Goal: Task Accomplishment & Management: Manage account settings

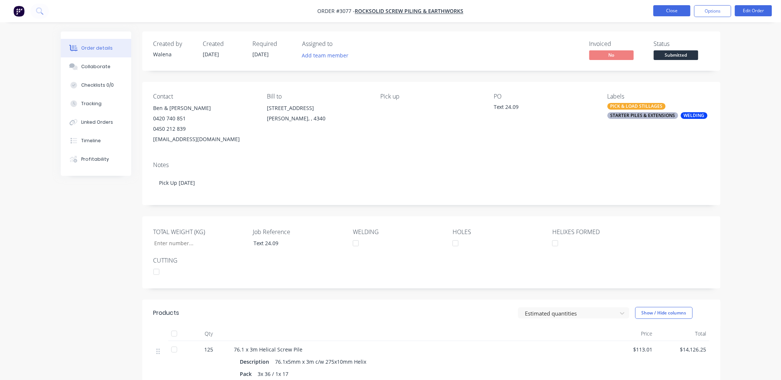
click at [677, 9] on button "Close" at bounding box center [672, 10] width 37 height 11
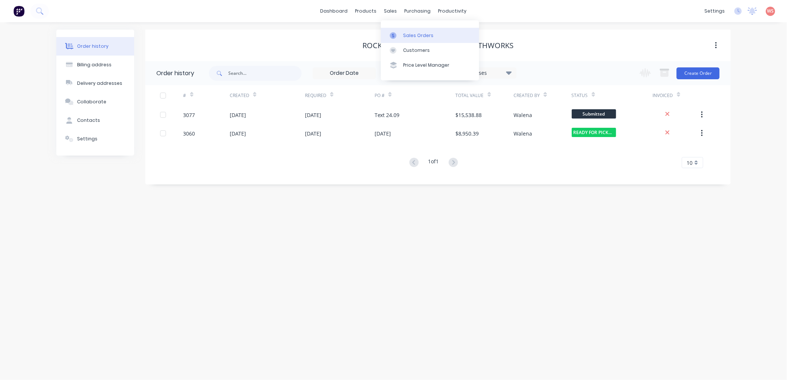
click at [410, 34] on div "Sales Orders" at bounding box center [418, 35] width 30 height 7
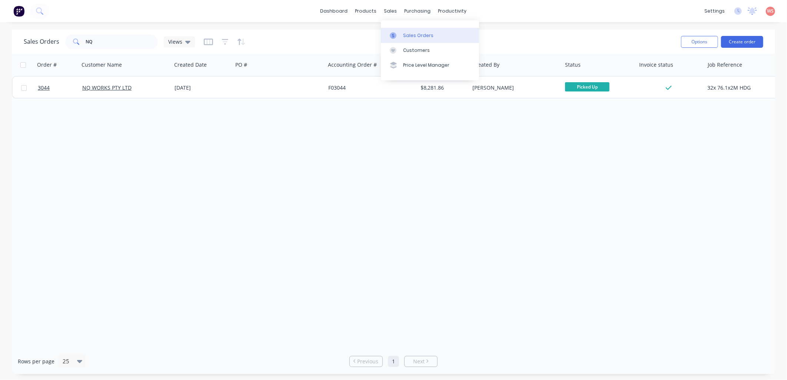
click at [424, 36] on div "Sales Orders" at bounding box center [418, 35] width 30 height 7
click at [413, 36] on div "Sales Orders" at bounding box center [418, 35] width 30 height 7
drag, startPoint x: 145, startPoint y: 41, endPoint x: 0, endPoint y: 53, distance: 145.8
click at [0, 57] on div "Sales Orders NQ Views Options Create order Order # Customer Name Created Date P…" at bounding box center [393, 202] width 787 height 345
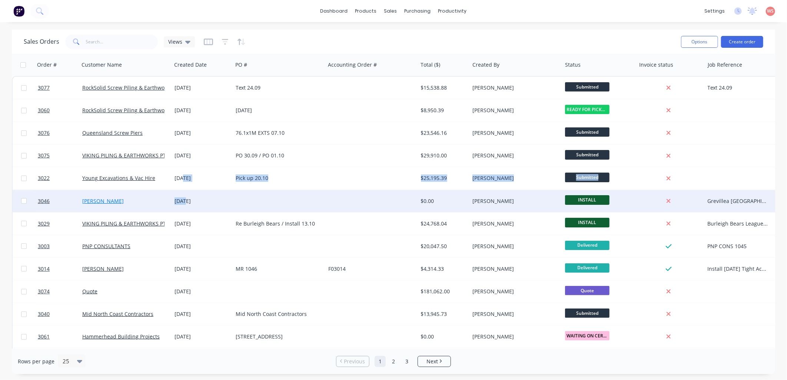
click at [99, 198] on link "[PERSON_NAME]" at bounding box center [103, 201] width 42 height 7
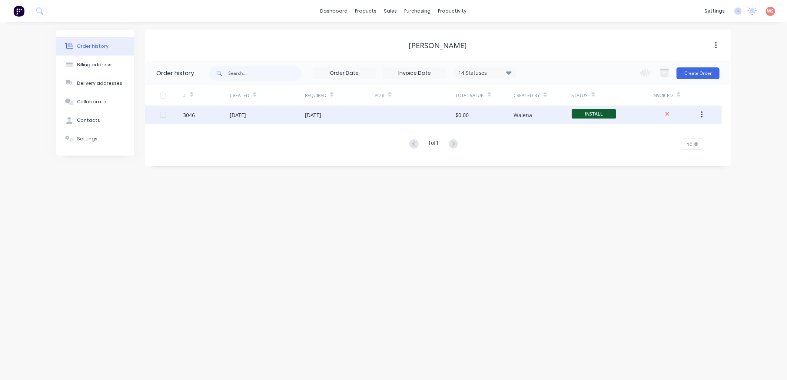
click at [228, 116] on div "3046" at bounding box center [207, 115] width 46 height 19
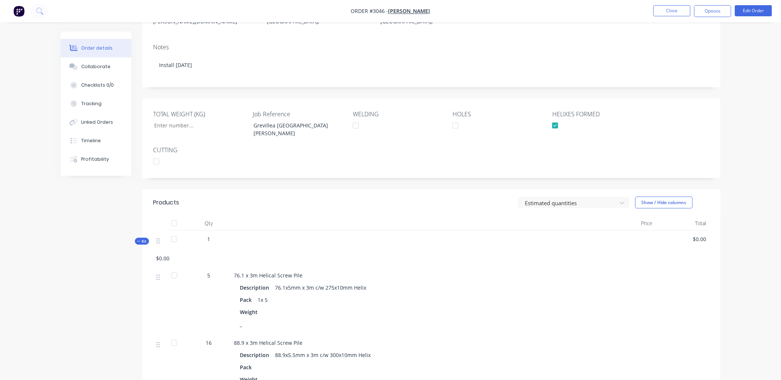
scroll to position [165, 0]
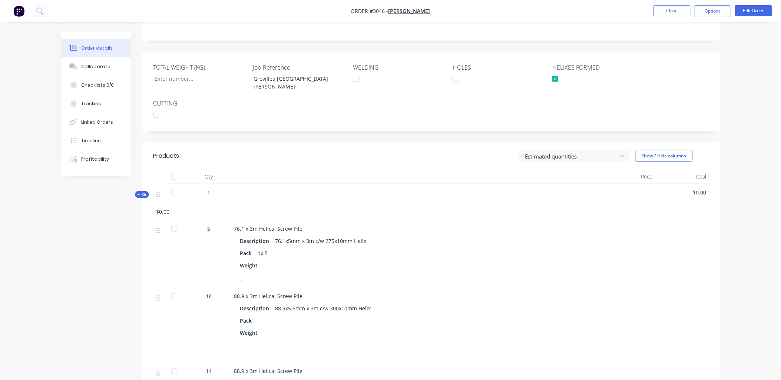
click at [210, 225] on span "5" at bounding box center [209, 229] width 3 height 8
click at [746, 9] on button "Edit Order" at bounding box center [753, 10] width 37 height 11
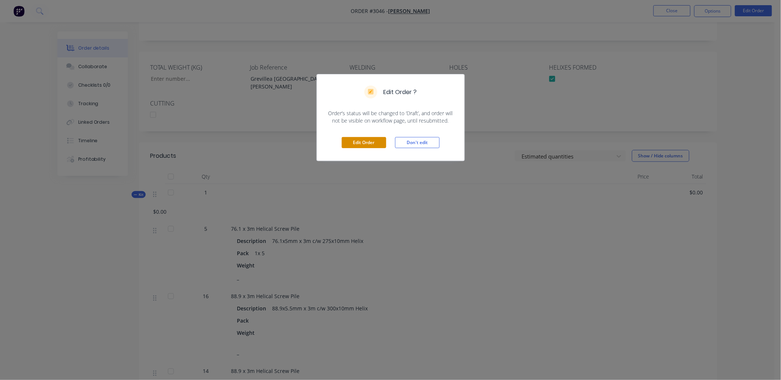
click at [374, 141] on button "Edit Order" at bounding box center [364, 142] width 44 height 11
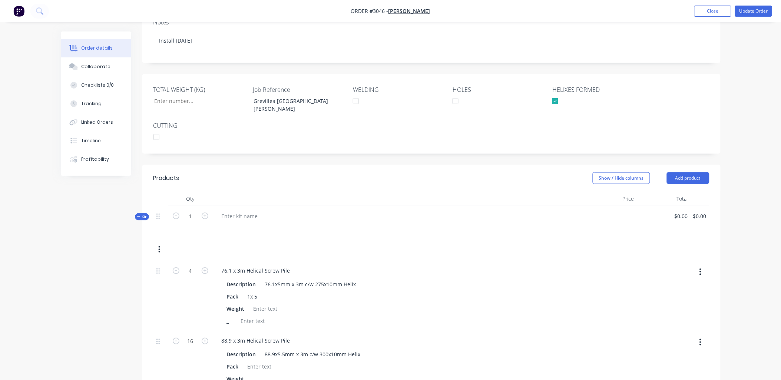
click at [465, 265] on div "76.1 x 3m Helical Screw Pile" at bounding box center [398, 270] width 365 height 11
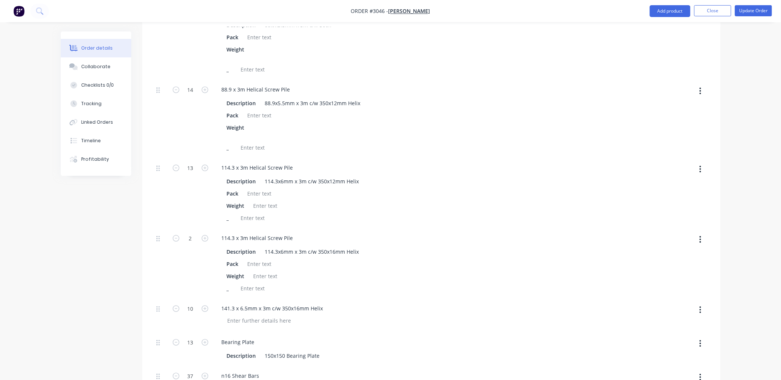
scroll to position [110, 0]
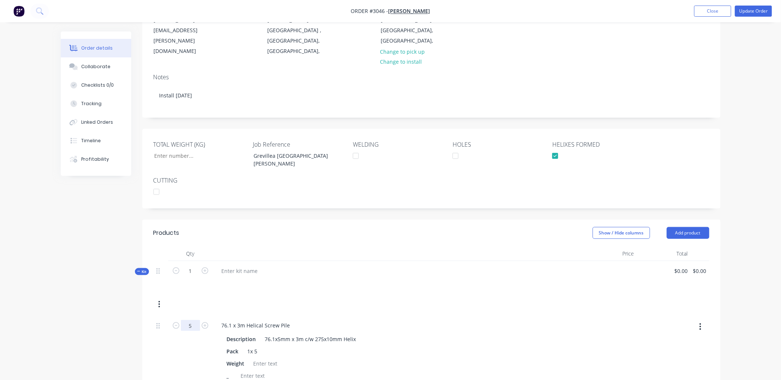
type input "5"
click at [538, 320] on div "76.1 x 3m Helical Screw Pile" at bounding box center [398, 325] width 365 height 11
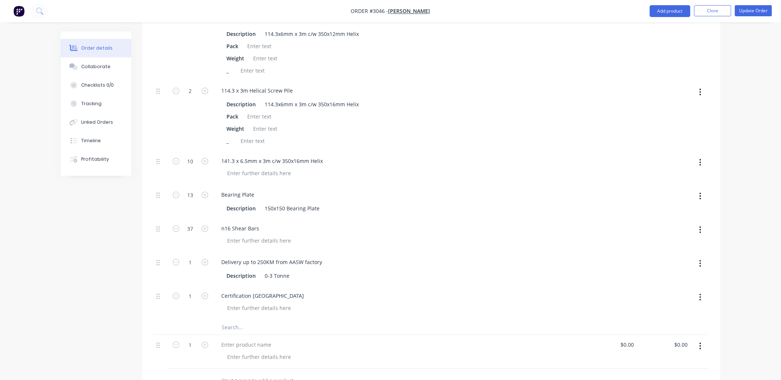
scroll to position [789, 0]
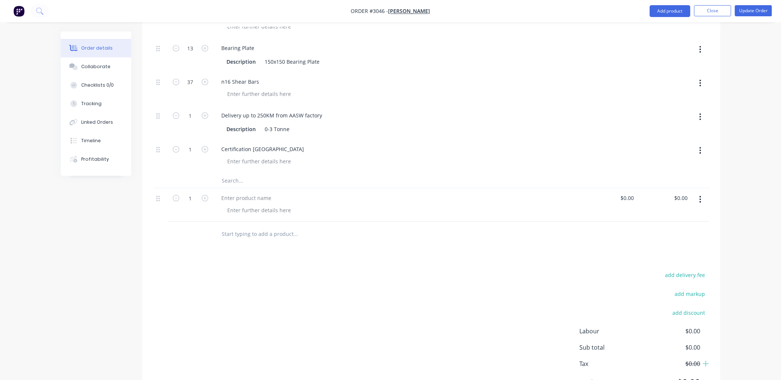
click at [700, 195] on icon "button" at bounding box center [701, 199] width 2 height 8
click at [661, 258] on div "Delete" at bounding box center [674, 263] width 57 height 11
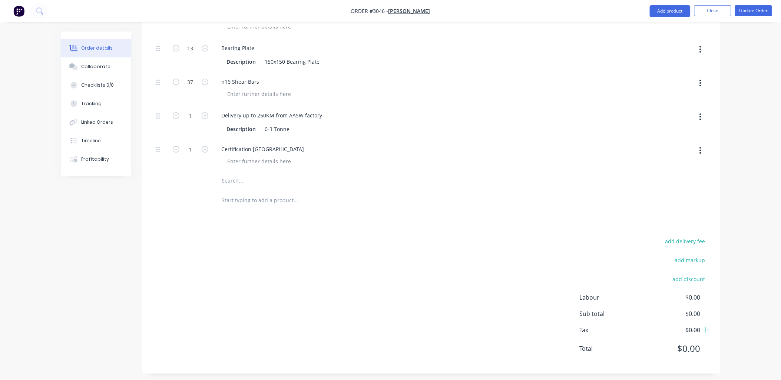
scroll to position [755, 0]
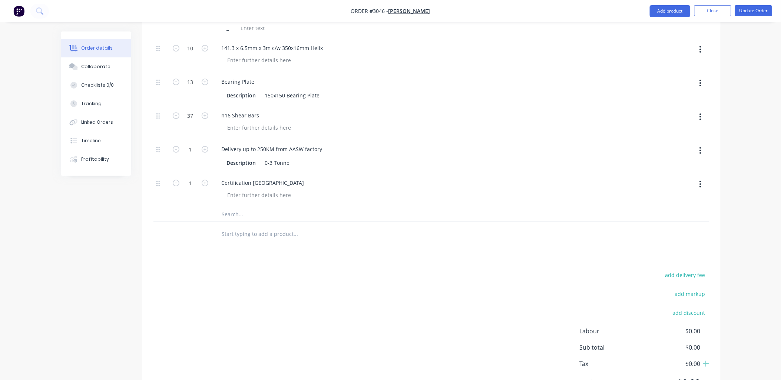
click at [232, 227] on input "text" at bounding box center [296, 234] width 148 height 15
type input "t"
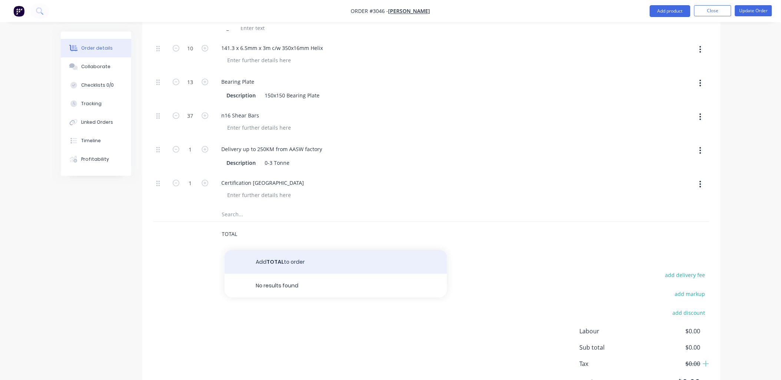
type input "TOTAL"
click at [287, 250] on button "Add TOTAL to order" at bounding box center [336, 262] width 222 height 24
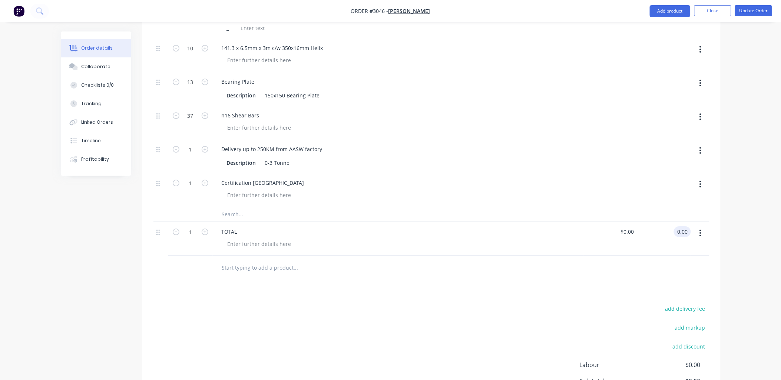
click at [672, 222] on div "0.00 0.00" at bounding box center [664, 239] width 54 height 34
type input "19324.30"
type input "$19,324.30"
click at [493, 254] on div "Products Show / Hide columns Add product Qty Price Total Kit 1 $0.00 $0.00 $0.0…" at bounding box center [431, 8] width 578 height 868
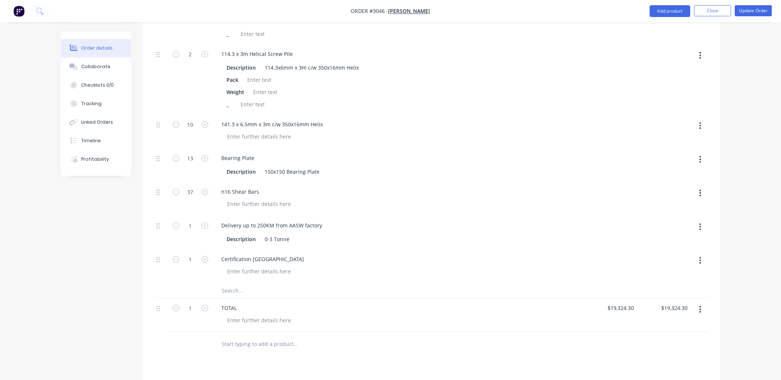
scroll to position [591, 0]
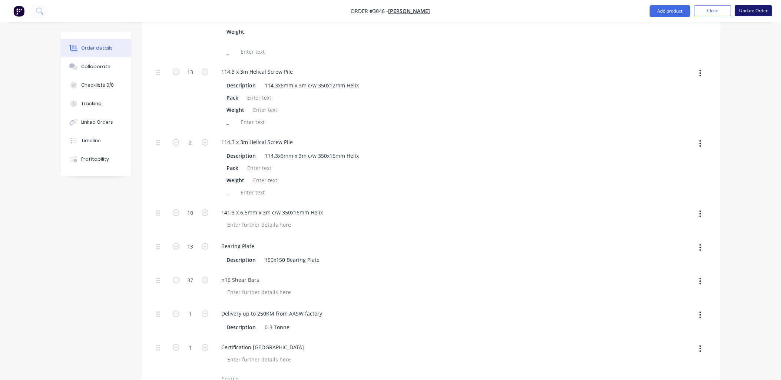
click at [753, 9] on button "Update Order" at bounding box center [753, 10] width 37 height 11
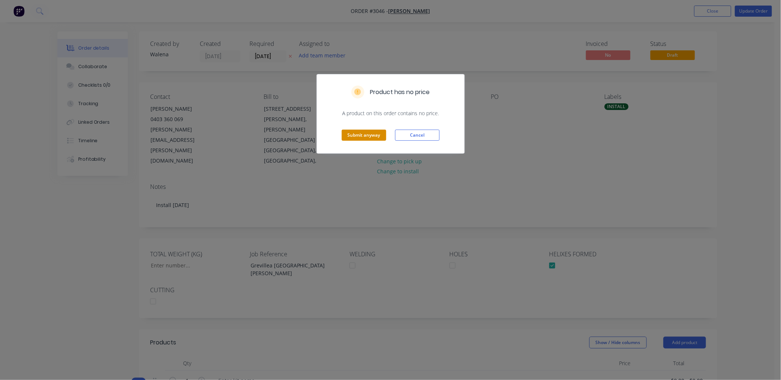
click at [350, 137] on button "Submit anyway" at bounding box center [364, 135] width 44 height 11
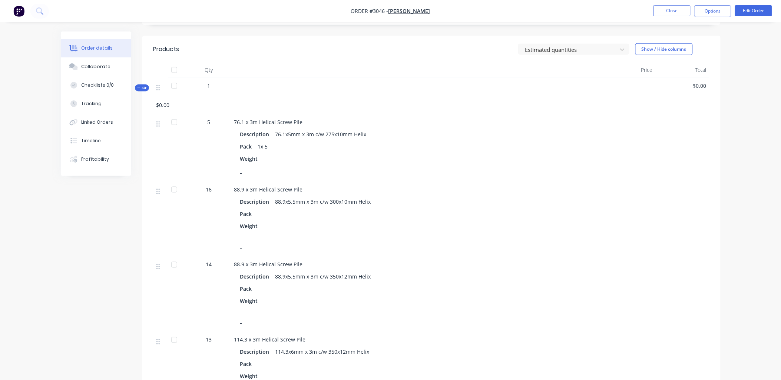
scroll to position [165, 0]
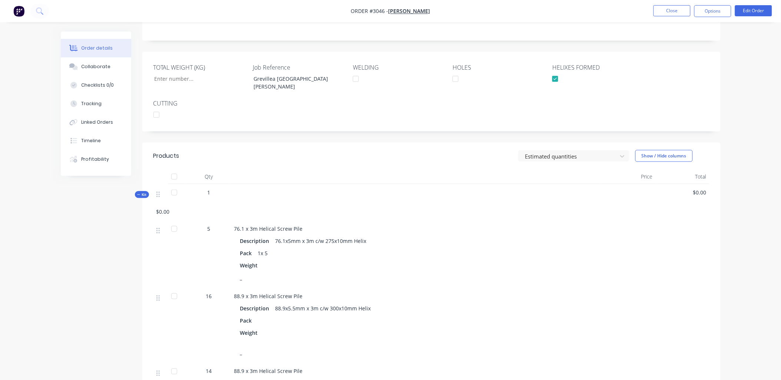
click at [212, 221] on div "5" at bounding box center [209, 254] width 44 height 67
click at [209, 225] on span "5" at bounding box center [209, 229] width 3 height 8
click at [763, 10] on button "Edit Order" at bounding box center [753, 10] width 37 height 11
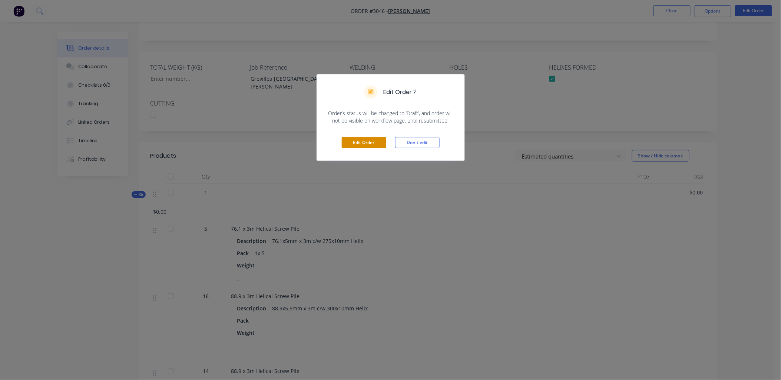
click at [357, 139] on button "Edit Order" at bounding box center [364, 142] width 44 height 11
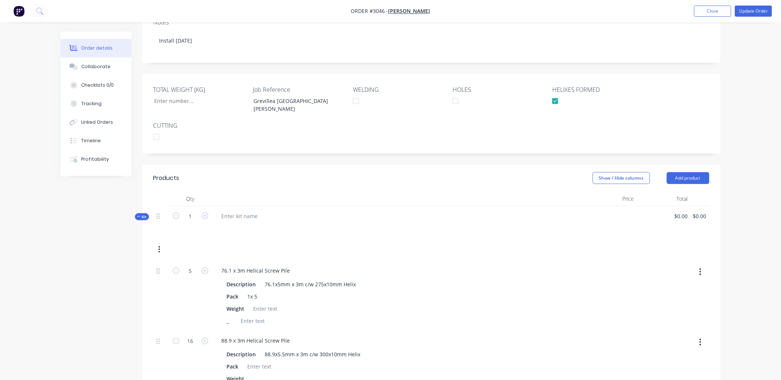
scroll to position [219, 0]
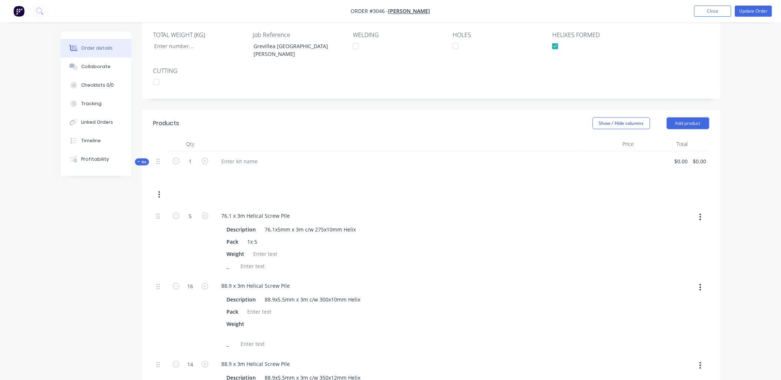
click at [206, 210] on form "5" at bounding box center [190, 215] width 39 height 11
click at [177, 213] on icon "button" at bounding box center [176, 216] width 7 height 7
type input "4"
click at [589, 206] on div at bounding box center [611, 241] width 54 height 70
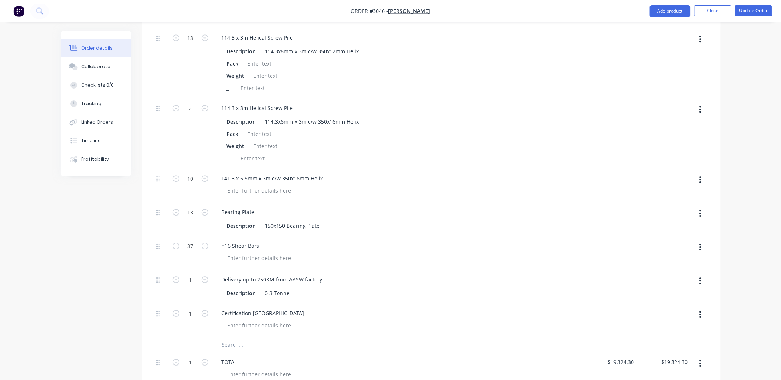
scroll to position [659, 0]
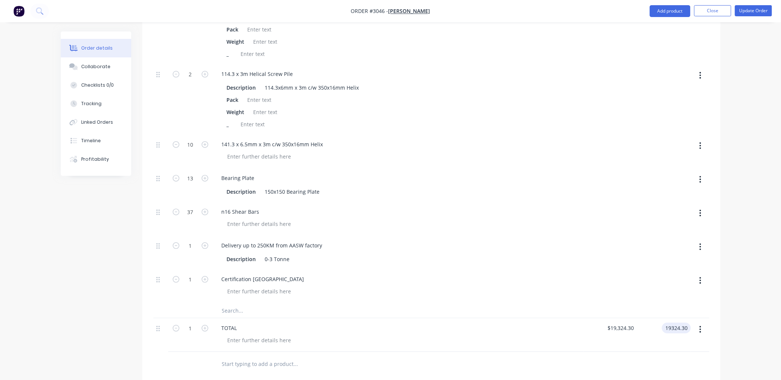
click at [687, 323] on input "19324.30" at bounding box center [678, 328] width 26 height 11
type input "19211.29"
type input "$19,211.29"
click at [578, 206] on div "n16 Shear Bars" at bounding box center [398, 211] width 365 height 11
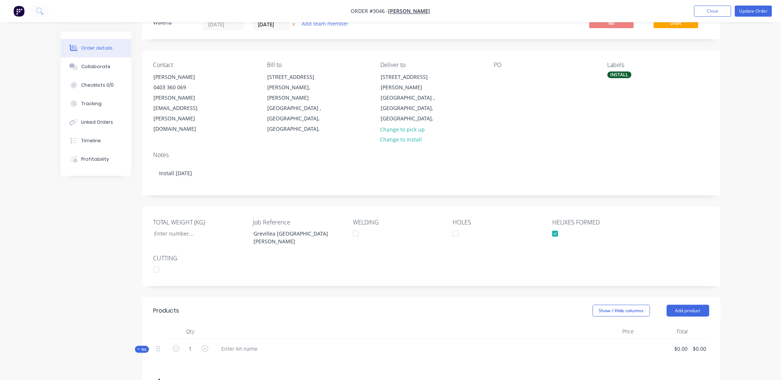
scroll to position [0, 0]
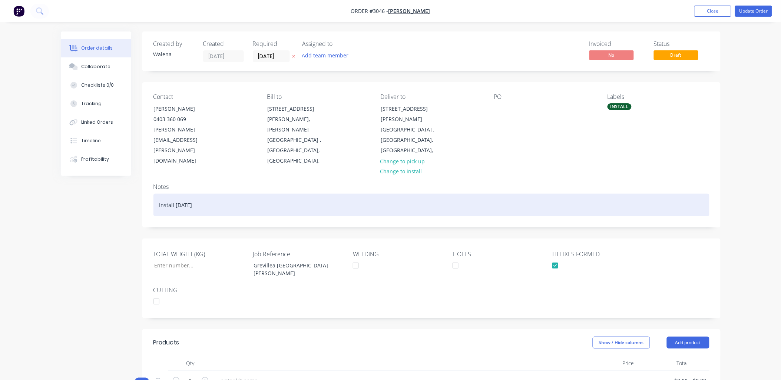
click at [200, 194] on div "Install 07.10.25" at bounding box center [431, 205] width 556 height 23
click at [198, 194] on div "Install 07.10.25" at bounding box center [431, 205] width 556 height 23
click at [179, 194] on div "Install 07.10.25" at bounding box center [431, 205] width 556 height 23
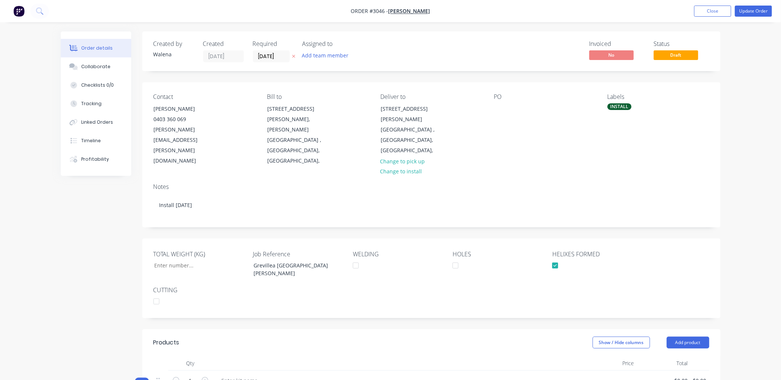
click at [628, 108] on div "INSTALL" at bounding box center [620, 106] width 24 height 7
click at [621, 171] on div at bounding box center [621, 171] width 15 height 15
click at [584, 145] on div "Contact Clinton Lloyd 0403 360 069 clinton@bouman.com.au Bill to 20/1 Porter St…" at bounding box center [431, 129] width 578 height 95
click at [618, 109] on button "Add labels" at bounding box center [621, 108] width 34 height 10
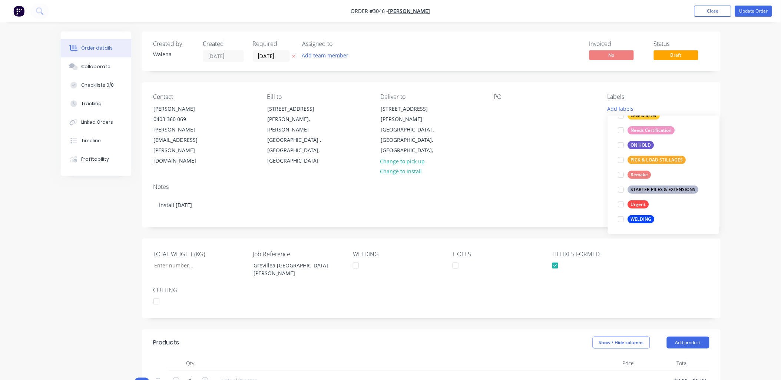
scroll to position [54, 0]
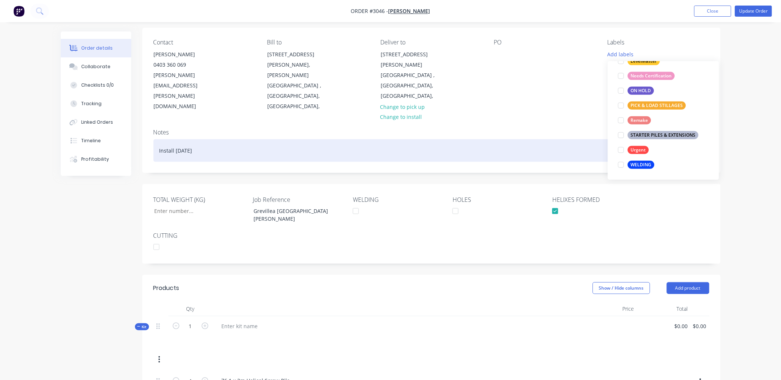
click at [564, 139] on div "Install 08.10.25" at bounding box center [431, 150] width 556 height 23
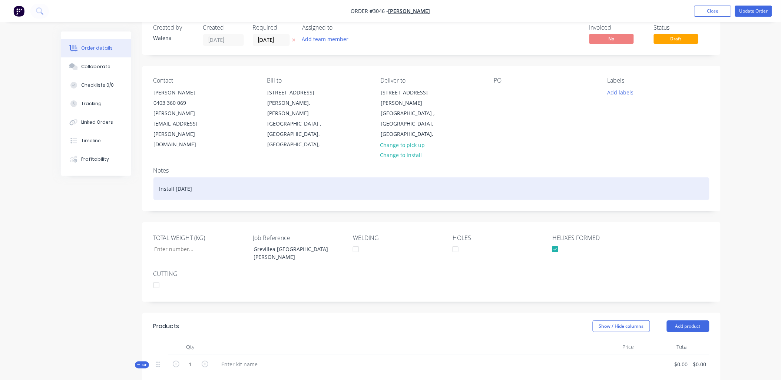
scroll to position [0, 0]
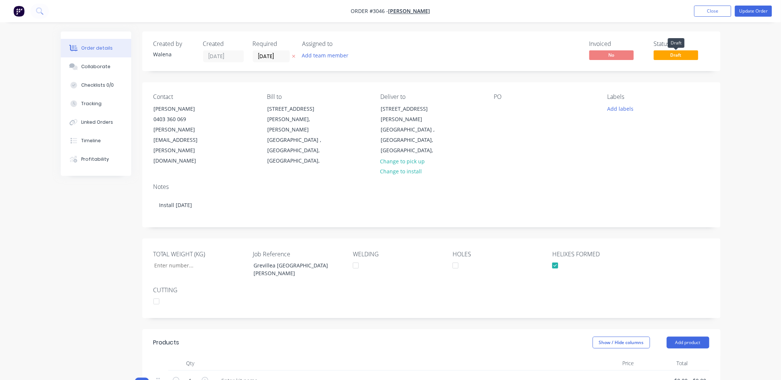
click at [678, 52] on span "Draft" at bounding box center [676, 54] width 44 height 9
click at [673, 58] on span "Draft" at bounding box center [676, 54] width 44 height 9
click at [761, 11] on button "Update Order" at bounding box center [753, 11] width 37 height 11
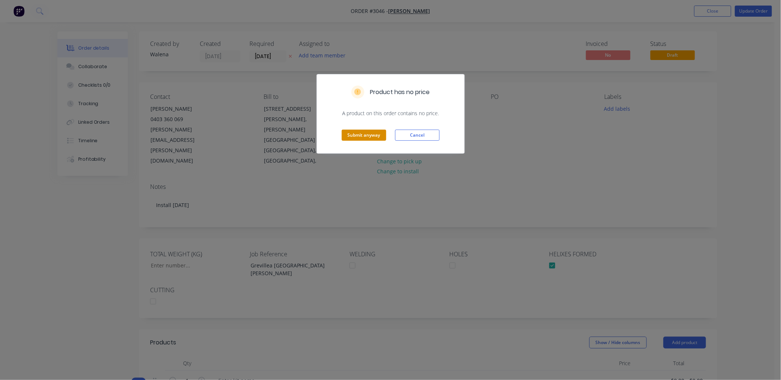
click at [362, 135] on button "Submit anyway" at bounding box center [364, 135] width 44 height 11
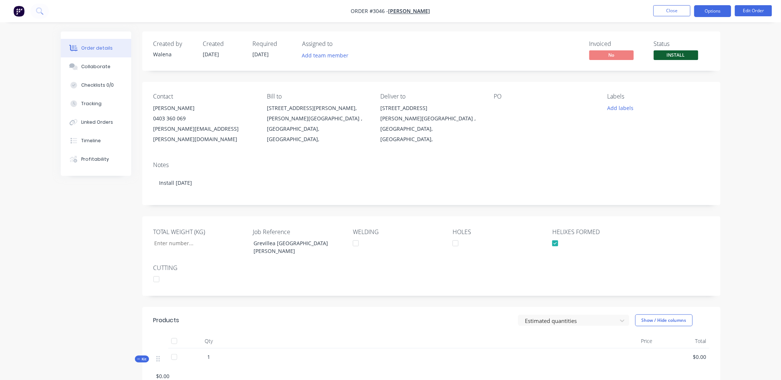
click at [721, 14] on button "Options" at bounding box center [712, 11] width 37 height 12
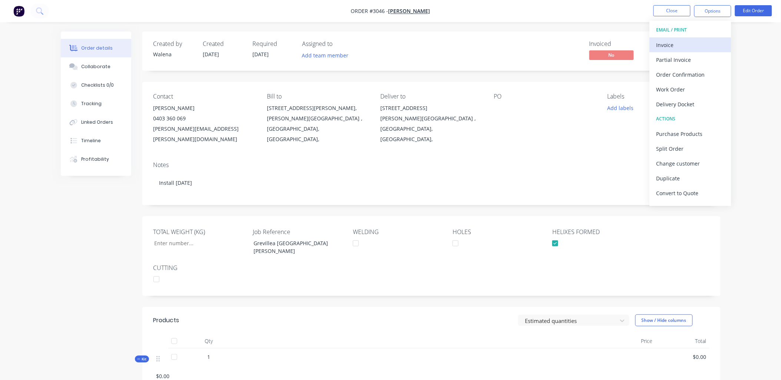
click at [671, 41] on div "Invoice" at bounding box center [691, 45] width 68 height 11
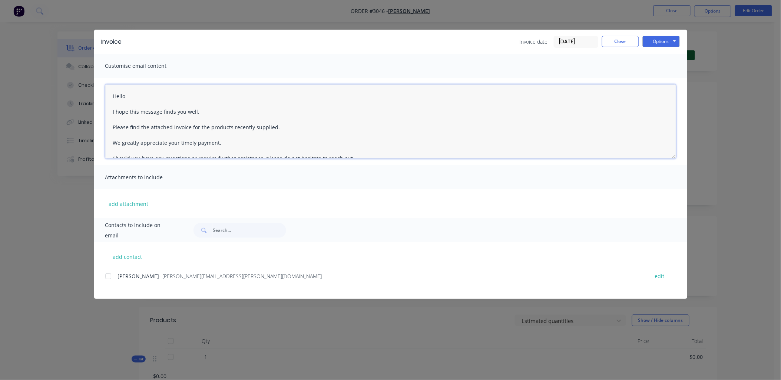
click at [110, 93] on textarea "Hello I hope this message finds you well. Please find the attached invoice for …" at bounding box center [390, 122] width 571 height 74
click at [273, 128] on textarea "Hello I hope this message finds you well. Please find the attached invoice for …" at bounding box center [390, 122] width 571 height 74
click at [123, 93] on textarea "Hello I hope this message finds you well. Please find the attached invoice for …" at bounding box center [390, 122] width 571 height 74
drag, startPoint x: 128, startPoint y: 93, endPoint x: 111, endPoint y: 93, distance: 16.3
click at [111, 93] on textarea "Hello I hope this message finds you well. Please find the attached invoice for …" at bounding box center [390, 122] width 571 height 74
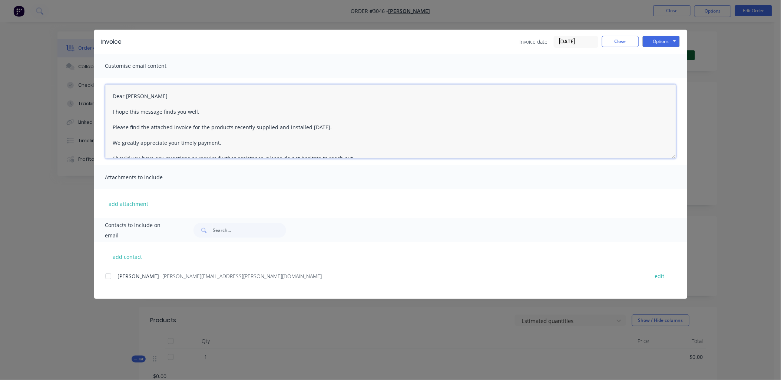
click at [106, 277] on div at bounding box center [108, 276] width 15 height 15
type textarea "Dear Clinton I hope this message finds you well. Please find the attached invoi…"
click at [661, 37] on button "Options" at bounding box center [661, 41] width 37 height 11
click at [668, 61] on button "Print" at bounding box center [666, 67] width 47 height 12
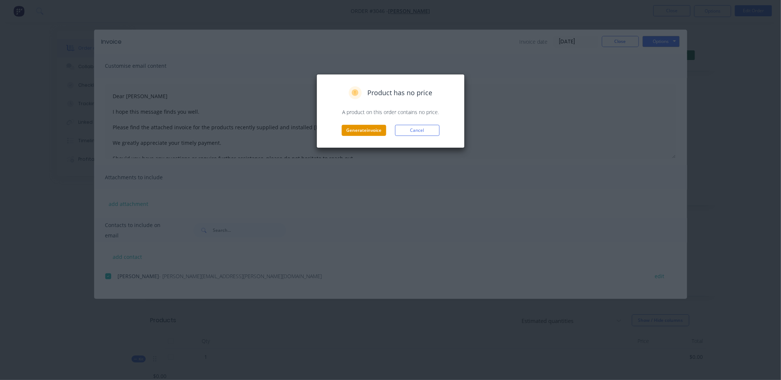
click at [348, 125] on button "Generate invoice" at bounding box center [364, 130] width 44 height 11
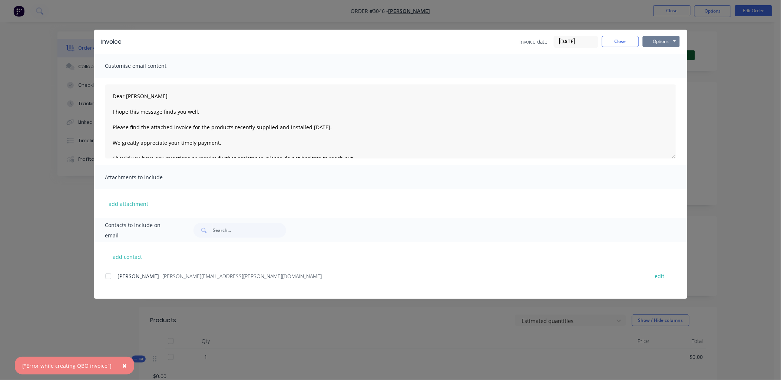
click at [653, 41] on button "Options" at bounding box center [661, 41] width 37 height 11
click at [667, 69] on button "Print" at bounding box center [666, 67] width 47 height 12
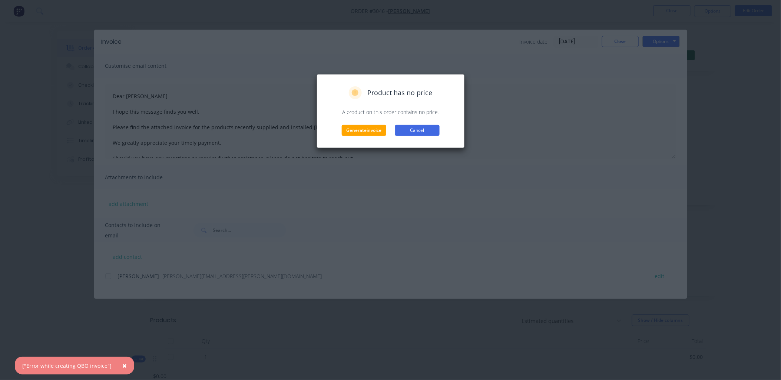
click at [423, 125] on button "Cancel" at bounding box center [417, 130] width 44 height 11
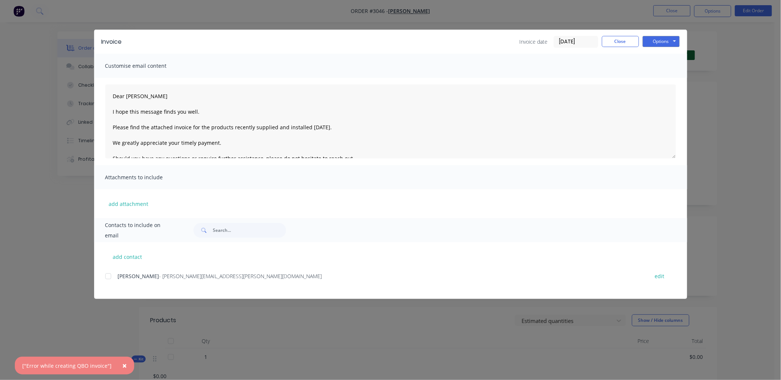
click at [122, 367] on span "×" at bounding box center [124, 366] width 4 height 10
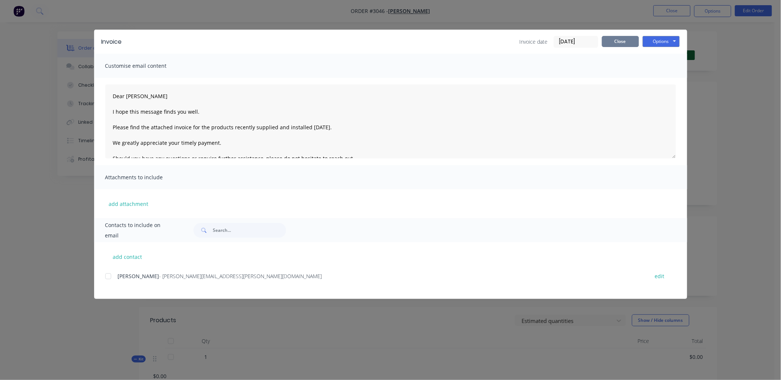
click at [614, 36] on button "Close" at bounding box center [620, 41] width 37 height 11
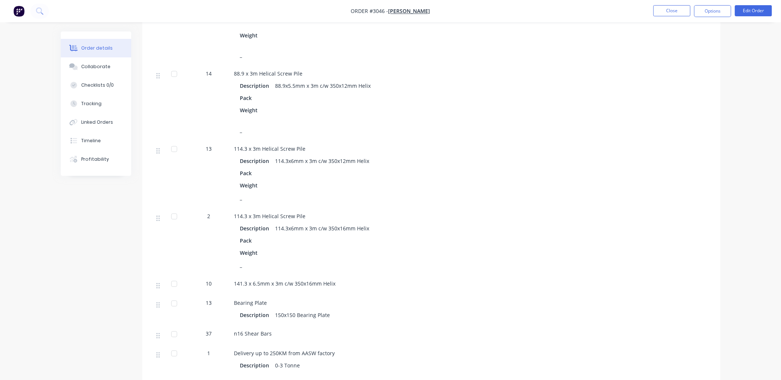
scroll to position [214, 0]
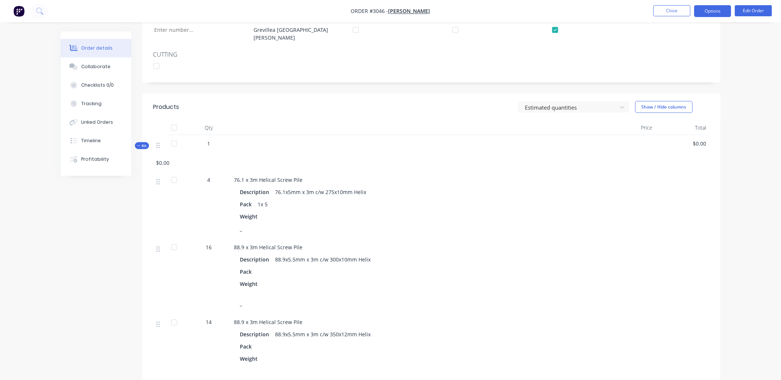
click at [703, 9] on button "Options" at bounding box center [712, 11] width 37 height 12
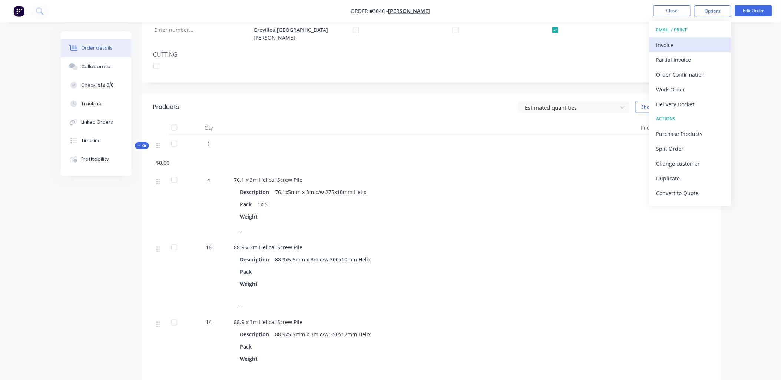
click at [656, 47] on button "Invoice" at bounding box center [691, 44] width 82 height 15
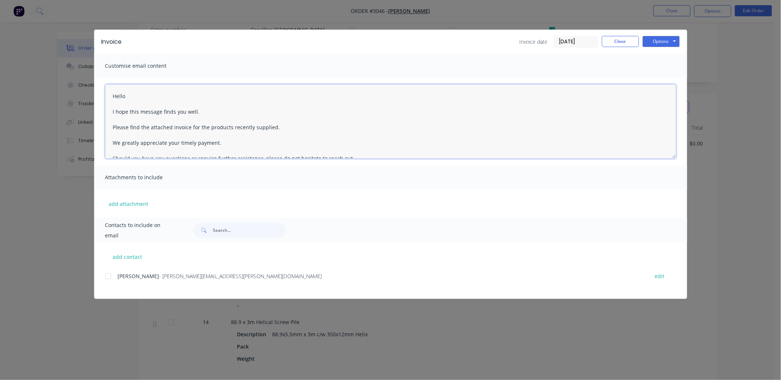
drag, startPoint x: 140, startPoint y: 95, endPoint x: 113, endPoint y: 90, distance: 27.4
click at [108, 95] on textarea "Hello I hope this message finds you well. Please find the attached invoice for …" at bounding box center [390, 122] width 571 height 74
click at [272, 129] on textarea "Dear Clinton I hope this message finds you well. Please find the attached invoi…" at bounding box center [390, 122] width 571 height 74
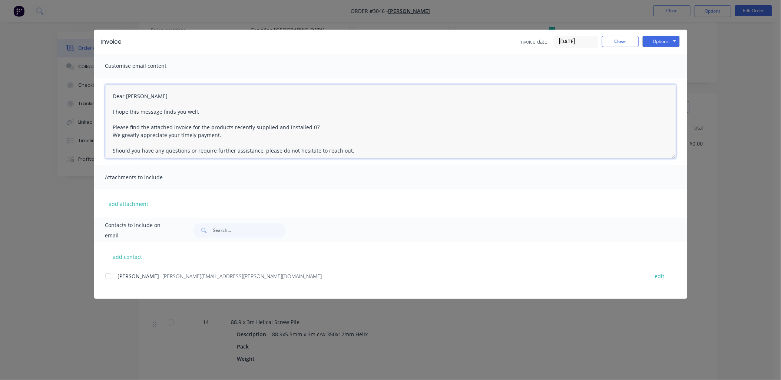
click at [314, 125] on textarea "Dear Clinton I hope this message finds you well. Please find the attached invoi…" at bounding box center [390, 122] width 571 height 74
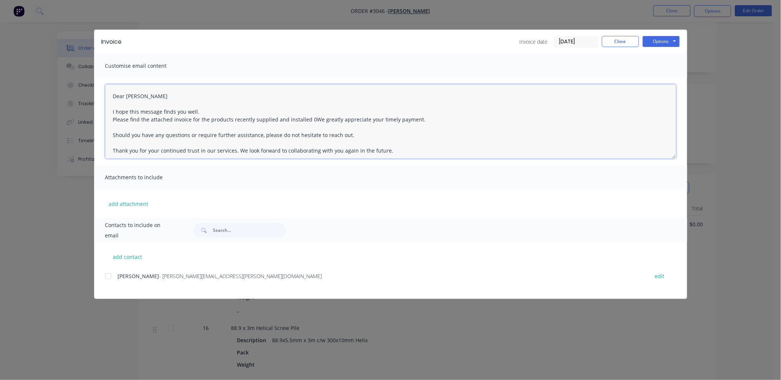
scroll to position [104, 0]
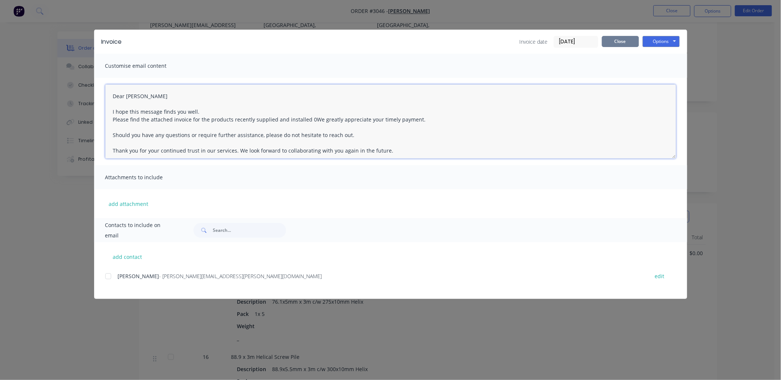
type textarea "Dear Clinton I hope this message finds you well. Please find the attached invoi…"
click at [628, 35] on div "Invoice Invoice date 09/10/25 Close Options Preview Print Email" at bounding box center [390, 42] width 593 height 24
click at [624, 43] on button "Close" at bounding box center [620, 41] width 37 height 11
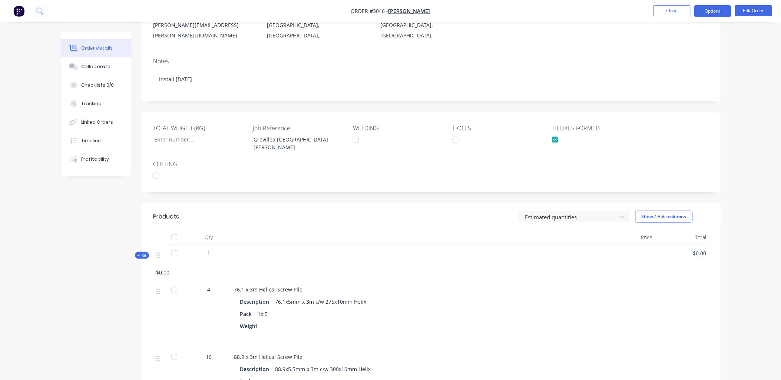
click at [721, 7] on button "Options" at bounding box center [712, 11] width 37 height 12
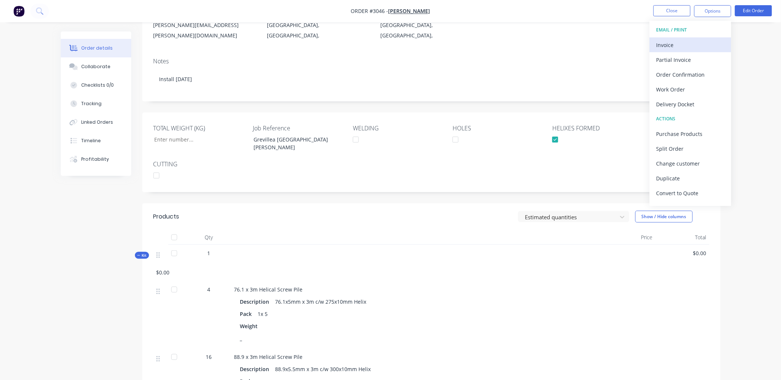
click at [665, 44] on div "Invoice" at bounding box center [691, 45] width 68 height 11
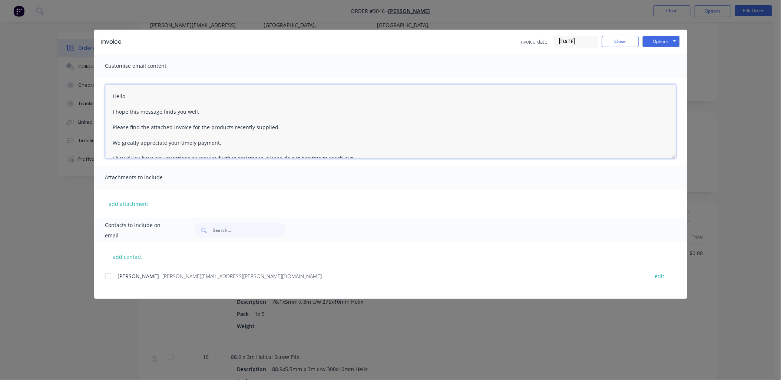
drag, startPoint x: 135, startPoint y: 96, endPoint x: 104, endPoint y: 95, distance: 30.8
click at [104, 95] on div "Hello I hope this message finds you well. Please find the attached invoice for …" at bounding box center [390, 121] width 593 height 87
click at [272, 128] on textarea "Dear Clinton I hope this message finds you well. Please find the attached invoi…" at bounding box center [390, 122] width 571 height 74
drag, startPoint x: 210, startPoint y: 113, endPoint x: 104, endPoint y: 108, distance: 106.1
click at [108, 112] on textarea "Dear Clinton I hope this message finds you well. Please find the attached invoi…" at bounding box center [390, 122] width 571 height 74
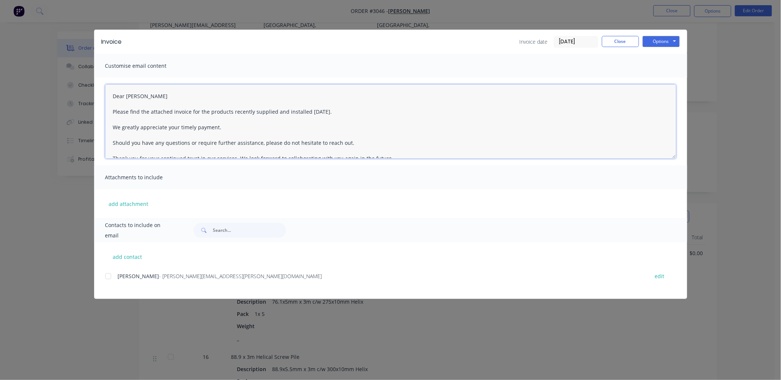
type textarea "Dear Clinton Please find the attached invoice for the products recently supplie…"
click at [585, 65] on div "Customise email content" at bounding box center [390, 66] width 593 height 24
click at [670, 41] on button "Options" at bounding box center [661, 41] width 37 height 11
click at [670, 55] on button "Preview" at bounding box center [666, 55] width 47 height 12
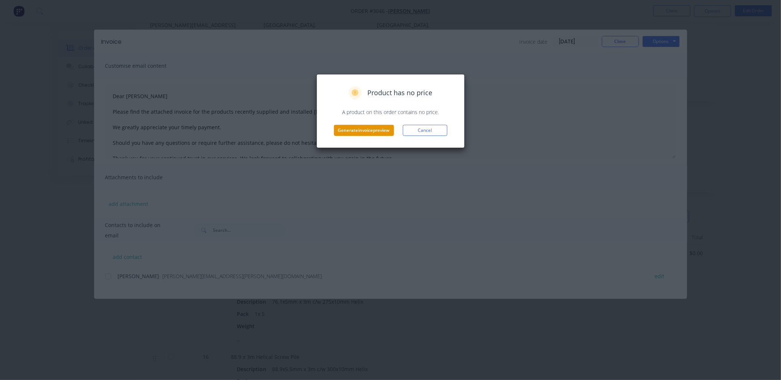
click at [366, 127] on button "Generate invoice preview" at bounding box center [364, 130] width 60 height 11
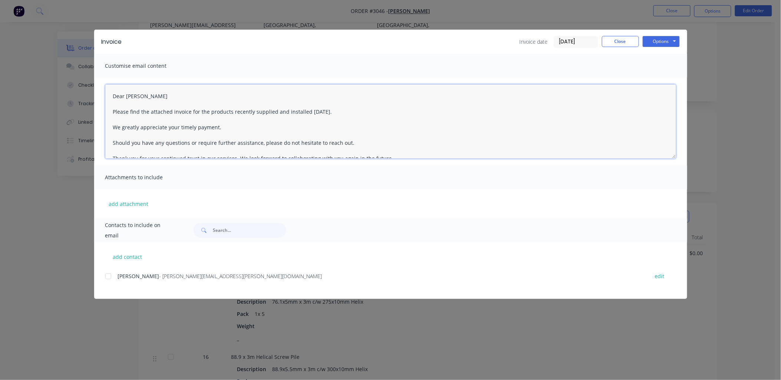
scroll to position [66, 0]
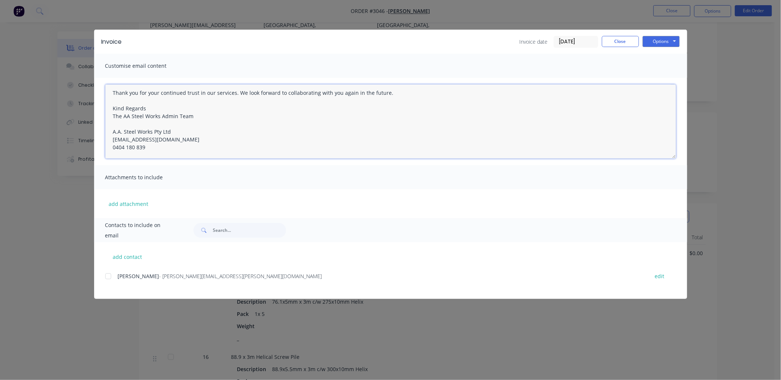
drag, startPoint x: 110, startPoint y: 91, endPoint x: 340, endPoint y: 132, distance: 233.4
click at [373, 166] on div "Customise email content Dear Clinton Please find the attached invoice for the p…" at bounding box center [390, 136] width 593 height 165
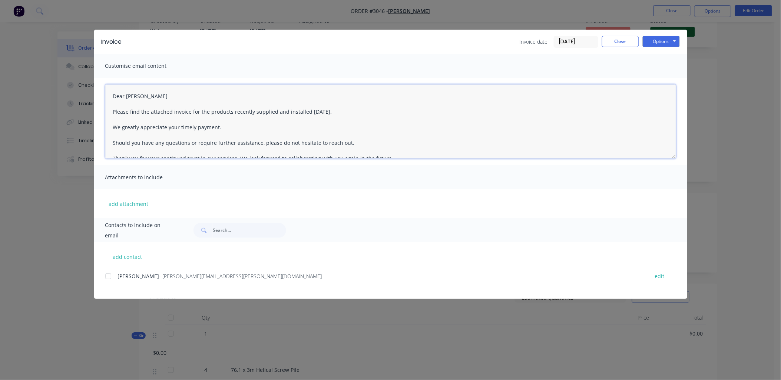
scroll to position [0, 0]
click at [621, 39] on button "Close" at bounding box center [620, 41] width 37 height 11
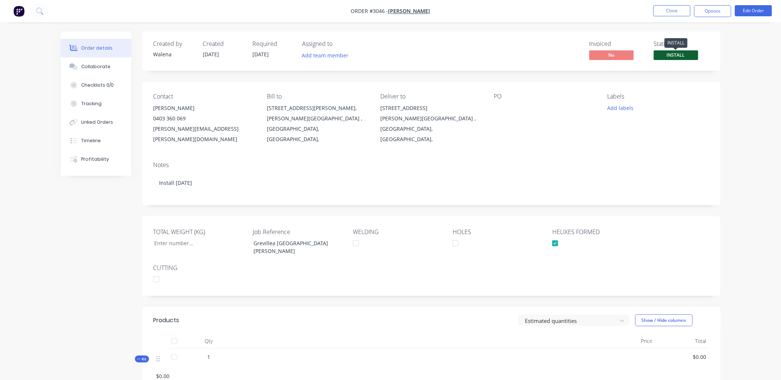
click at [678, 54] on span "INSTALL" at bounding box center [676, 54] width 44 height 9
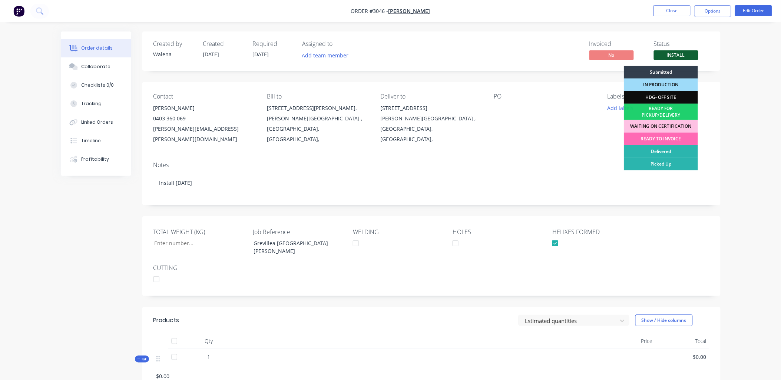
click at [659, 142] on div "READY TO INVOICE" at bounding box center [661, 139] width 74 height 13
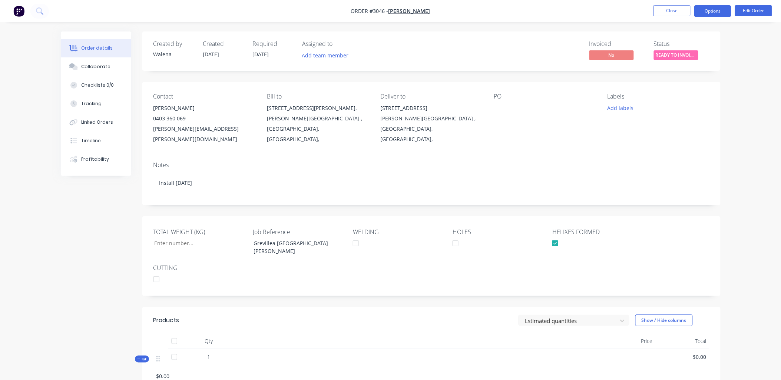
click at [706, 14] on button "Options" at bounding box center [712, 11] width 37 height 12
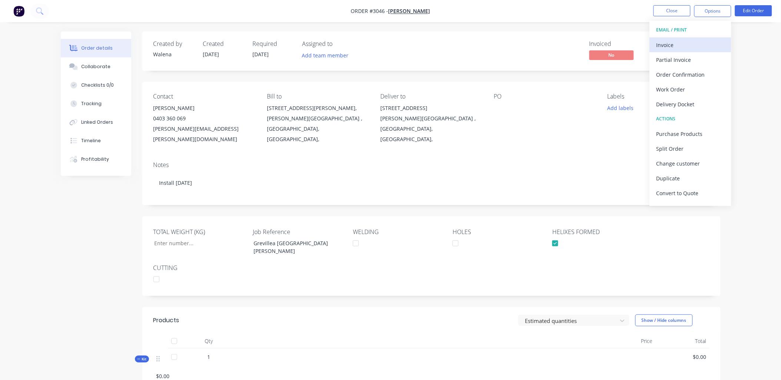
click at [668, 42] on div "Invoice" at bounding box center [691, 45] width 68 height 11
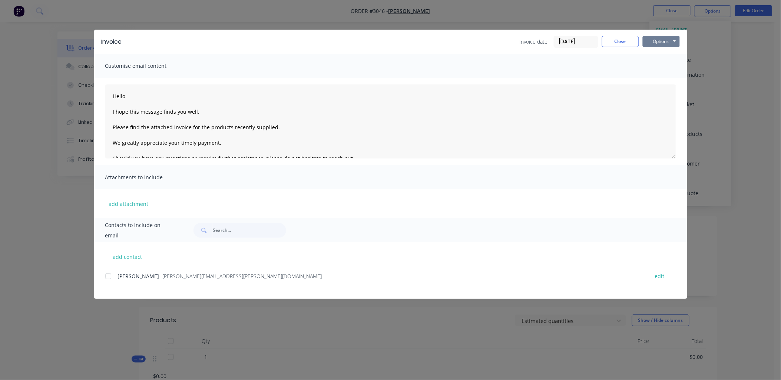
click at [665, 39] on button "Options" at bounding box center [661, 41] width 37 height 11
click at [662, 65] on button "Print" at bounding box center [666, 67] width 47 height 12
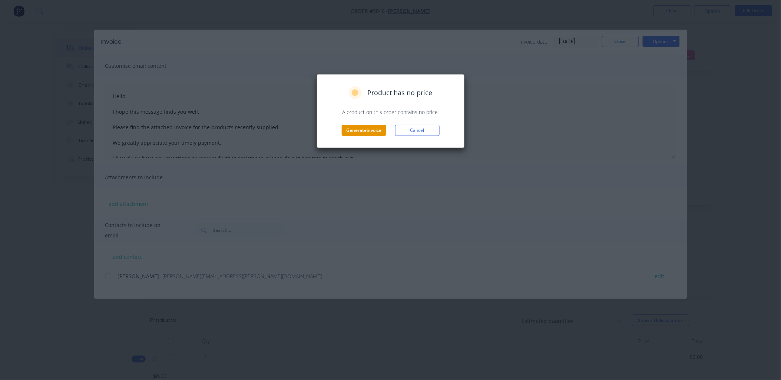
click at [370, 126] on button "Generate invoice" at bounding box center [364, 130] width 44 height 11
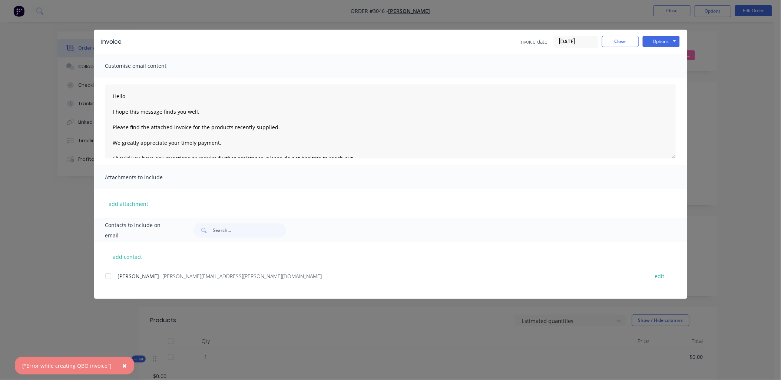
drag, startPoint x: 75, startPoint y: 361, endPoint x: 57, endPoint y: 227, distance: 135.8
click at [57, 227] on div "Invoice Invoice date 09/10/25 Close Options Preview Print Email Customise email…" at bounding box center [390, 190] width 781 height 380
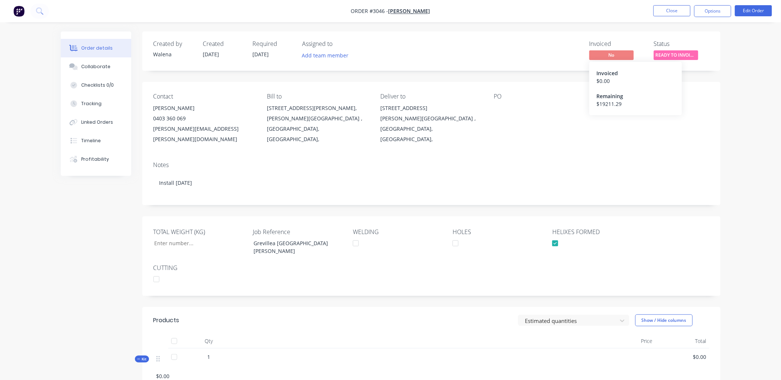
click at [599, 53] on span "No" at bounding box center [611, 54] width 44 height 9
click at [716, 15] on button "Options" at bounding box center [712, 11] width 37 height 12
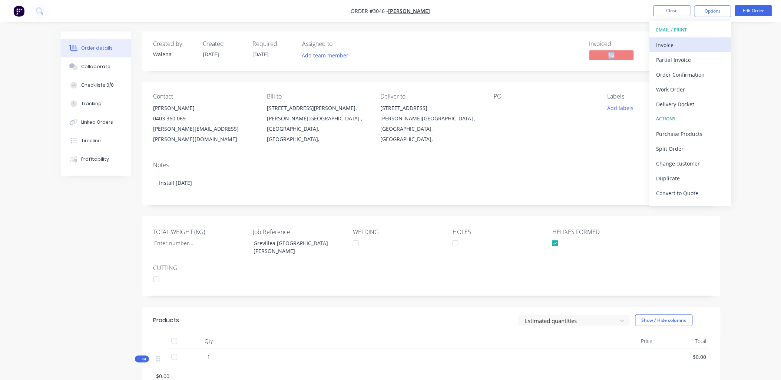
click at [662, 41] on div "Invoice" at bounding box center [691, 45] width 68 height 11
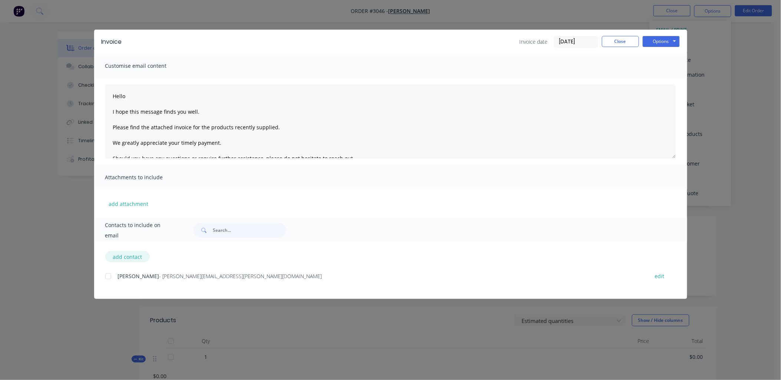
click at [116, 253] on button "add contact" at bounding box center [127, 256] width 44 height 11
select select "AU"
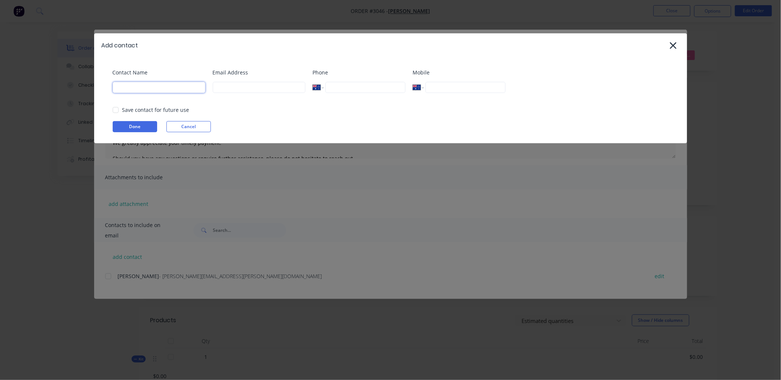
click at [162, 93] on input at bounding box center [159, 87] width 93 height 11
click at [249, 90] on input at bounding box center [259, 87] width 93 height 11
type input "admin@aasteelworks.com"
type input "AA STEEL WORKS Att Walena Saran"
type input "0404 180 839"
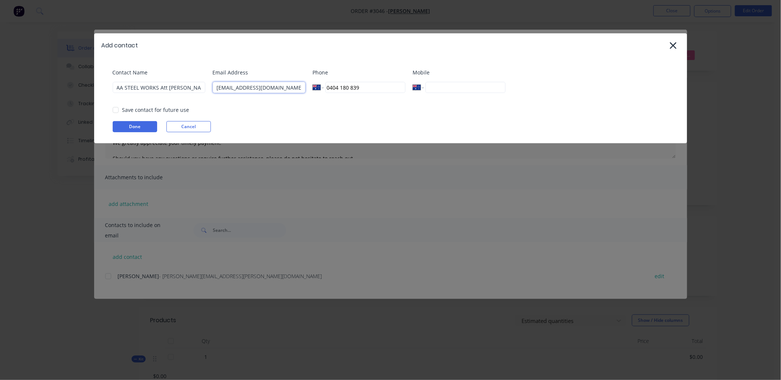
click at [114, 111] on div at bounding box center [115, 110] width 15 height 15
click at [130, 123] on button "Done" at bounding box center [135, 126] width 44 height 11
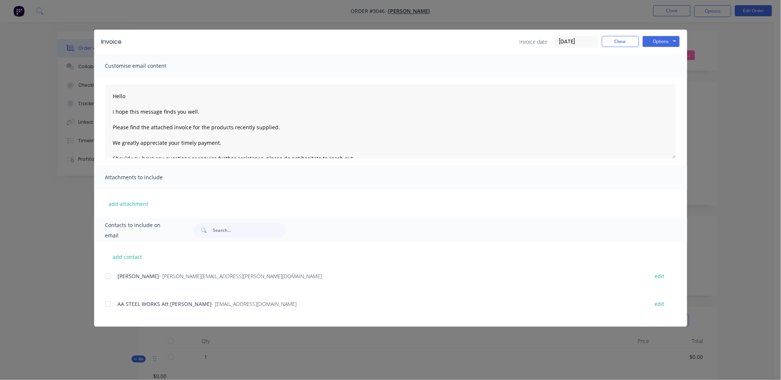
click at [108, 306] on div at bounding box center [108, 304] width 15 height 15
click at [662, 39] on button "Options" at bounding box center [661, 41] width 37 height 11
click at [659, 79] on button "Email" at bounding box center [666, 79] width 47 height 12
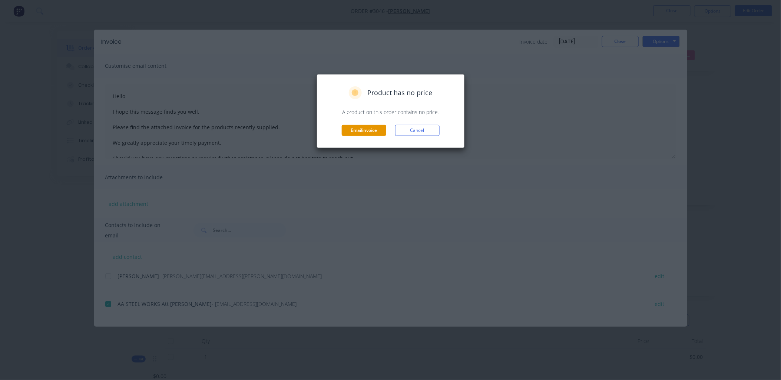
click at [371, 130] on button "Email invoice" at bounding box center [364, 130] width 44 height 11
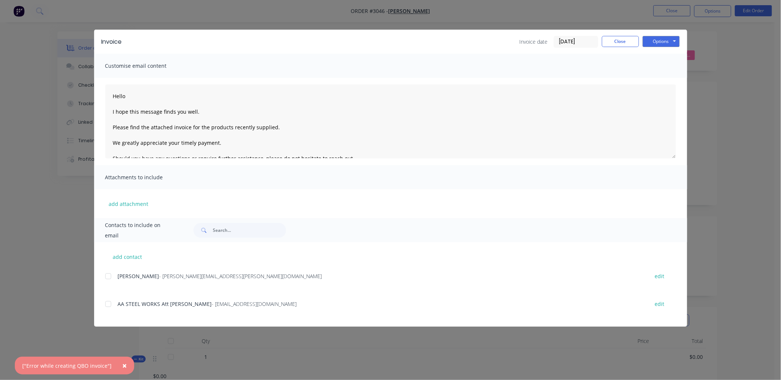
click at [96, 363] on div "["Error while creating QBO invoice"]" at bounding box center [66, 366] width 89 height 8
click at [626, 43] on button "Close" at bounding box center [620, 41] width 37 height 11
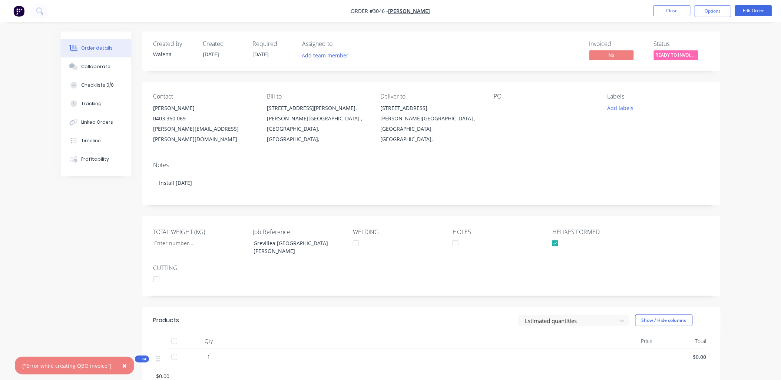
click at [458, 236] on div at bounding box center [455, 243] width 15 height 15
click at [357, 236] on div at bounding box center [355, 243] width 15 height 15
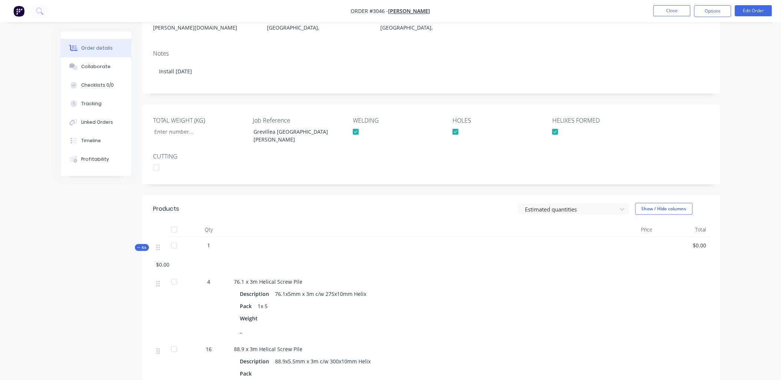
scroll to position [110, 0]
click at [174, 224] on div at bounding box center [174, 231] width 15 height 15
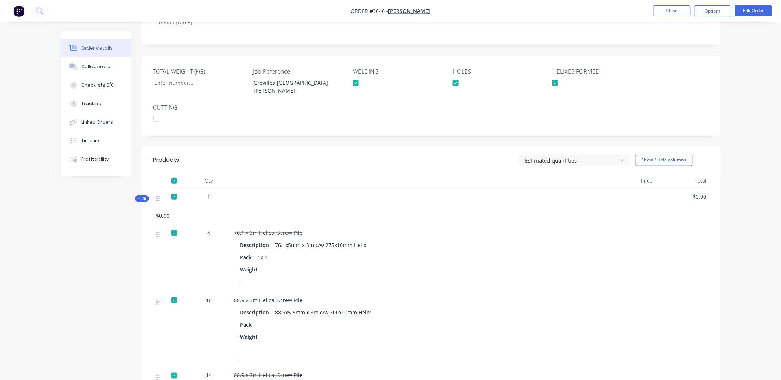
scroll to position [104, 0]
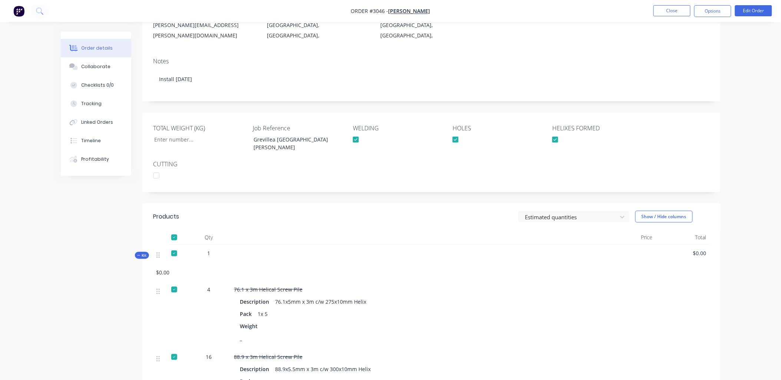
click at [175, 230] on div at bounding box center [174, 237] width 15 height 15
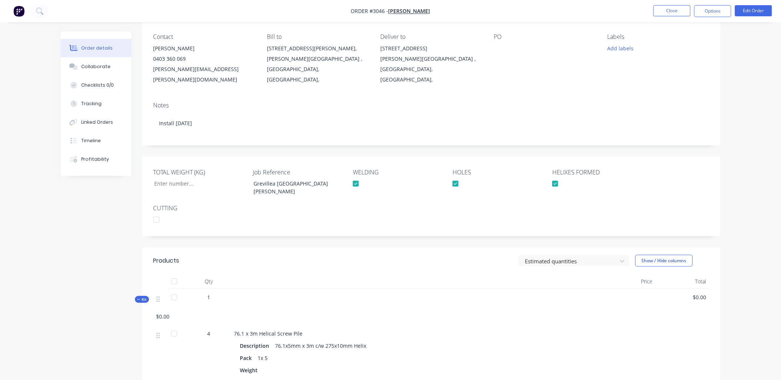
scroll to position [0, 0]
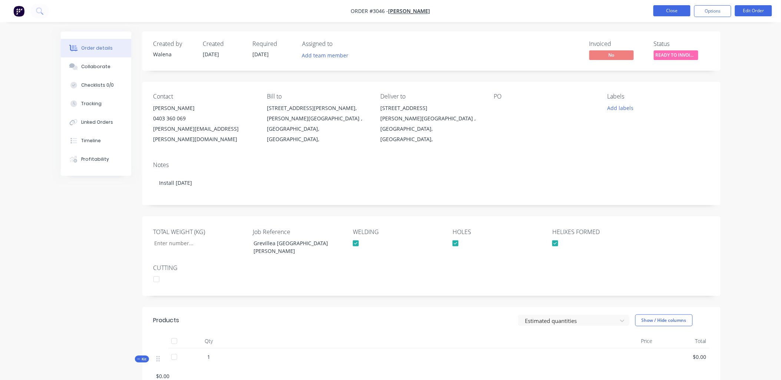
click at [679, 10] on button "Close" at bounding box center [672, 10] width 37 height 11
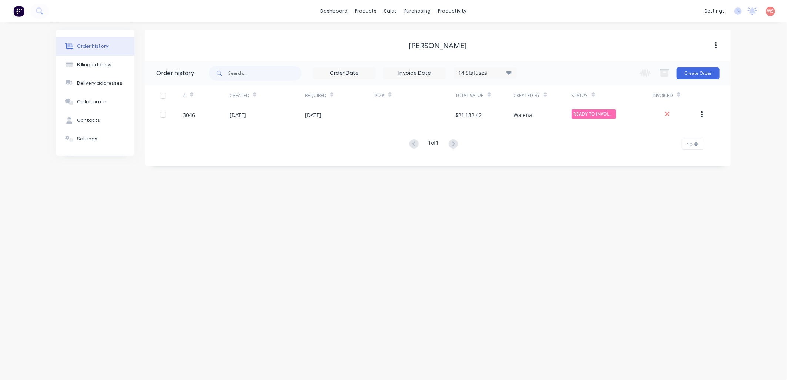
drag, startPoint x: 352, startPoint y: 317, endPoint x: 576, endPoint y: 201, distance: 251.9
click at [353, 316] on div "Order history Billing address Delivery addresses Collaborate Contacts Settings …" at bounding box center [393, 201] width 787 height 358
click at [410, 36] on div "Sales Orders" at bounding box center [418, 35] width 30 height 7
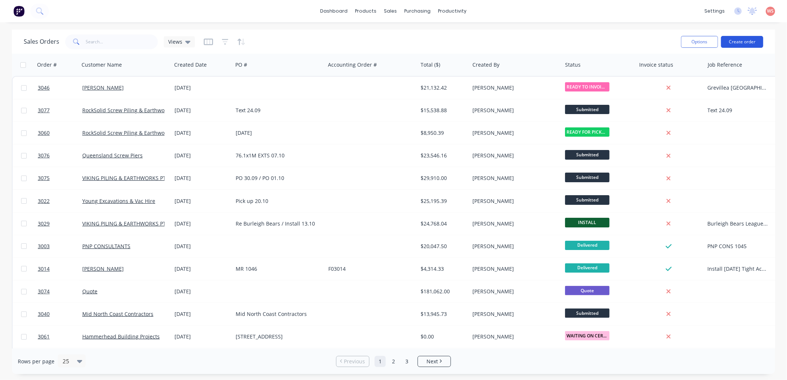
click at [749, 39] on button "Create order" at bounding box center [742, 42] width 42 height 12
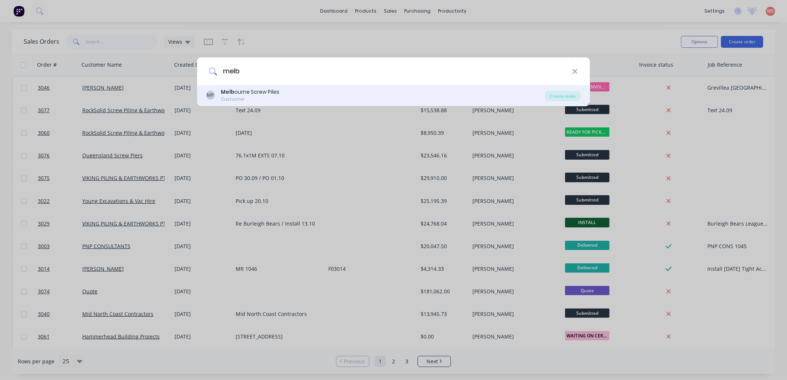
type input "melb"
click at [282, 87] on div "MP Melb ourne Screw Piles Customer Create order" at bounding box center [393, 95] width 393 height 21
click at [269, 98] on div "Customer" at bounding box center [250, 99] width 59 height 7
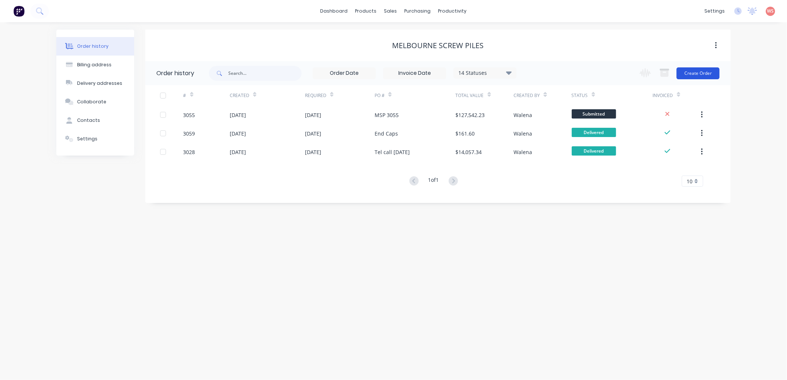
click at [696, 70] on button "Create Order" at bounding box center [698, 73] width 43 height 12
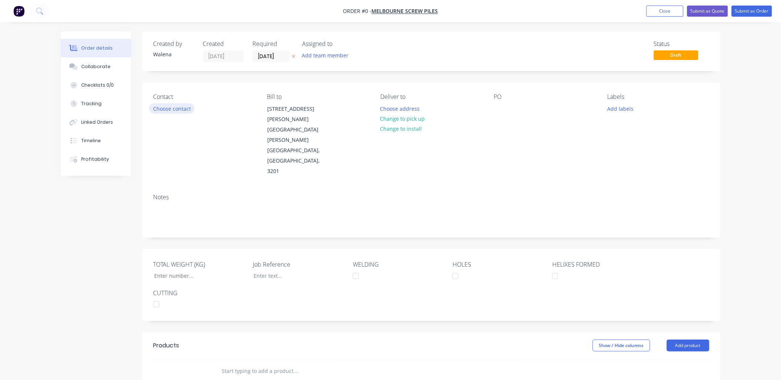
click at [184, 108] on button "Choose contact" at bounding box center [172, 108] width 46 height 10
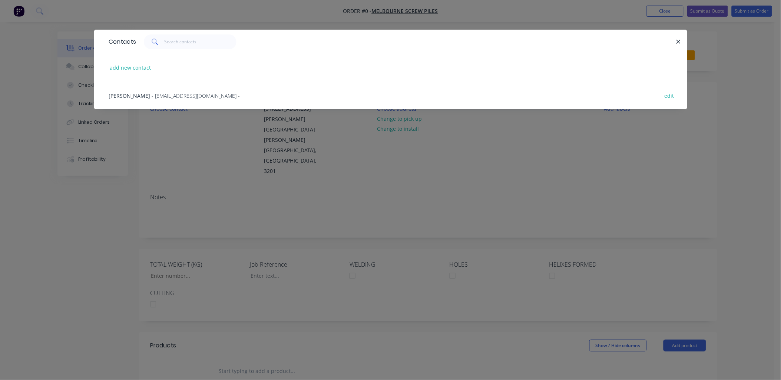
click at [170, 96] on span "- accounts@melbournescrewpiles.com.au -" at bounding box center [196, 95] width 88 height 7
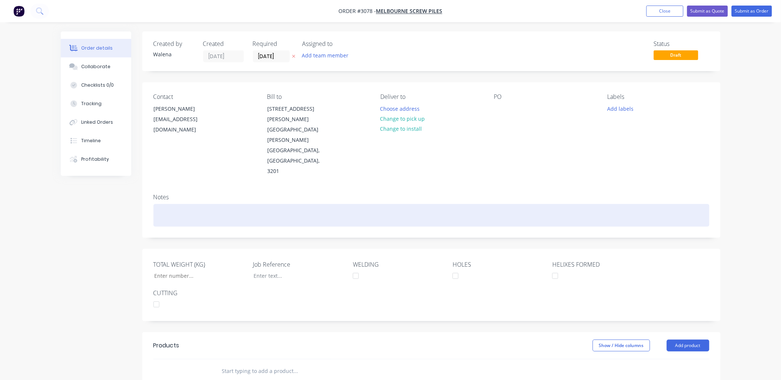
click at [158, 204] on div at bounding box center [431, 215] width 556 height 23
click at [182, 204] on div "Orders 03.10 & 01.10" at bounding box center [431, 215] width 556 height 23
click at [203, 204] on div "Orders 01.10 & 01.10" at bounding box center [431, 215] width 556 height 23
click at [215, 204] on div "Orders 01.10 & 03.10" at bounding box center [431, 215] width 556 height 23
drag, startPoint x: 232, startPoint y: 198, endPoint x: 136, endPoint y: 192, distance: 96.9
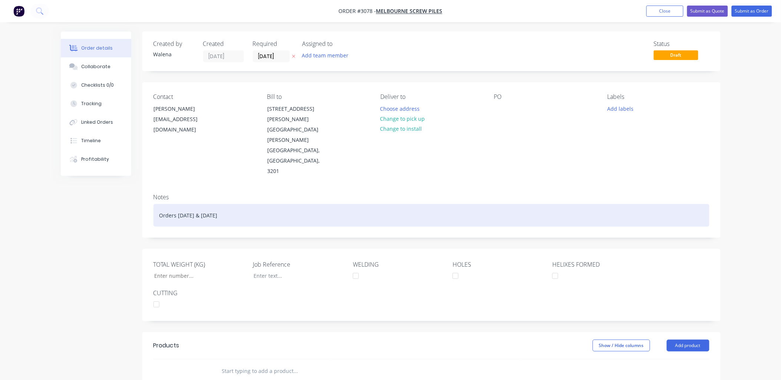
click at [136, 192] on div "Created by Walena Created 09/10/25 Required 09/10/25 Assigned to Add team membe…" at bounding box center [391, 294] width 660 height 525
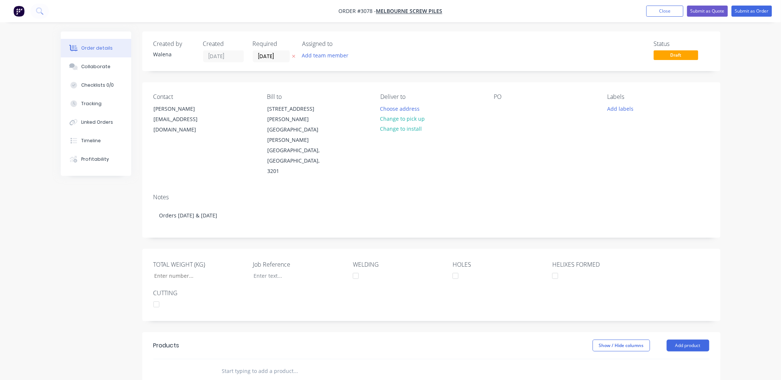
click at [30, 248] on div "Order details Collaborate Checklists 0/0 Tracking Linked Orders Timeline Profit…" at bounding box center [390, 278] width 781 height 557
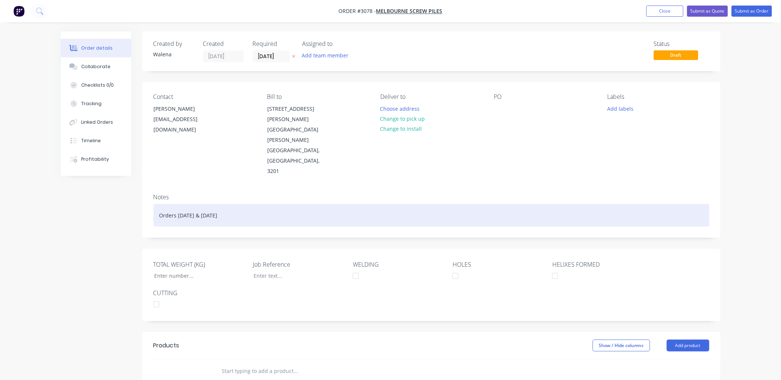
drag, startPoint x: 228, startPoint y: 197, endPoint x: 172, endPoint y: 197, distance: 56.0
click at [112, 186] on div "Created by Walena Created 09/10/25 Required 09/10/25 Assigned to Add team membe…" at bounding box center [391, 294] width 660 height 525
copy div "Orders [DATE] & [DATE]"
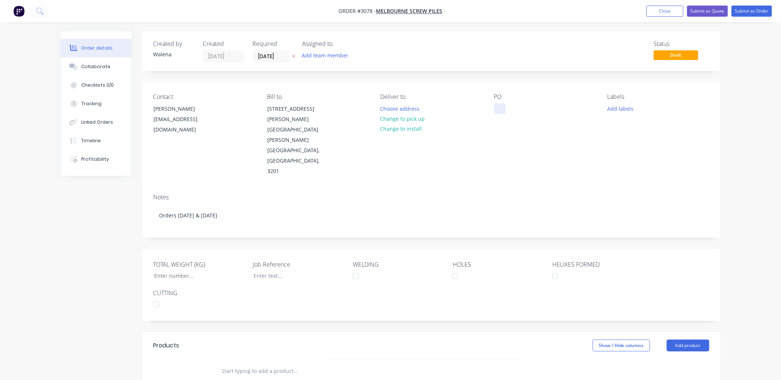
click at [499, 108] on div at bounding box center [500, 108] width 12 height 11
paste div
click at [626, 110] on button "Add labels" at bounding box center [621, 108] width 34 height 10
click at [620, 175] on div at bounding box center [621, 175] width 15 height 15
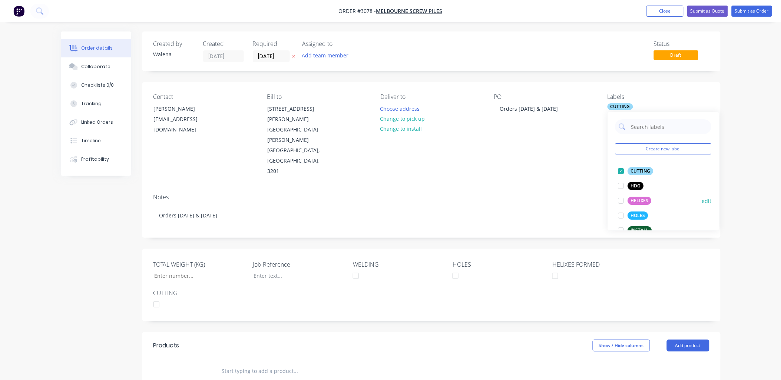
click at [621, 202] on div at bounding box center [621, 201] width 15 height 15
click at [622, 217] on div at bounding box center [621, 215] width 15 height 15
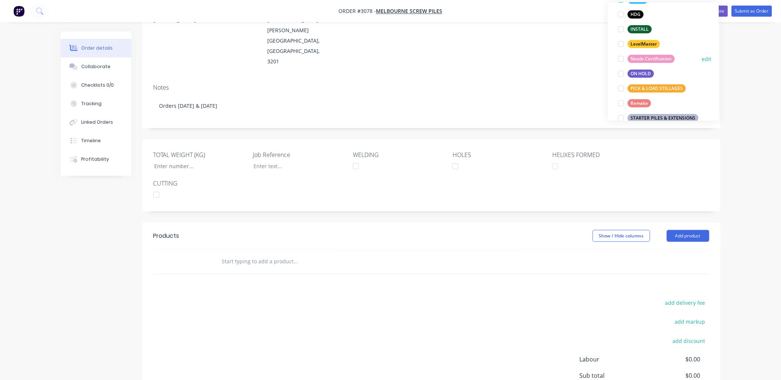
scroll to position [110, 0]
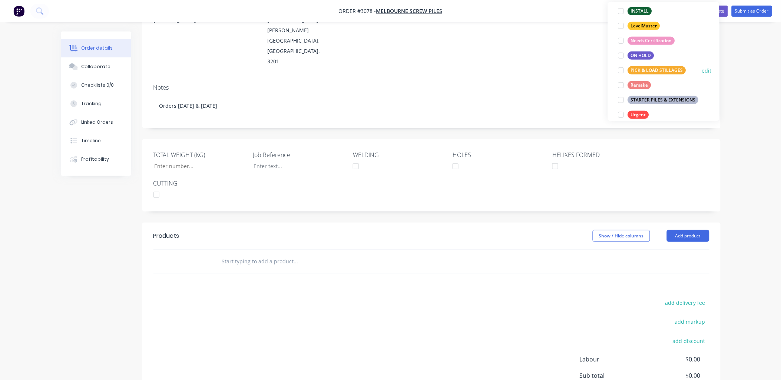
click at [622, 71] on div at bounding box center [621, 70] width 15 height 15
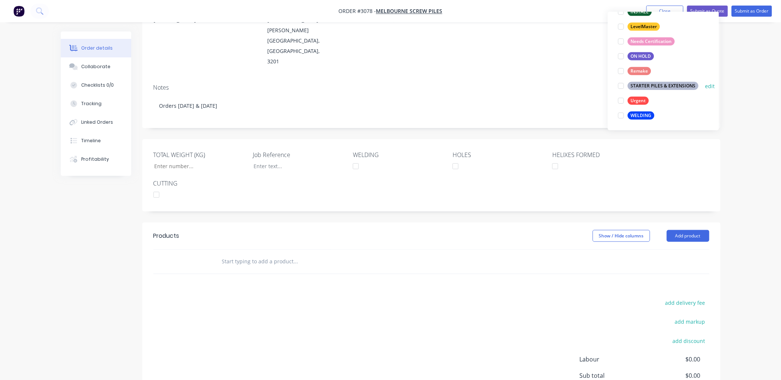
click at [622, 85] on div at bounding box center [621, 86] width 15 height 15
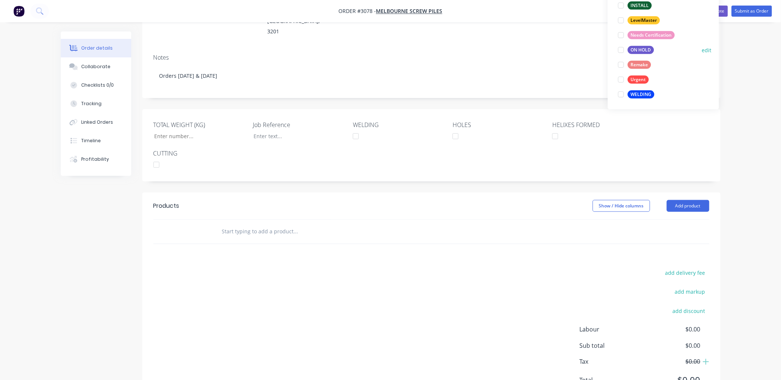
scroll to position [156, 0]
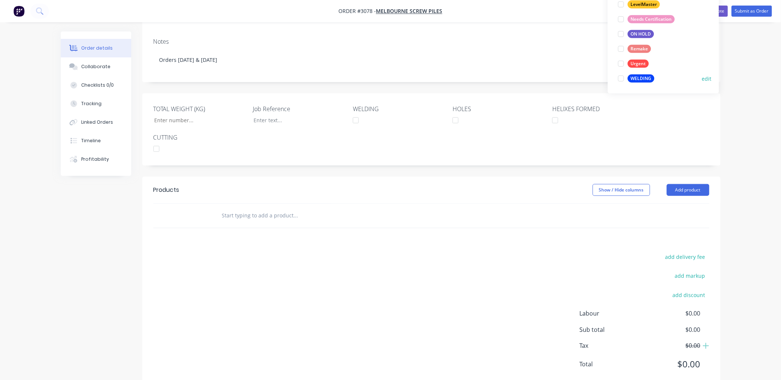
click at [621, 79] on div at bounding box center [621, 78] width 15 height 15
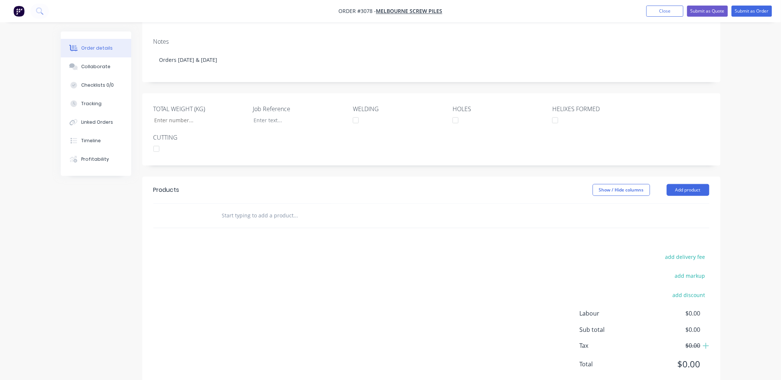
click at [452, 288] on div "add delivery fee add markup add discount Labour $0.00 Sub total $0.00 Tax $0.00…" at bounding box center [431, 315] width 556 height 127
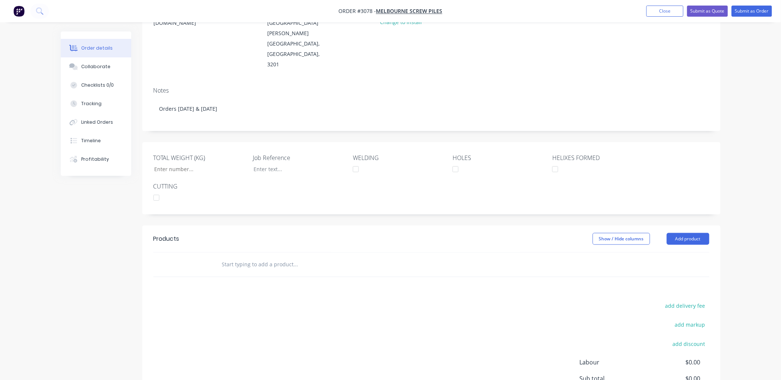
scroll to position [156, 0]
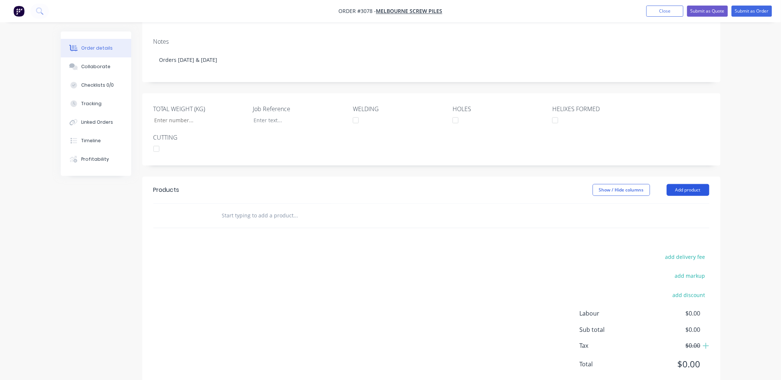
click at [696, 184] on button "Add product" at bounding box center [688, 190] width 43 height 12
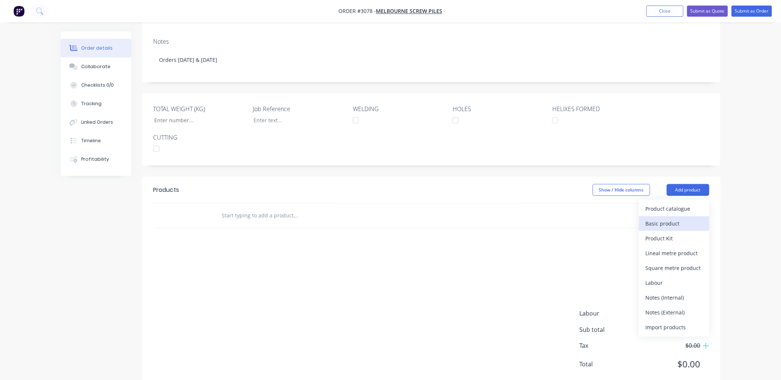
click at [666, 217] on button "Basic product" at bounding box center [674, 224] width 70 height 15
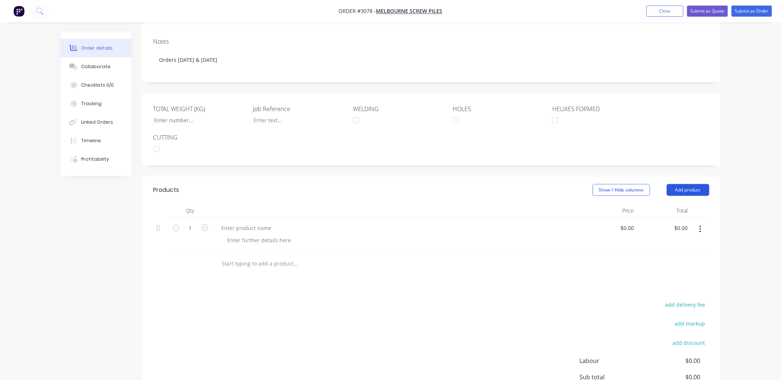
click at [681, 184] on button "Add product" at bounding box center [688, 190] width 43 height 12
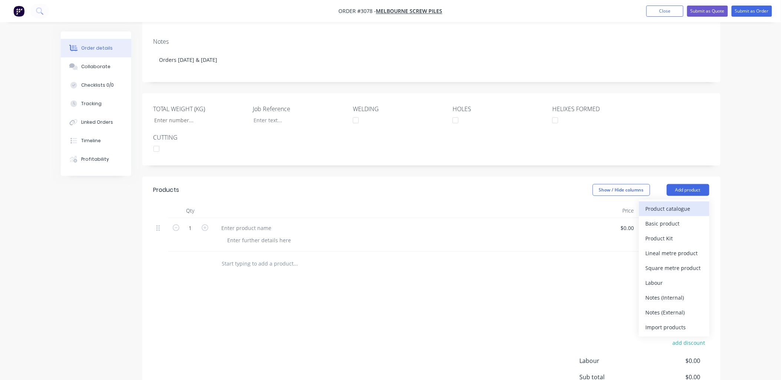
click at [672, 204] on div "Product catalogue" at bounding box center [674, 209] width 57 height 11
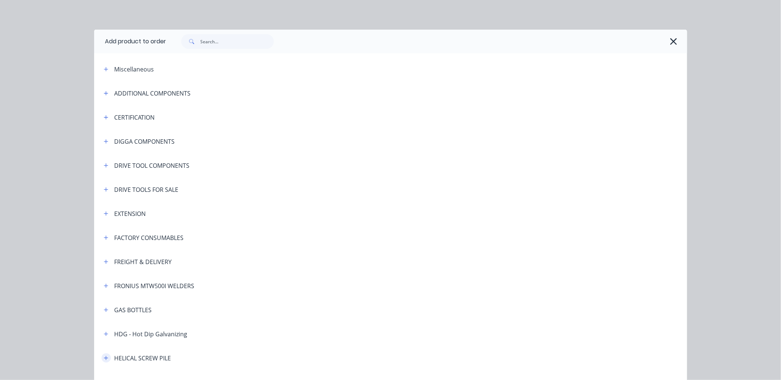
click at [104, 358] on icon "button" at bounding box center [106, 358] width 4 height 4
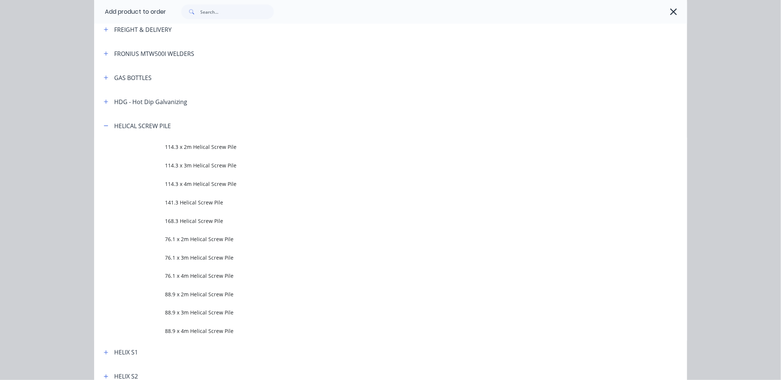
scroll to position [329, 0]
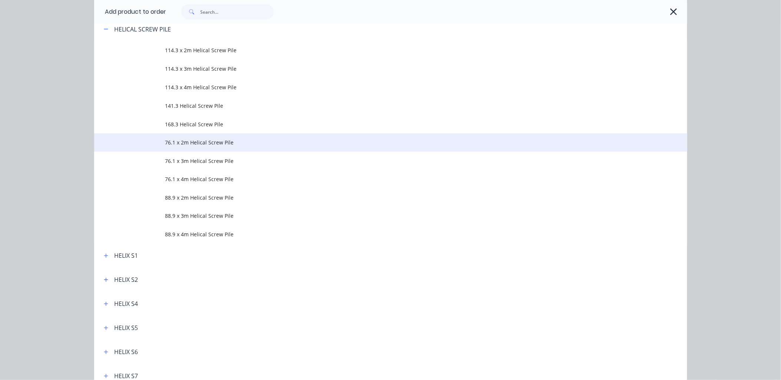
click at [192, 142] on span "76.1 x 2m Helical Screw Pile" at bounding box center [373, 143] width 417 height 8
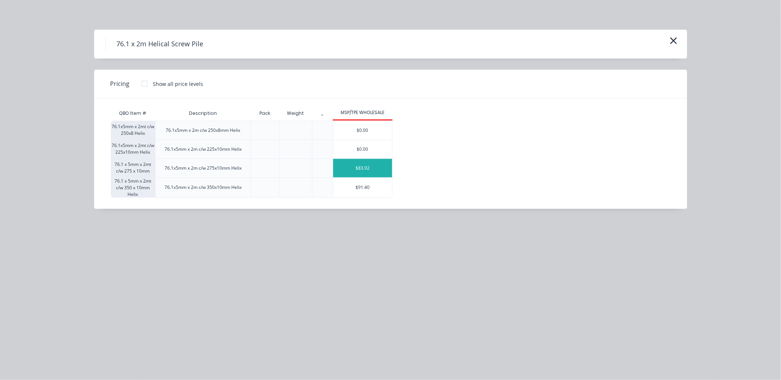
click at [373, 166] on div "$83.92" at bounding box center [362, 168] width 59 height 19
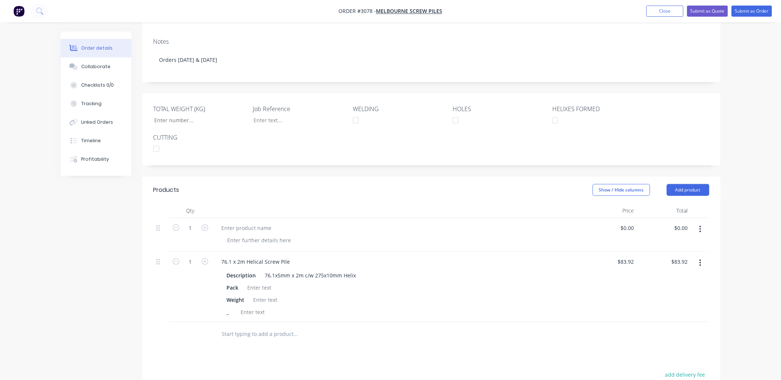
click at [701, 226] on icon "button" at bounding box center [700, 229] width 1 height 7
click at [675, 288] on div "Delete" at bounding box center [674, 293] width 57 height 11
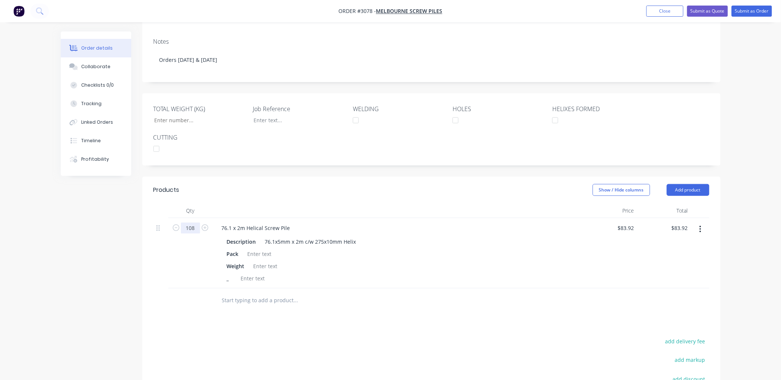
type input "108"
type input "$9,063.36"
click at [692, 184] on button "Add product" at bounding box center [688, 190] width 43 height 12
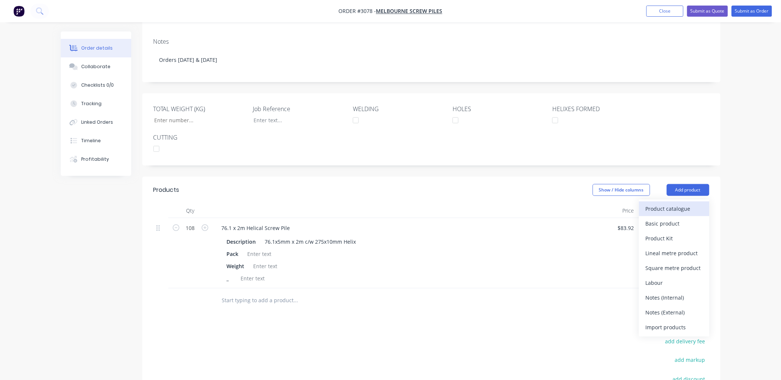
click at [680, 204] on div "Product catalogue" at bounding box center [674, 209] width 57 height 11
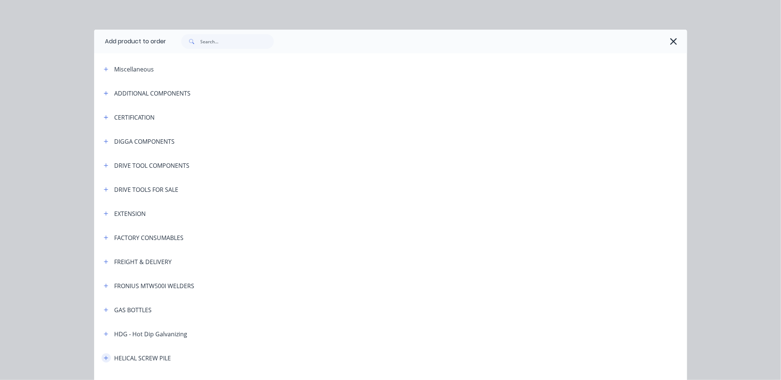
click at [104, 360] on icon "button" at bounding box center [106, 358] width 4 height 5
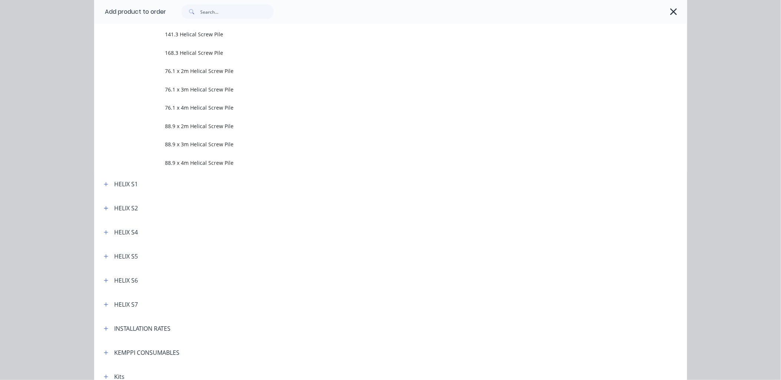
scroll to position [329, 0]
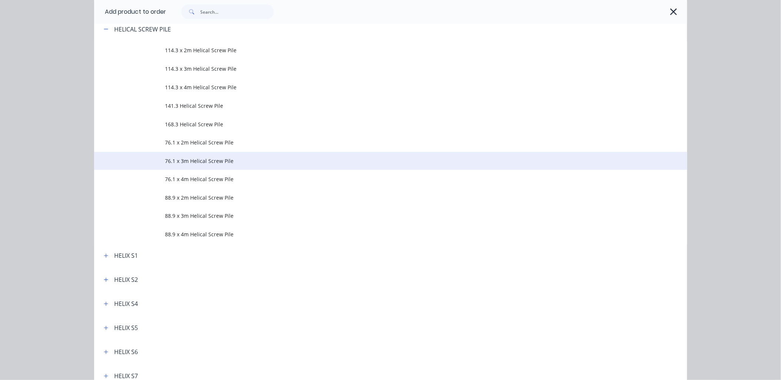
click at [184, 161] on span "76.1 x 3m Helical Screw Pile" at bounding box center [373, 161] width 417 height 8
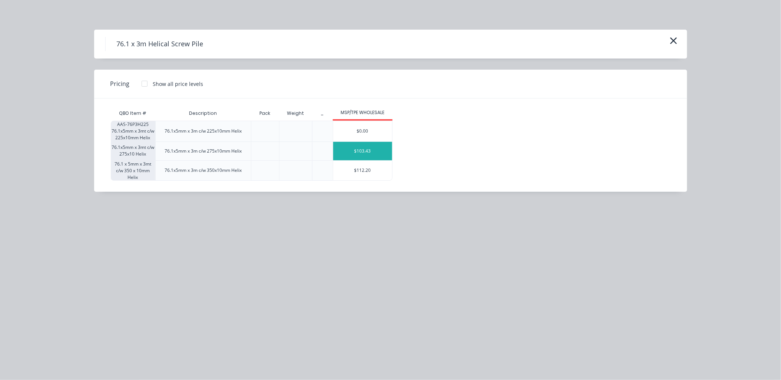
click at [367, 152] on div "$103.43" at bounding box center [362, 151] width 59 height 19
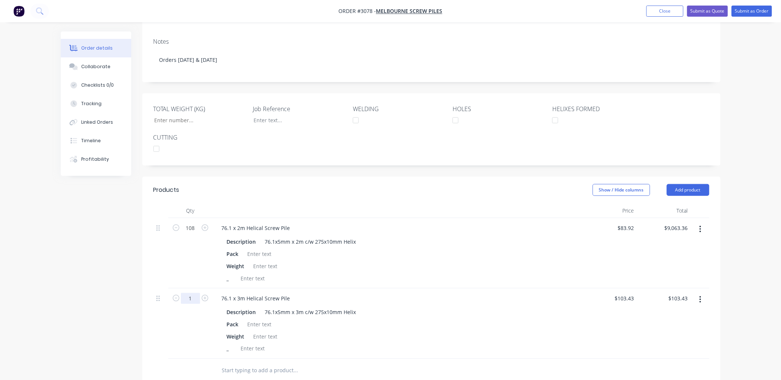
click at [191, 293] on input "1" at bounding box center [190, 298] width 19 height 11
type input "144"
type input "$14,893.92"
click at [435, 319] on div "Pack" at bounding box center [397, 324] width 346 height 11
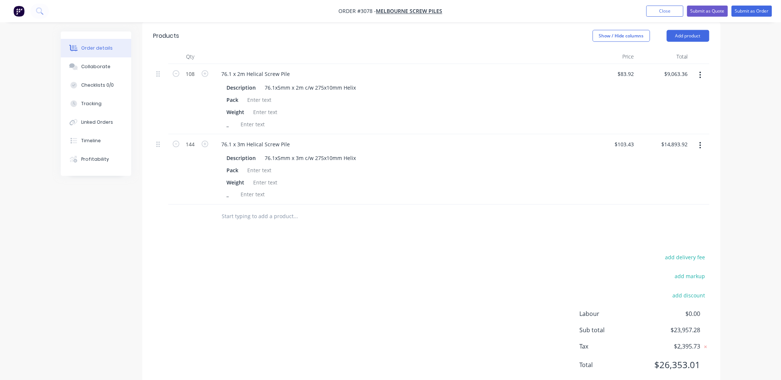
scroll to position [310, 0]
click at [249, 209] on input "text" at bounding box center [296, 216] width 148 height 15
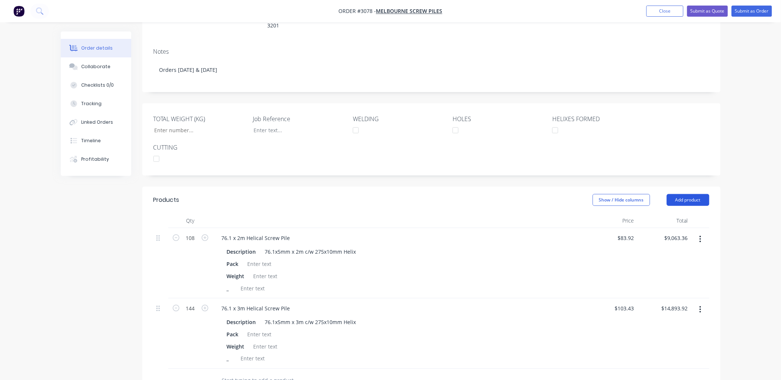
click at [684, 194] on button "Add product" at bounding box center [688, 200] width 43 height 12
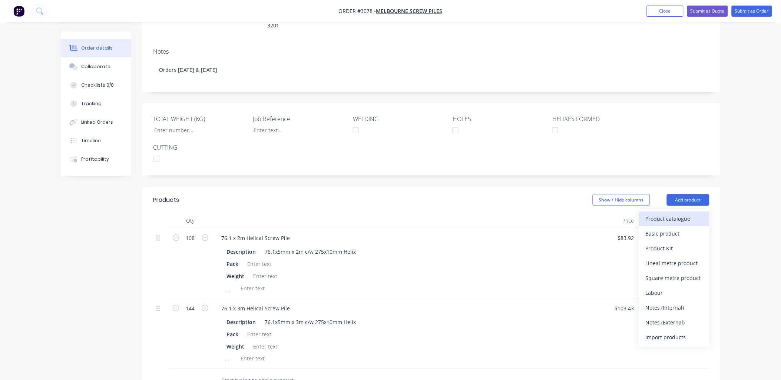
click at [674, 214] on div "Product catalogue" at bounding box center [674, 219] width 57 height 11
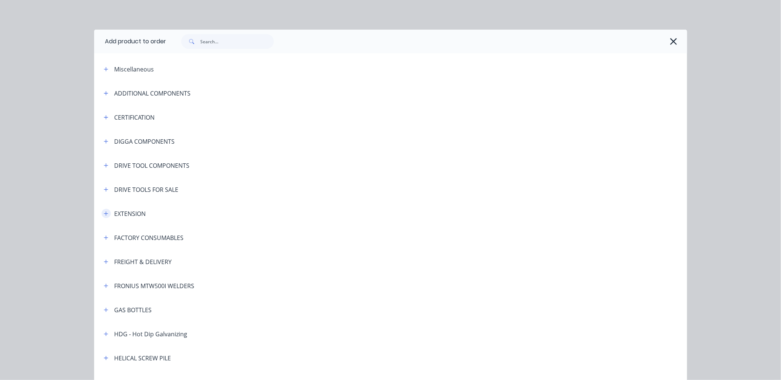
click at [104, 213] on icon "button" at bounding box center [106, 214] width 4 height 4
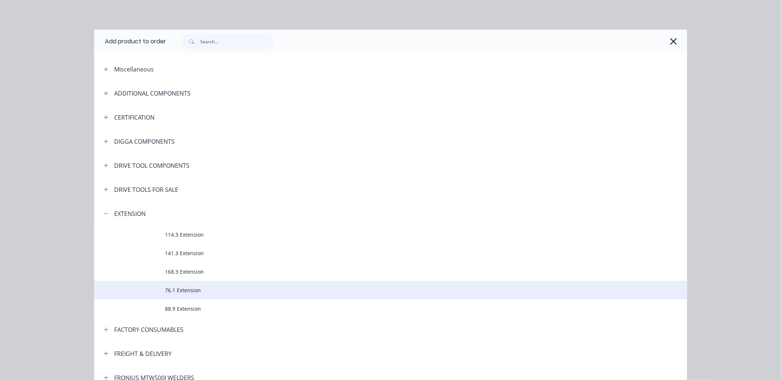
click at [193, 289] on span "76.1 Extension" at bounding box center [373, 291] width 417 height 8
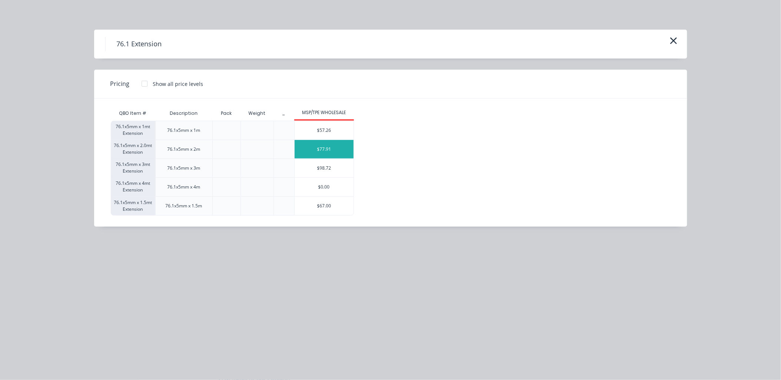
click at [334, 150] on div "$77.91" at bounding box center [324, 149] width 59 height 19
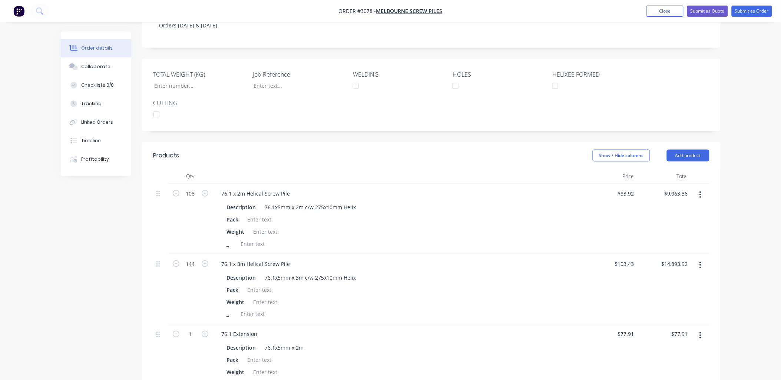
scroll to position [256, 0]
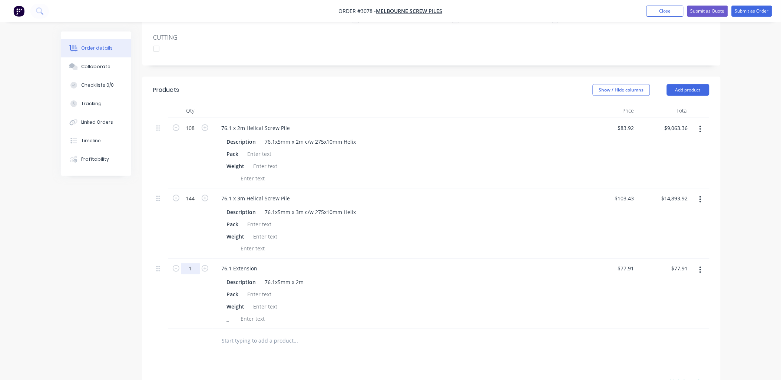
click at [189, 264] on input "1" at bounding box center [190, 269] width 19 height 11
type input "252"
type input "$19,633.32"
click at [214, 344] on div "Products Show / Hide columns Add product Qty Price Total 108 76.1 x 2m Helical …" at bounding box center [431, 296] width 578 height 439
type input "432"
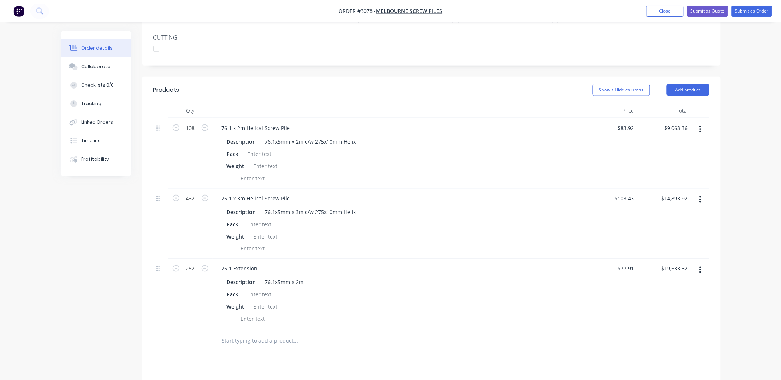
type input "$44,681.76"
click at [82, 273] on div "Created by Walena Created 09/10/25 Required 09/10/25 Assigned to Add team membe…" at bounding box center [391, 151] width 660 height 751
type input "396"
type input "$30,852.36"
click at [198, 336] on div "Products Show / Hide columns Add product Qty Price Total 108 76.1 x 2m Helical …" at bounding box center [431, 296] width 578 height 439
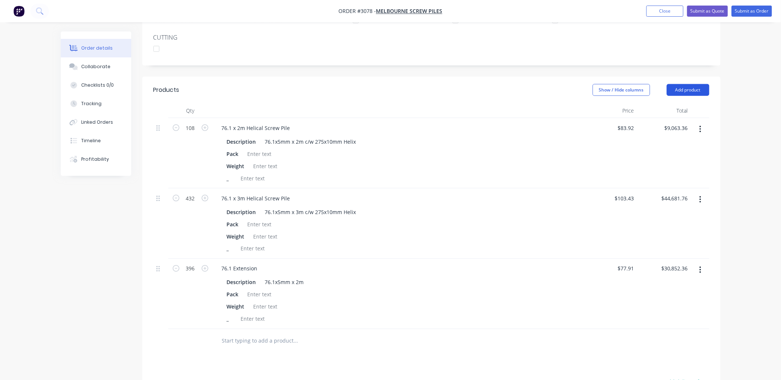
click at [699, 84] on button "Add product" at bounding box center [688, 90] width 43 height 12
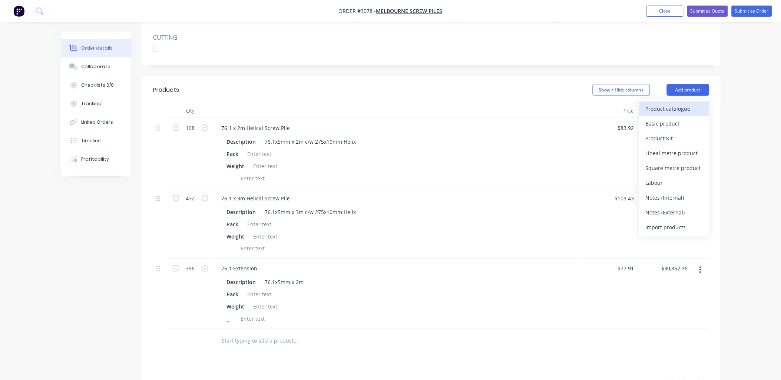
click at [690, 103] on div "Product catalogue" at bounding box center [674, 108] width 57 height 11
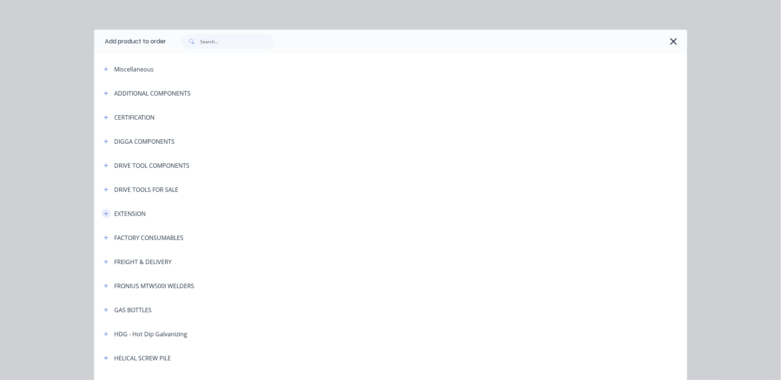
click at [104, 215] on icon "button" at bounding box center [106, 213] width 4 height 5
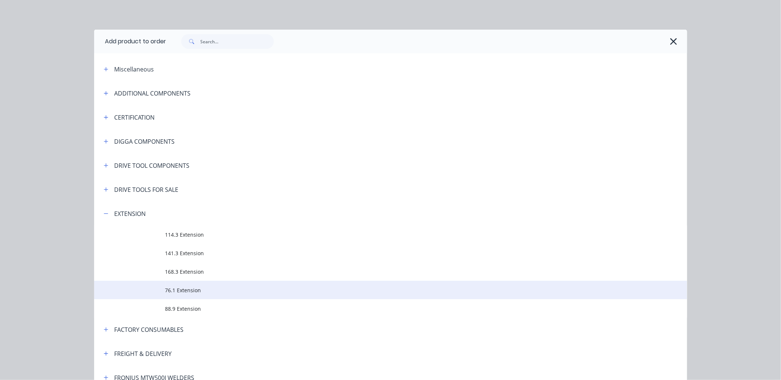
click at [194, 288] on span "76.1 Extension" at bounding box center [373, 291] width 417 height 8
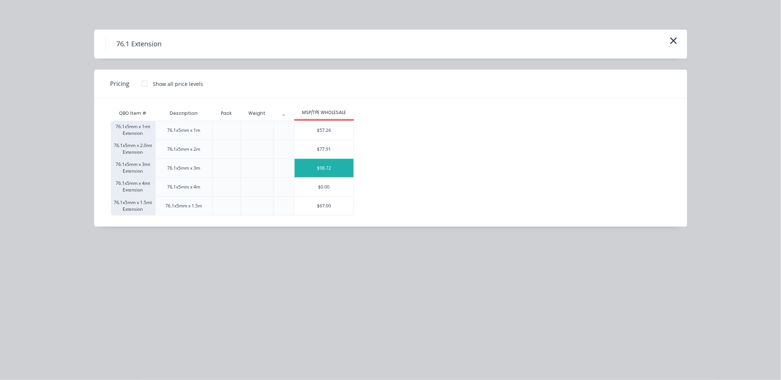
click at [340, 168] on div "$98.72" at bounding box center [324, 168] width 59 height 19
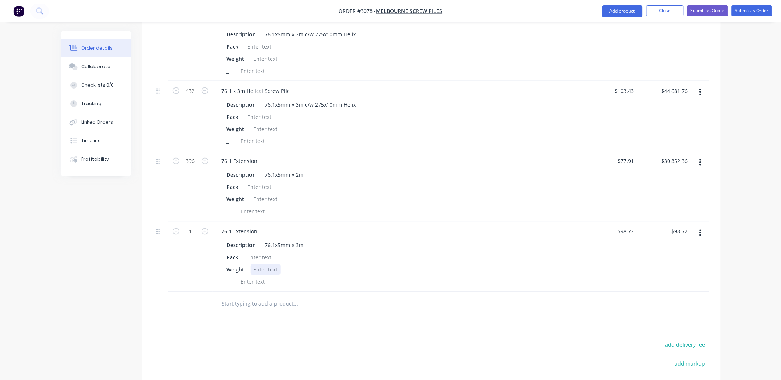
scroll to position [365, 0]
click at [194, 225] on input "1" at bounding box center [190, 230] width 19 height 11
type input "288"
type input "$28,431.36"
click at [228, 300] on div "Products Show / Hide columns Add product Qty Price Total 108 76.1 x 2m Helical …" at bounding box center [431, 221] width 578 height 509
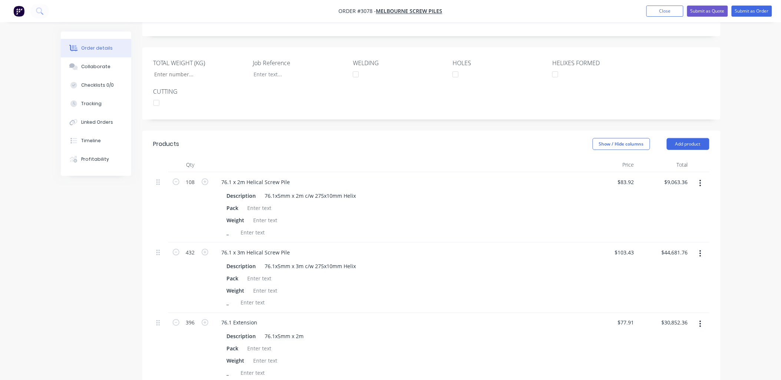
scroll to position [201, 0]
click at [700, 139] on button "Add product" at bounding box center [688, 145] width 43 height 12
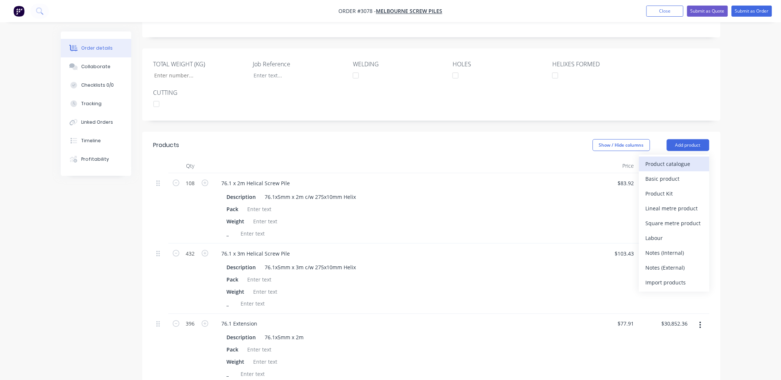
click at [684, 159] on div "Product catalogue" at bounding box center [674, 164] width 57 height 11
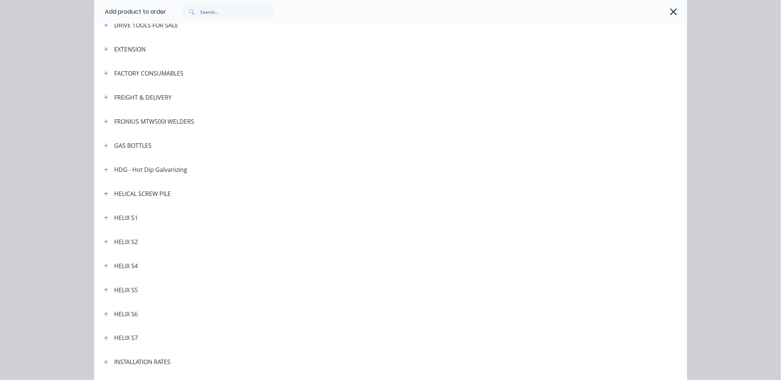
scroll to position [110, 0]
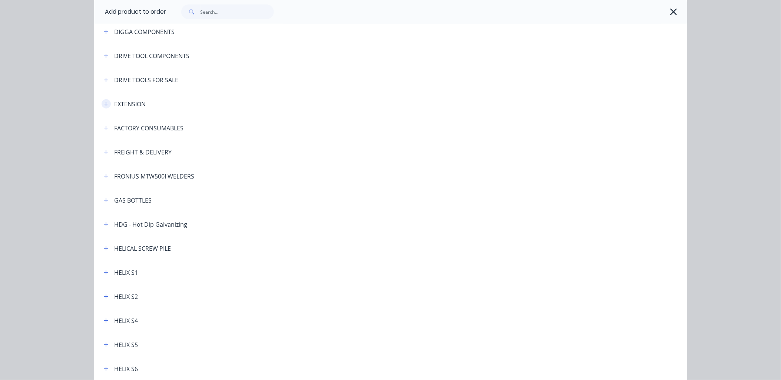
click at [104, 102] on icon "button" at bounding box center [106, 104] width 4 height 5
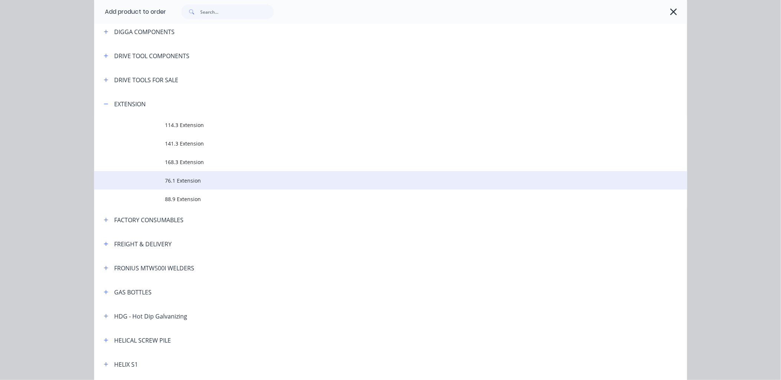
click at [186, 177] on span "76.1 Extension" at bounding box center [373, 181] width 417 height 8
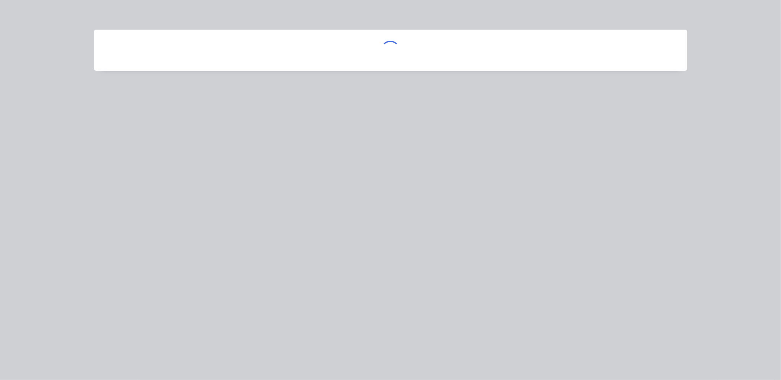
scroll to position [0, 0]
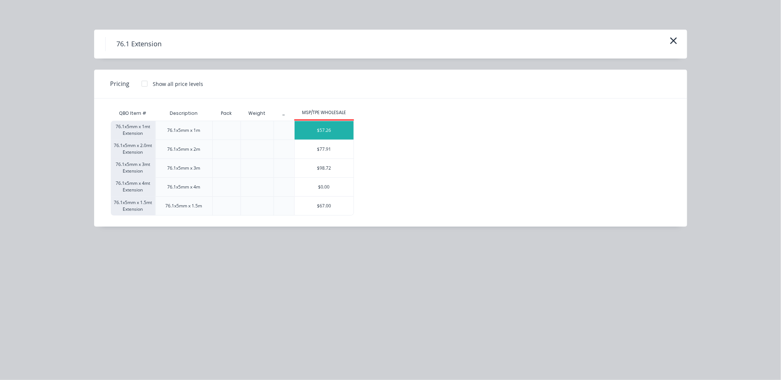
click at [319, 129] on div "$57.26" at bounding box center [324, 130] width 59 height 19
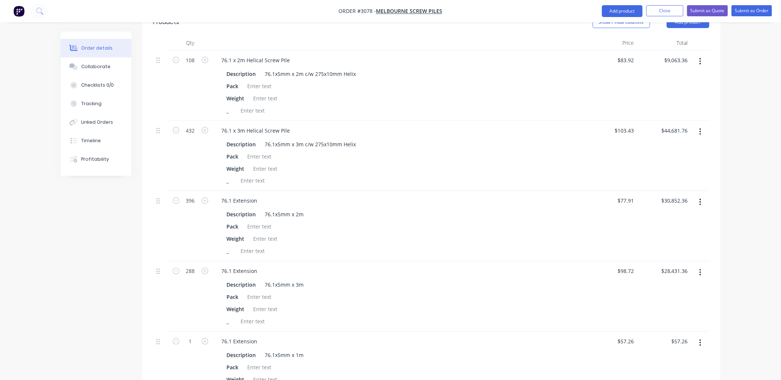
scroll to position [365, 0]
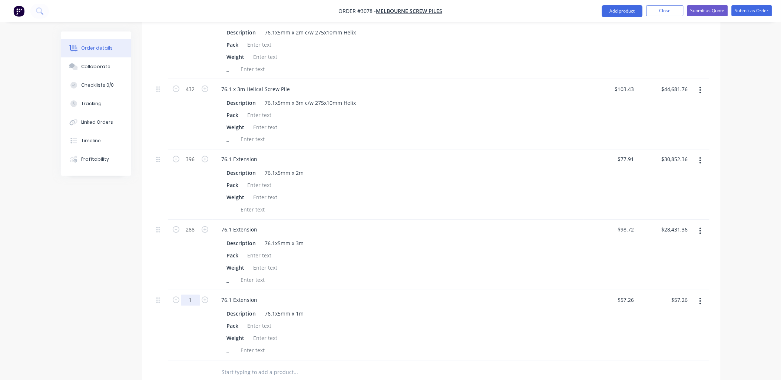
click at [194, 295] on input "1" at bounding box center [190, 300] width 19 height 11
type input "144"
type input "$8,245.44"
click at [421, 321] on div "Pack" at bounding box center [397, 326] width 346 height 11
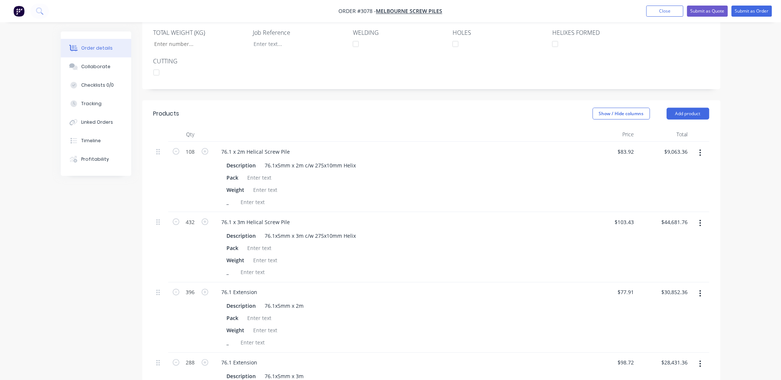
scroll to position [82, 0]
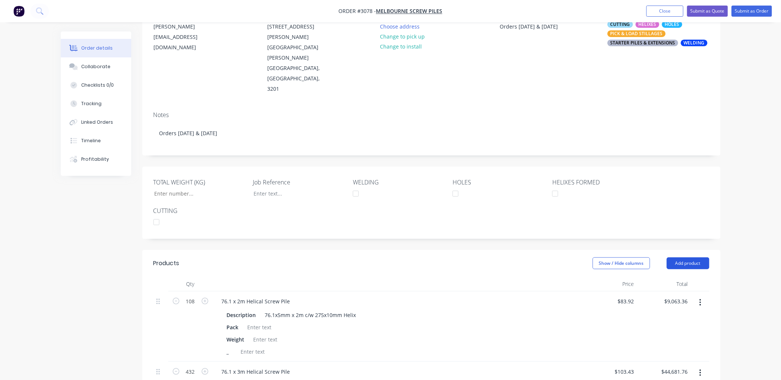
click at [676, 258] on button "Add product" at bounding box center [688, 264] width 43 height 12
click at [676, 275] on button "Product catalogue" at bounding box center [674, 282] width 70 height 15
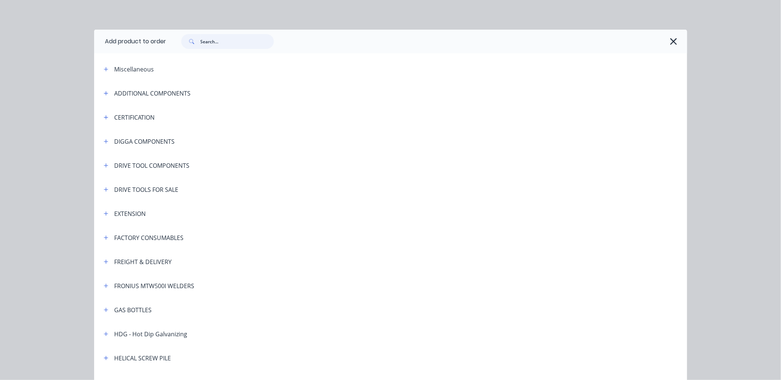
click at [201, 45] on input "text" at bounding box center [237, 41] width 73 height 15
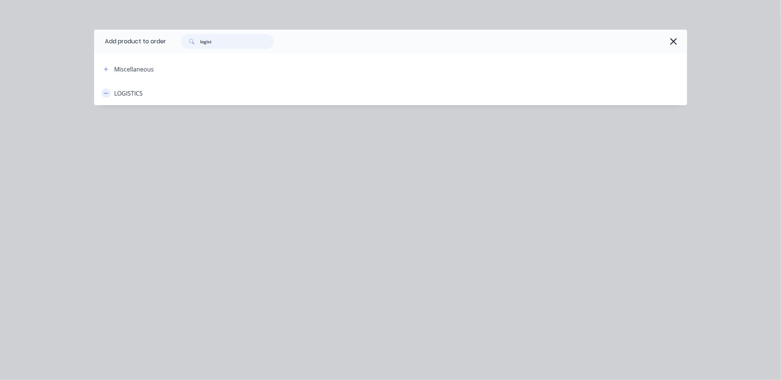
type input "logist"
click at [107, 93] on icon "button" at bounding box center [106, 93] width 4 height 0
click at [120, 96] on div "LOGISTICS" at bounding box center [129, 93] width 29 height 9
click at [141, 93] on div "LOGISTICS" at bounding box center [129, 93] width 29 height 9
click at [106, 93] on icon "button" at bounding box center [106, 93] width 4 height 4
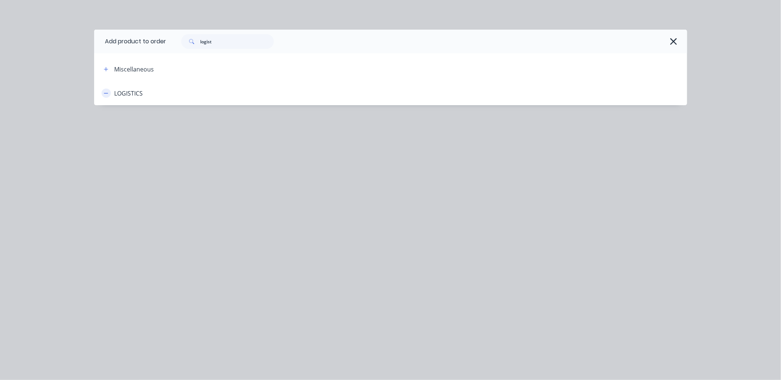
click at [106, 93] on icon "button" at bounding box center [106, 93] width 4 height 0
click at [127, 95] on div "LOGISTICS" at bounding box center [129, 93] width 29 height 9
click at [105, 68] on icon "button" at bounding box center [106, 69] width 4 height 5
click at [128, 90] on div "LOGISTICS" at bounding box center [129, 93] width 29 height 9
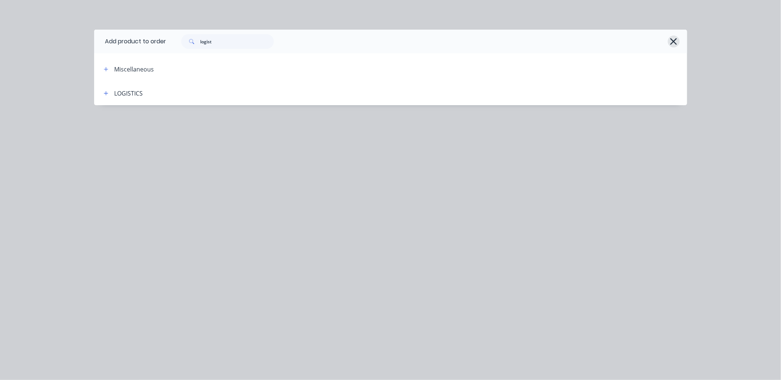
click at [672, 44] on icon "button" at bounding box center [674, 41] width 8 height 10
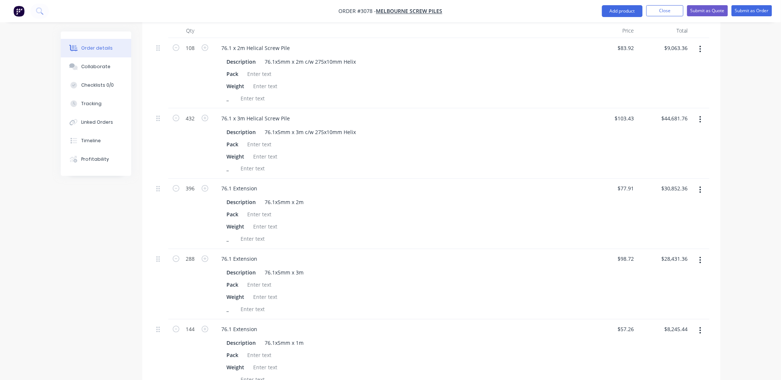
scroll to position [522, 0]
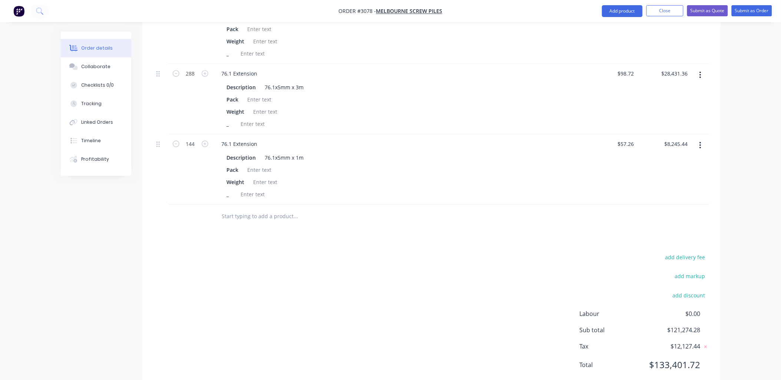
click at [232, 209] on input "text" at bounding box center [296, 216] width 148 height 15
drag, startPoint x: 252, startPoint y: 197, endPoint x: 214, endPoint y: 188, distance: 38.9
click at [214, 205] on div "Logistics Add Logistics to order No results found" at bounding box center [346, 217] width 267 height 24
drag, startPoint x: 249, startPoint y: 195, endPoint x: 224, endPoint y: 187, distance: 26.4
click at [224, 209] on input "Delivery" at bounding box center [296, 216] width 148 height 15
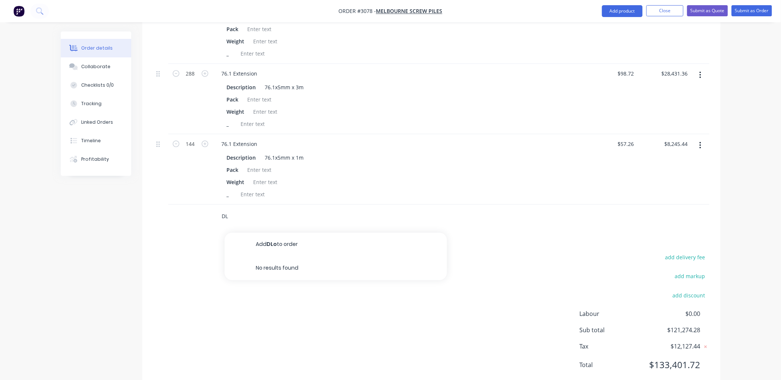
type input "D"
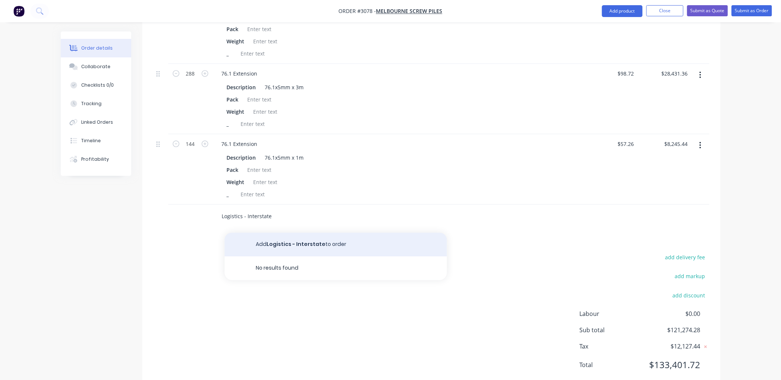
type input "Logistics - Interstate"
click at [302, 233] on button "Add Logistics - Interstate to order" at bounding box center [336, 245] width 222 height 24
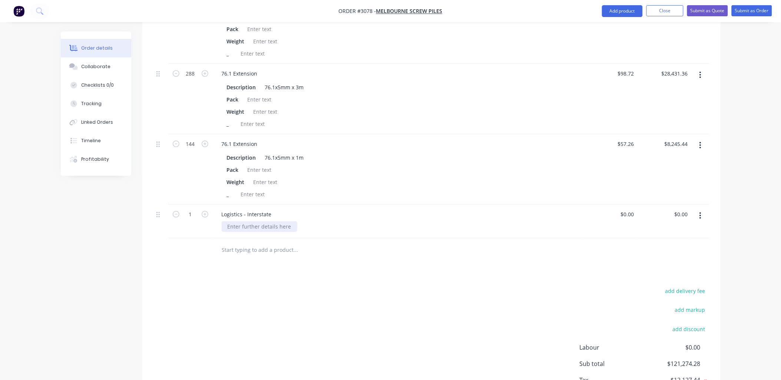
click at [239, 221] on div at bounding box center [260, 226] width 76 height 11
click at [250, 257] on div "Products Show / Hide columns Add product Qty Price Total 108 76.1 x 2m Helical …" at bounding box center [431, 117] width 578 height 613
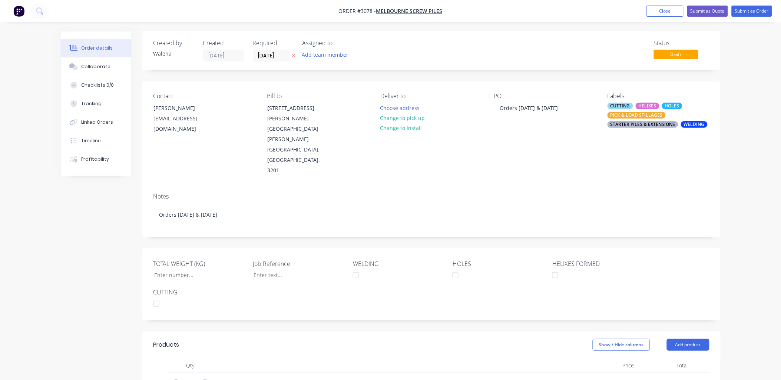
scroll to position [0, 0]
click at [750, 14] on button "Submit as Order" at bounding box center [752, 11] width 40 height 11
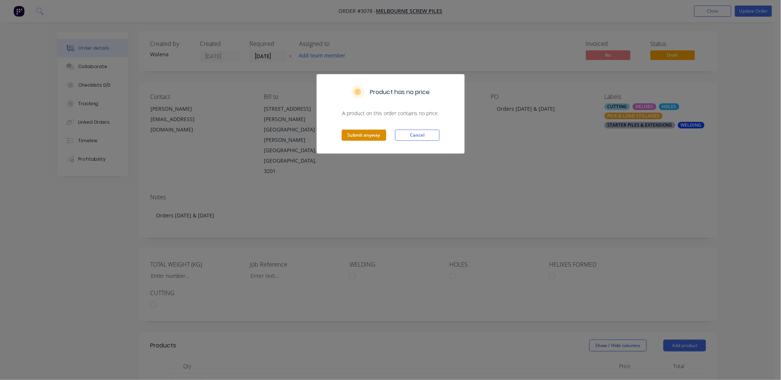
click at [358, 136] on button "Submit anyway" at bounding box center [364, 135] width 44 height 11
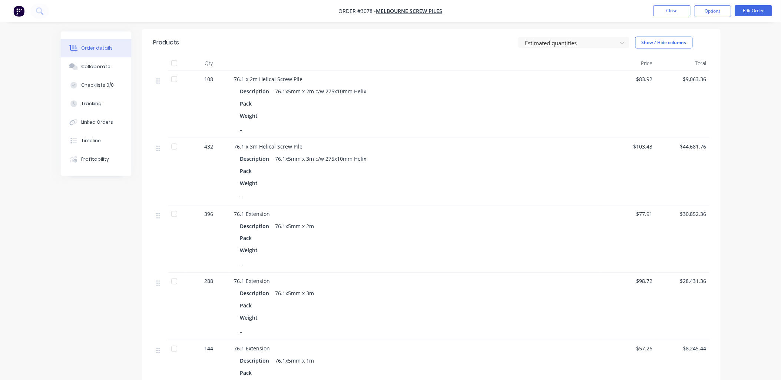
scroll to position [267, 0]
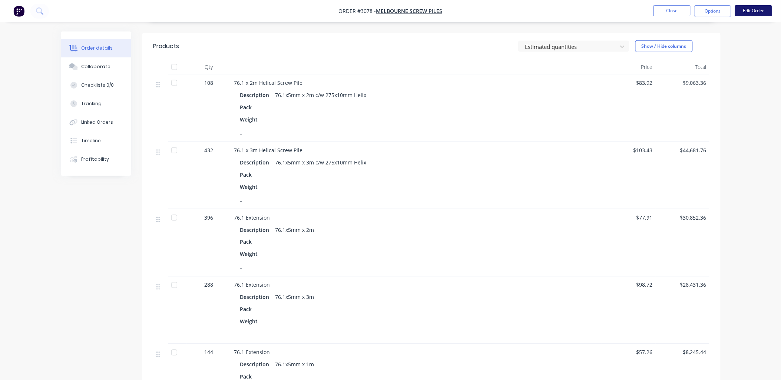
click at [753, 10] on button "Edit Order" at bounding box center [753, 10] width 37 height 11
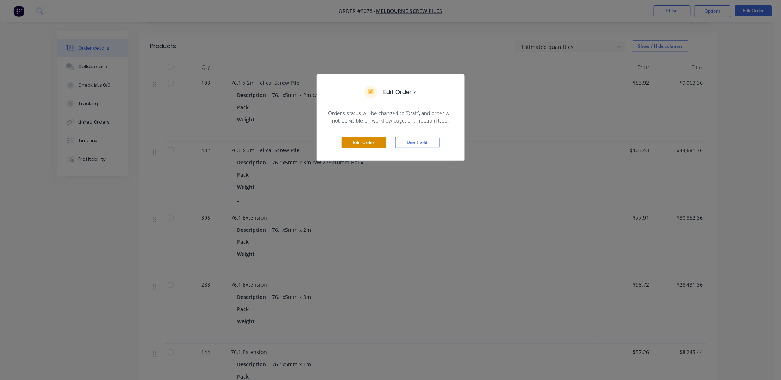
click at [353, 147] on button "Edit Order" at bounding box center [364, 142] width 44 height 11
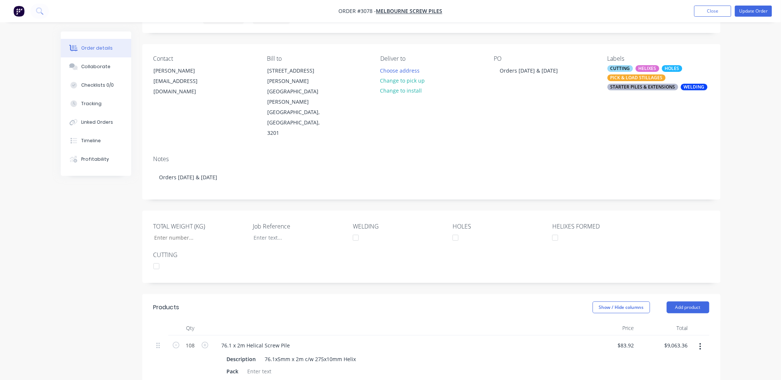
scroll to position [54, 0]
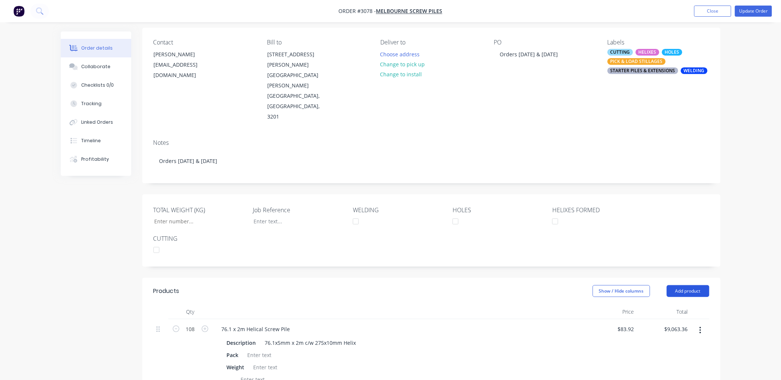
click at [685, 285] on button "Add product" at bounding box center [688, 291] width 43 height 12
click at [679, 305] on div "Product catalogue" at bounding box center [674, 310] width 57 height 11
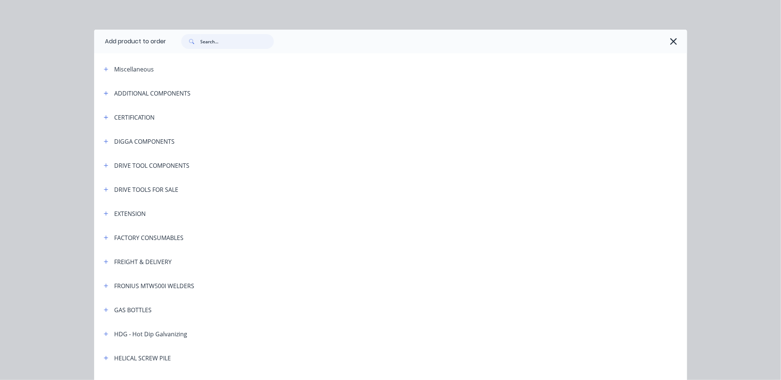
click at [202, 43] on input "text" at bounding box center [237, 41] width 73 height 15
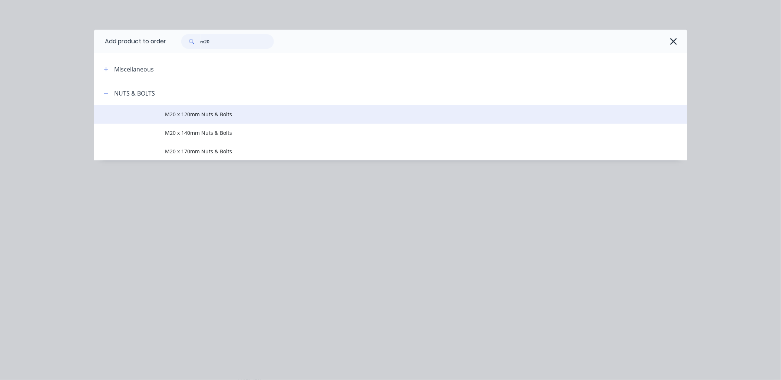
type input "m20"
click at [218, 109] on td "M20 x 120mm Nuts & Bolts" at bounding box center [426, 114] width 522 height 19
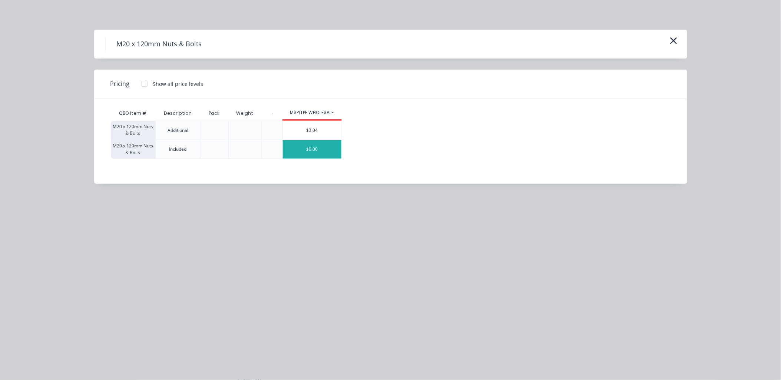
click at [298, 154] on div "$0.00" at bounding box center [312, 149] width 59 height 19
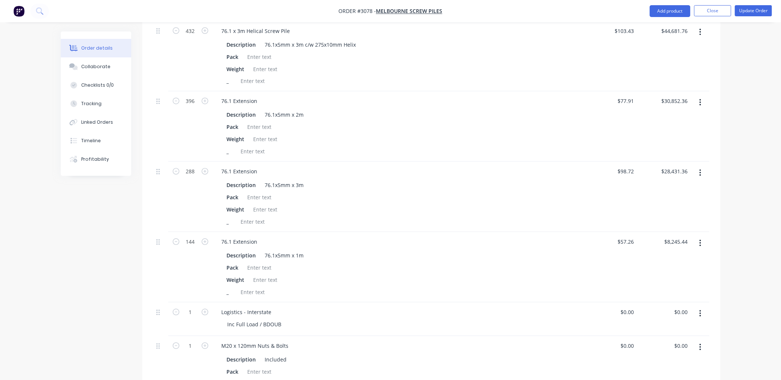
scroll to position [626, 0]
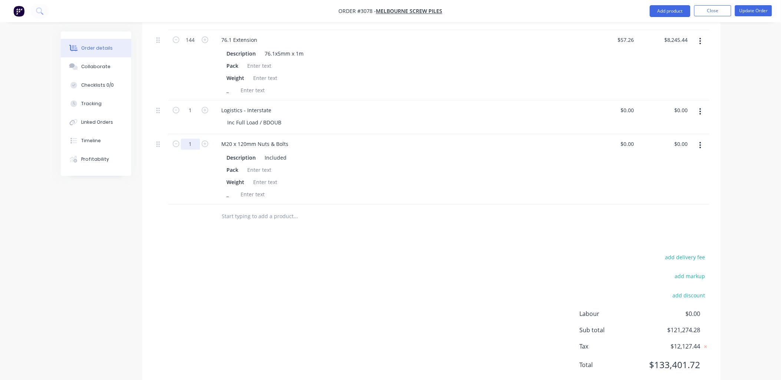
click at [194, 139] on input "1" at bounding box center [190, 144] width 19 height 11
type input "1656"
click at [299, 252] on div "add delivery fee add markup add discount Labour $0.00 Sub total $121,274.28 Tax…" at bounding box center [431, 315] width 556 height 127
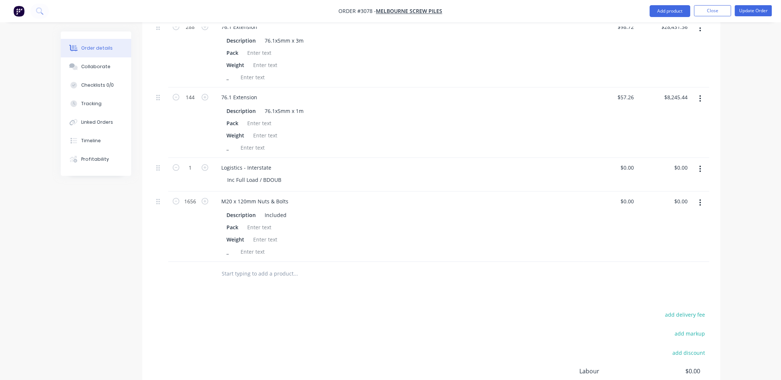
scroll to position [516, 0]
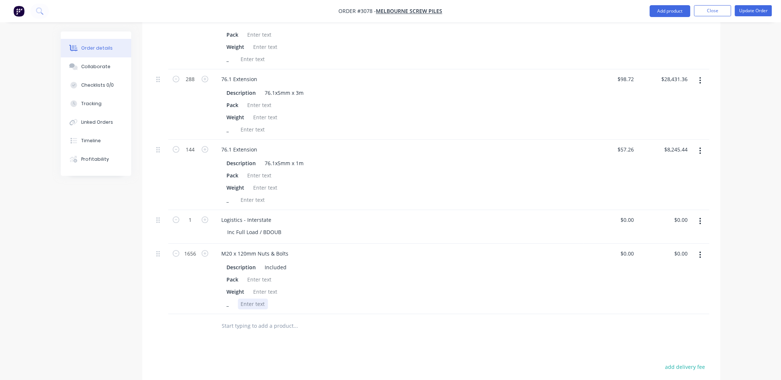
click at [251, 299] on div at bounding box center [253, 304] width 30 height 11
click at [254, 299] on div "Send x Boxes" at bounding box center [257, 304] width 39 height 11
click at [394, 287] on div "Weight" at bounding box center [397, 292] width 346 height 11
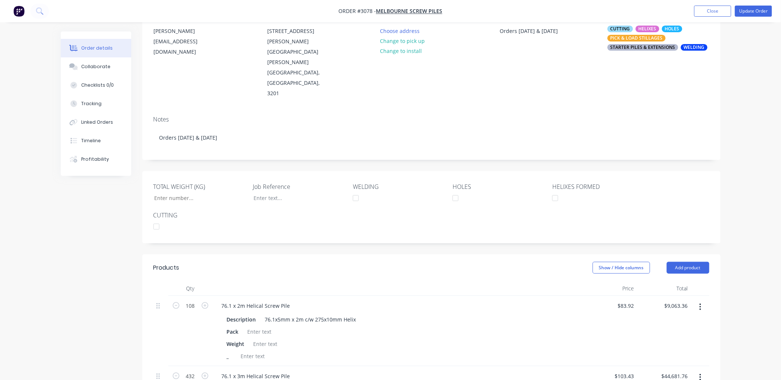
scroll to position [77, 0]
click at [683, 263] on button "Add product" at bounding box center [688, 269] width 43 height 12
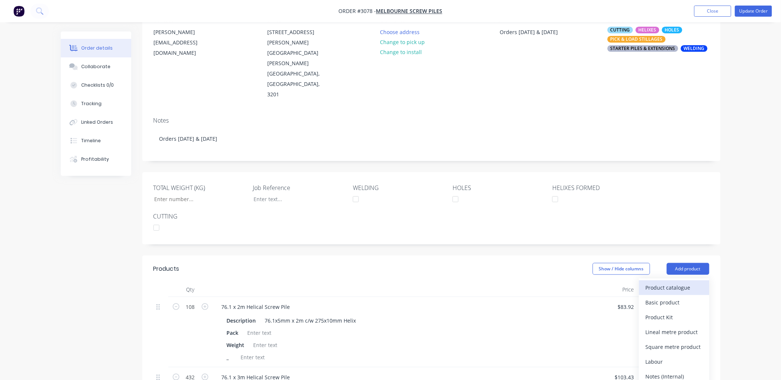
click at [671, 282] on div "Product catalogue" at bounding box center [674, 287] width 57 height 11
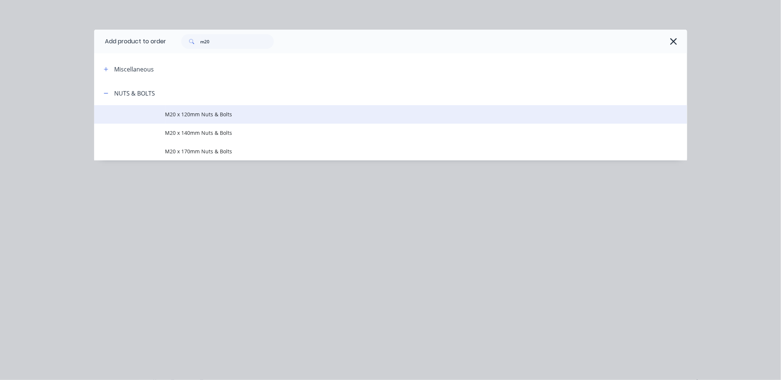
click at [214, 112] on span "M20 x 120mm Nuts & Bolts" at bounding box center [373, 114] width 417 height 8
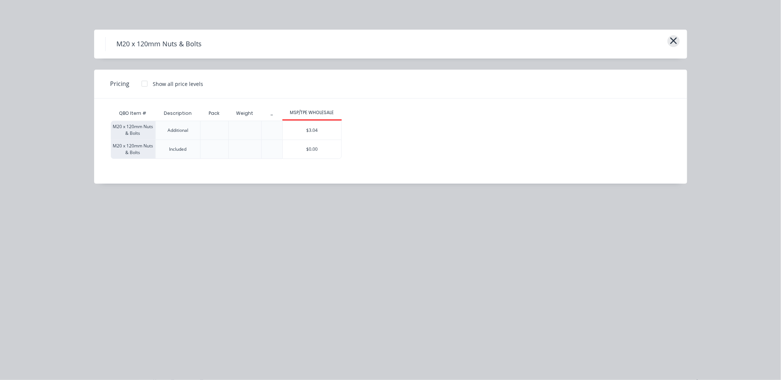
click at [669, 42] on button "button" at bounding box center [674, 41] width 12 height 12
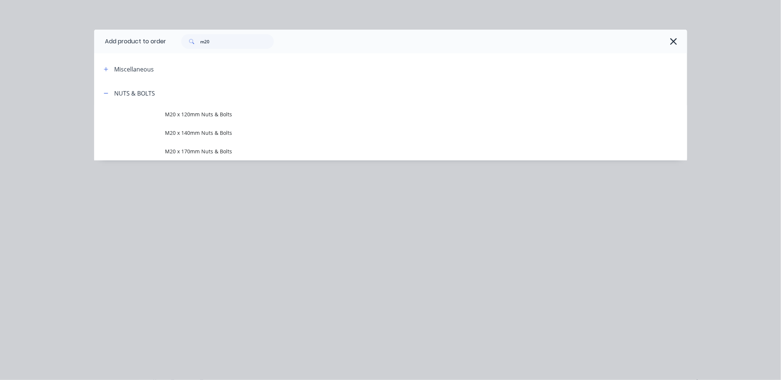
click at [669, 42] on button "button" at bounding box center [674, 42] width 12 height 12
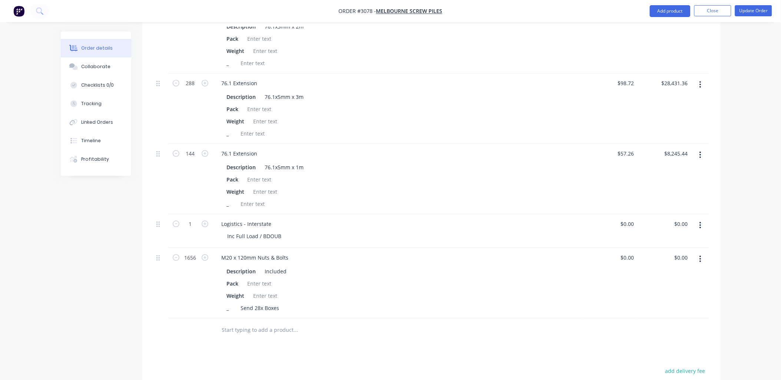
scroll to position [516, 0]
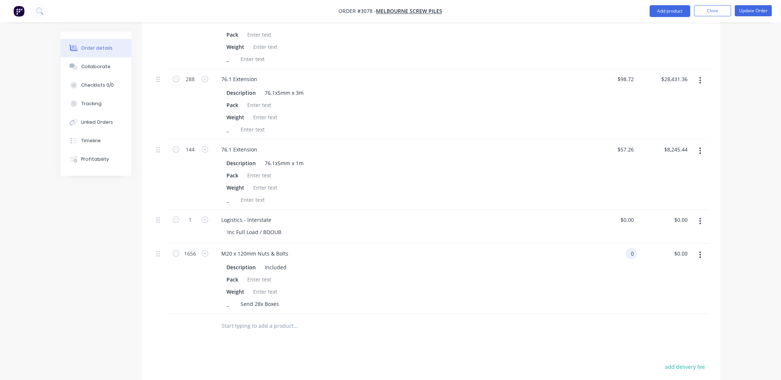
click at [629, 248] on input "0" at bounding box center [633, 253] width 9 height 11
type input "$3.04"
type input "$5,034.24"
click at [545, 262] on div "Description Included" at bounding box center [397, 267] width 346 height 11
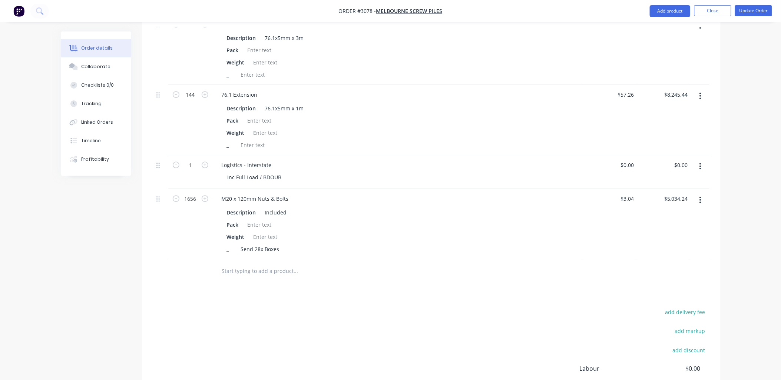
scroll to position [571, 0]
click at [683, 159] on input "0.00" at bounding box center [684, 164] width 14 height 11
type input "6336"
click at [381, 219] on div "Pack" at bounding box center [397, 224] width 346 height 11
type input "$6,336.00"
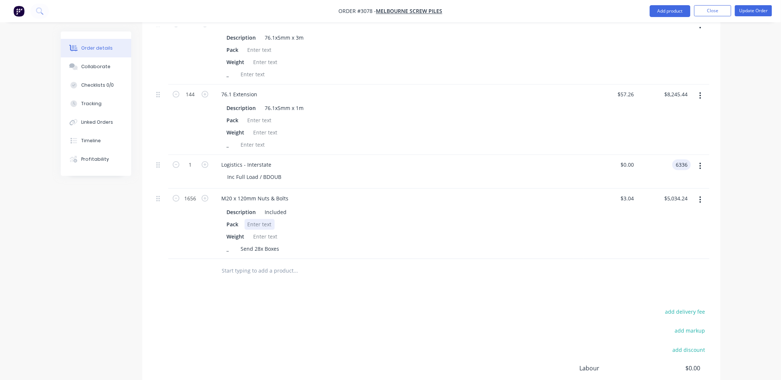
type input "$6,336.00"
click at [229, 264] on input "text" at bounding box center [296, 271] width 148 height 15
type input "discount"
drag, startPoint x: 247, startPoint y: 247, endPoint x: 218, endPoint y: 249, distance: 28.6
click at [218, 264] on div "discount Add discount to order No results found" at bounding box center [327, 271] width 222 height 15
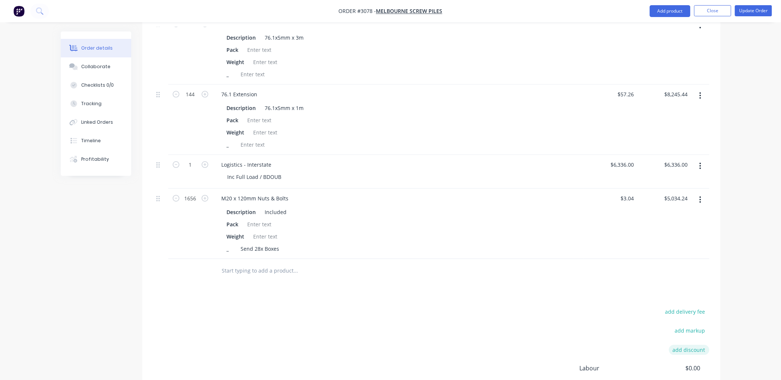
click at [692, 345] on button "add discount" at bounding box center [689, 350] width 40 height 10
click at [588, 345] on input at bounding box center [620, 350] width 70 height 11
type input "Logistics & M20x120mm"
click at [677, 345] on input at bounding box center [680, 350] width 33 height 11
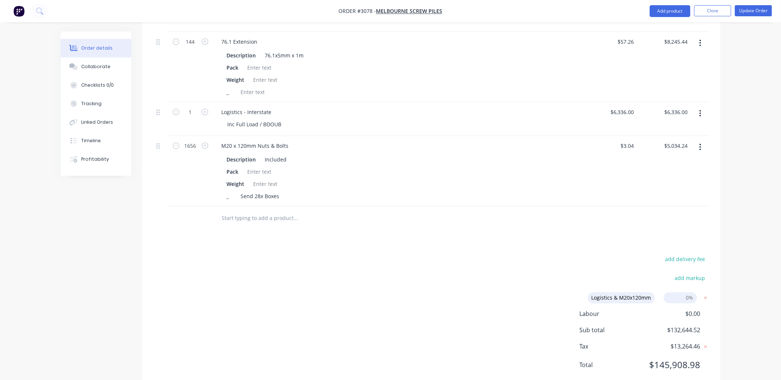
scroll to position [569, 0]
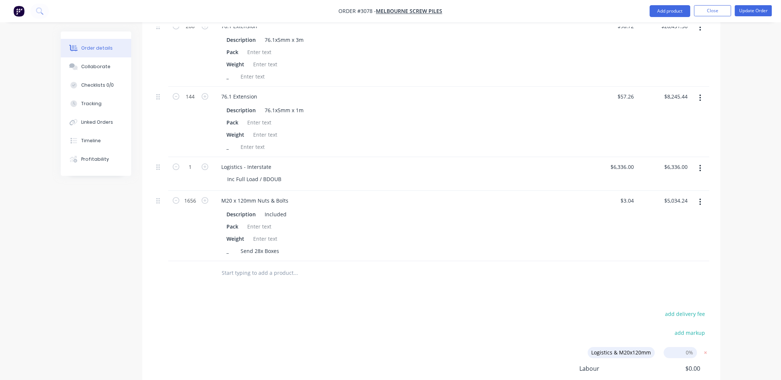
drag, startPoint x: 686, startPoint y: 333, endPoint x: 723, endPoint y: 328, distance: 37.8
click at [466, 344] on div "add delivery fee add markup Logistics & M20x120mm Logistics & M20x120mm Discoun…" at bounding box center [431, 371] width 556 height 125
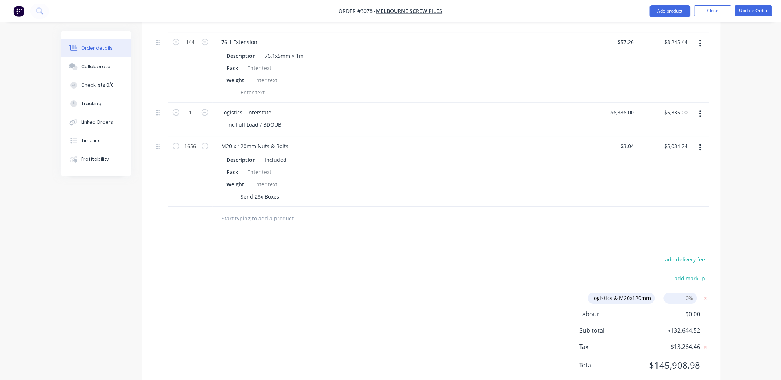
scroll to position [624, 0]
click at [685, 293] on input at bounding box center [680, 298] width 33 height 11
drag, startPoint x: 685, startPoint y: 277, endPoint x: 707, endPoint y: 281, distance: 22.6
click at [707, 293] on form "Logistics & M20x120mm Logistics & M20x120mm Discount name (Optional) 0%" at bounding box center [646, 298] width 128 height 11
click at [688, 293] on input "857" at bounding box center [680, 298] width 33 height 11
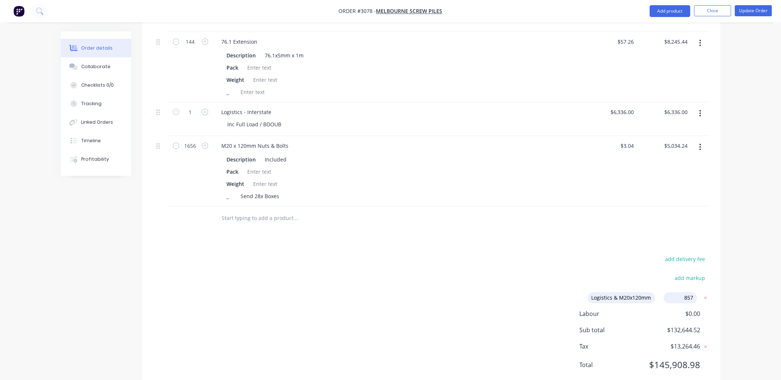
drag, startPoint x: 683, startPoint y: 279, endPoint x: 698, endPoint y: 277, distance: 14.6
click at [698, 293] on form "Logistics & M20x120mm Logistics & M20x120mm Discount name (Optional) 857 857 0%" at bounding box center [646, 298] width 128 height 11
type input "8"
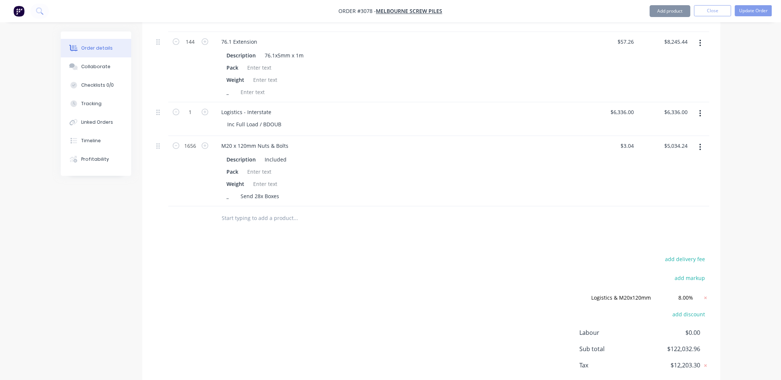
click at [521, 221] on div "Products Show / Hide columns Add product Qty Price Total 108 76.1 x 2m Helical …" at bounding box center [431, 59] width 578 height 701
click at [687, 310] on button "add discount" at bounding box center [689, 315] width 40 height 10
drag, startPoint x: 651, startPoint y: 277, endPoint x: 621, endPoint y: 278, distance: 29.7
click at [619, 293] on input "Logistics & M20x120mm" at bounding box center [621, 298] width 67 height 11
type input "Logistics &"
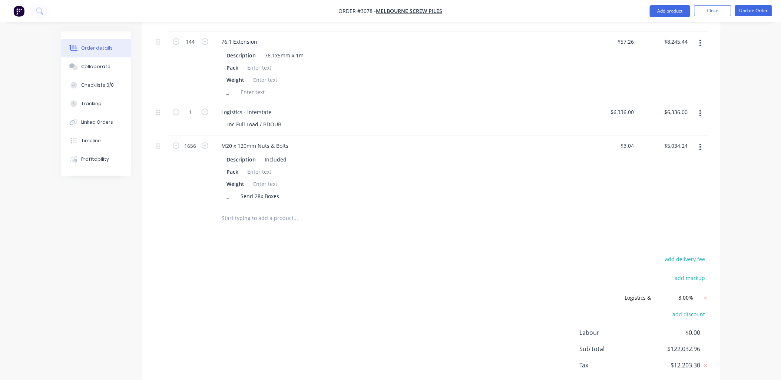
click at [444, 272] on div "add delivery fee add markup Logistics & Logistics & Discount name (Optional) 8.…" at bounding box center [431, 326] width 556 height 144
click at [633, 293] on input "Logistics &" at bounding box center [629, 298] width 52 height 11
drag, startPoint x: 628, startPoint y: 277, endPoint x: 682, endPoint y: 278, distance: 54.5
click at [682, 293] on form "Logistics & Logistics & Discount name (Optional) 8.00% 8.00% 0%" at bounding box center [653, 298] width 112 height 11
click at [627, 293] on input "Logistics &" at bounding box center [629, 298] width 52 height 11
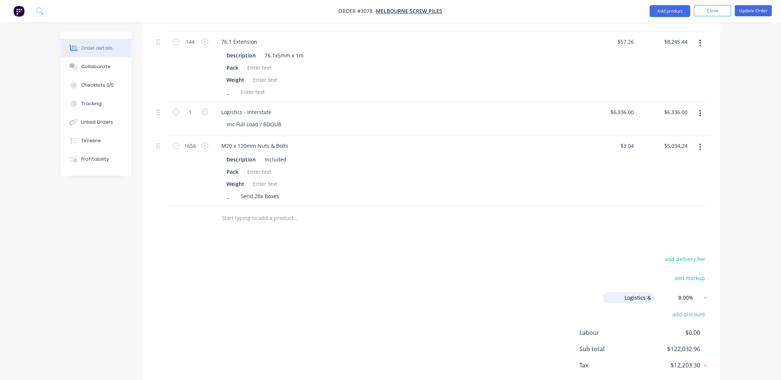
click at [644, 293] on input "Logistics &" at bounding box center [629, 298] width 52 height 11
click at [706, 297] on icon at bounding box center [705, 298] width 3 height 3
click at [694, 293] on button "add discount" at bounding box center [689, 298] width 40 height 10
click at [694, 293] on input at bounding box center [680, 298] width 33 height 11
click at [477, 271] on div "add delivery fee add markup Discount name (Optional) 0% Labour $0.00 Sub total …" at bounding box center [431, 316] width 556 height 125
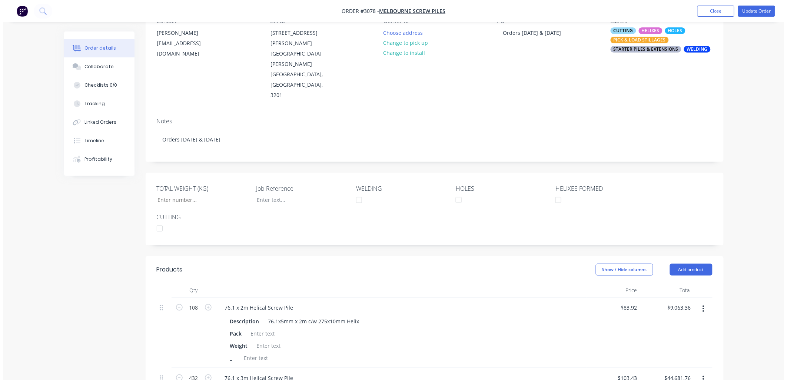
scroll to position [0, 0]
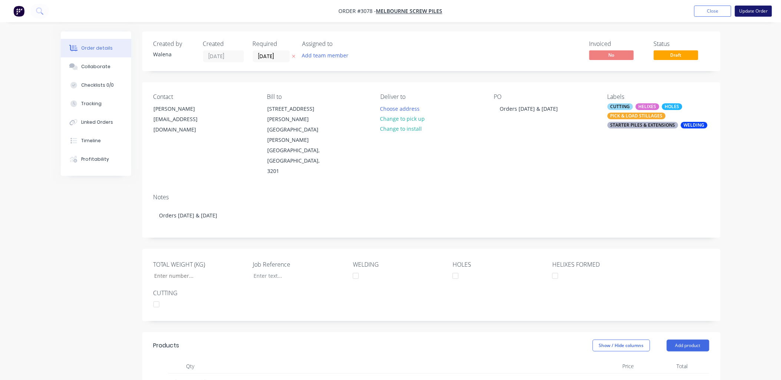
click at [757, 9] on button "Update Order" at bounding box center [753, 11] width 37 height 11
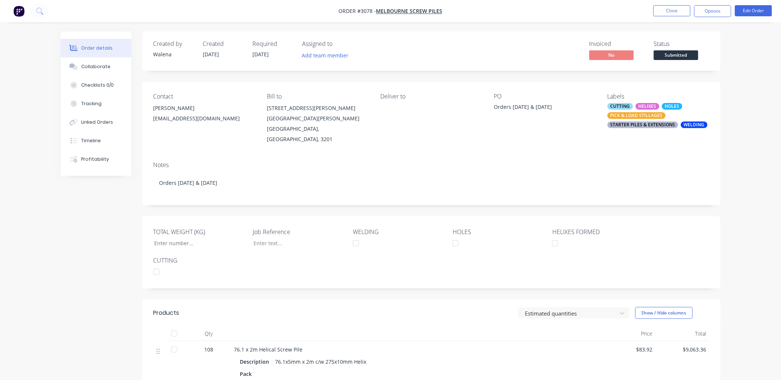
click at [651, 8] on ul "Close Options Edit Order" at bounding box center [713, 11] width 136 height 12
click at [668, 10] on button "Close" at bounding box center [672, 10] width 37 height 11
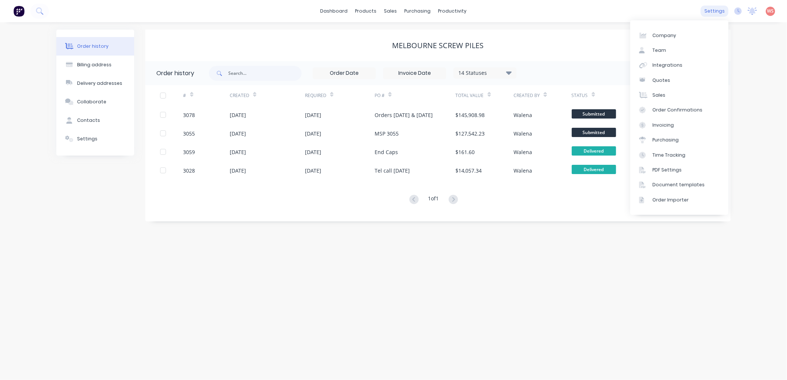
click at [721, 10] on div "settings" at bounding box center [715, 11] width 28 height 11
click at [669, 123] on div "Invoicing" at bounding box center [664, 125] width 22 height 7
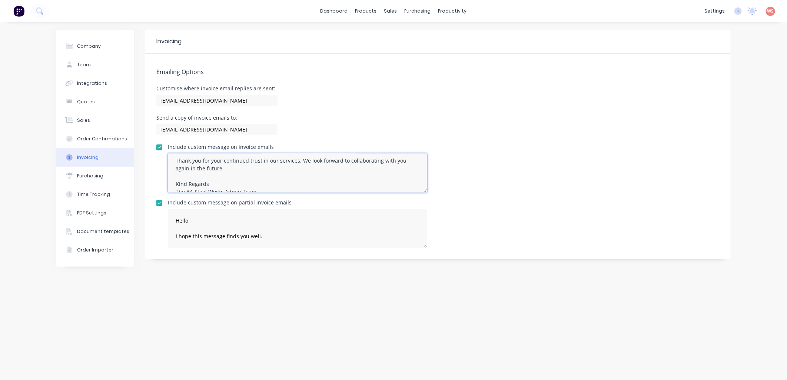
scroll to position [124, 0]
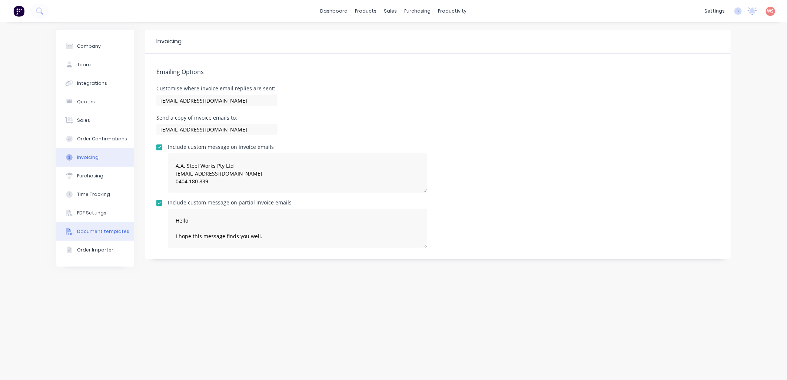
click at [97, 229] on div "Document templates" at bounding box center [103, 231] width 52 height 7
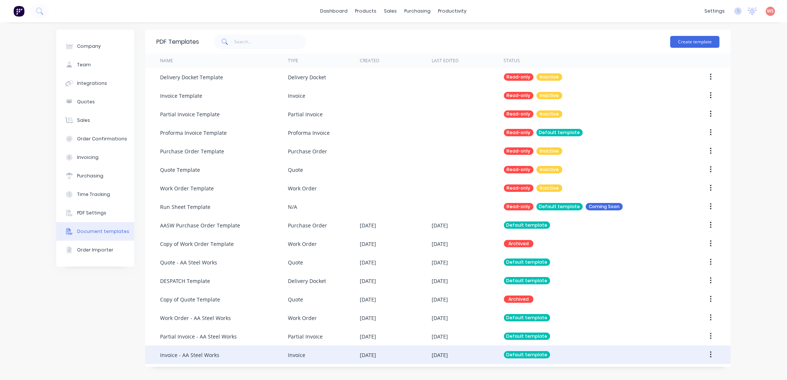
click at [177, 356] on div "Invoice - AA Steel Works" at bounding box center [189, 355] width 59 height 8
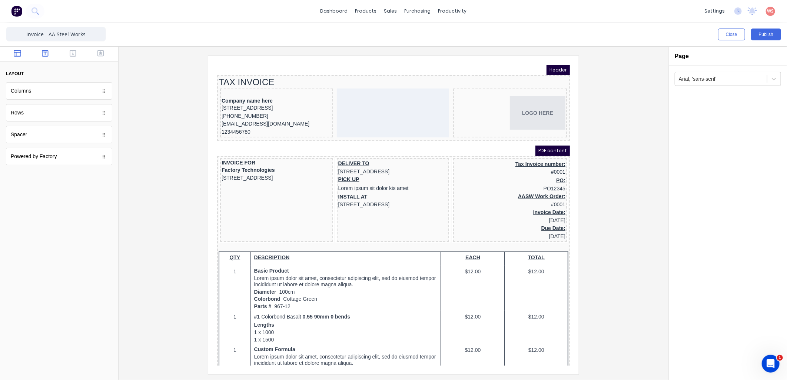
click at [47, 53] on icon "button" at bounding box center [45, 53] width 7 height 7
click at [71, 56] on icon "button" at bounding box center [73, 53] width 7 height 7
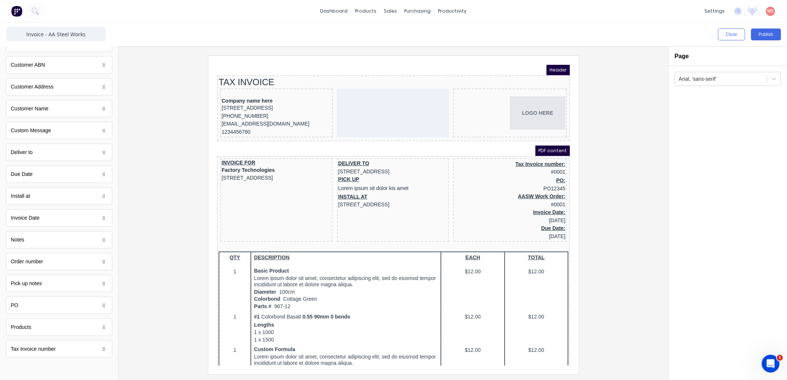
scroll to position [334, 0]
click at [102, 351] on icon at bounding box center [104, 349] width 4 height 4
click at [737, 33] on button "Close" at bounding box center [731, 35] width 27 height 12
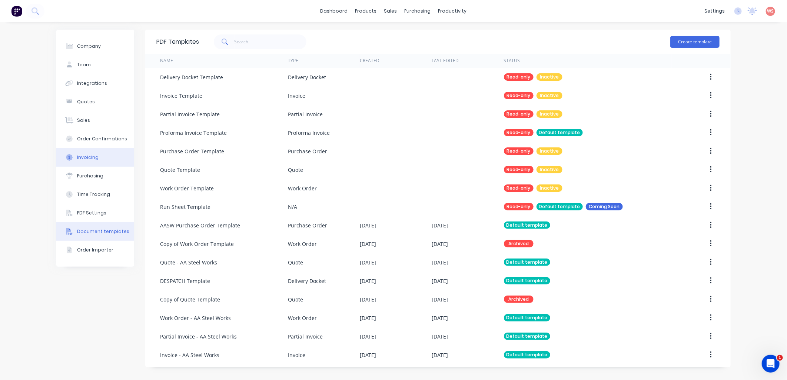
click at [91, 157] on div "Invoicing" at bounding box center [88, 157] width 22 height 7
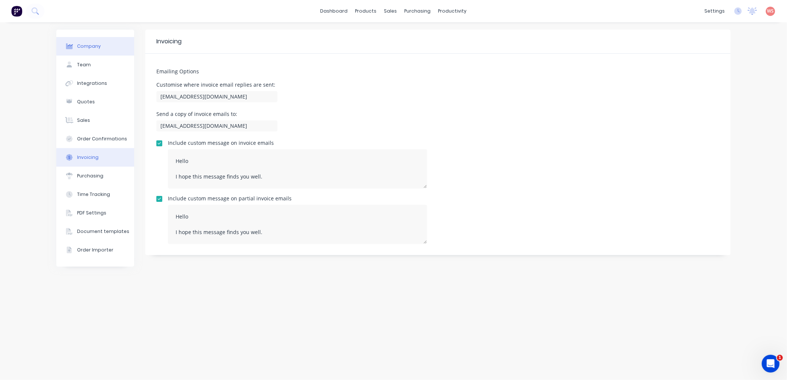
click at [87, 45] on div "Company" at bounding box center [89, 46] width 24 height 7
select select "AU"
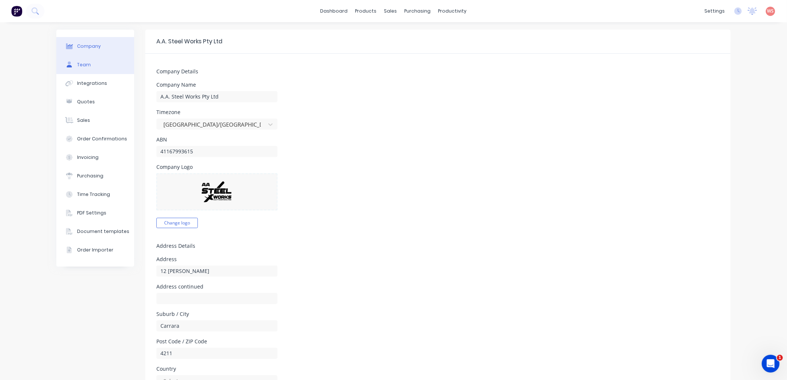
click at [87, 62] on button "Team" at bounding box center [95, 65] width 78 height 19
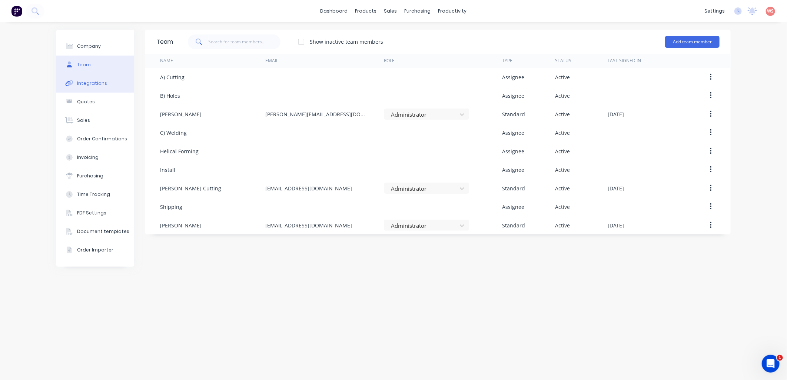
click at [91, 87] on button "Integrations" at bounding box center [95, 83] width 78 height 19
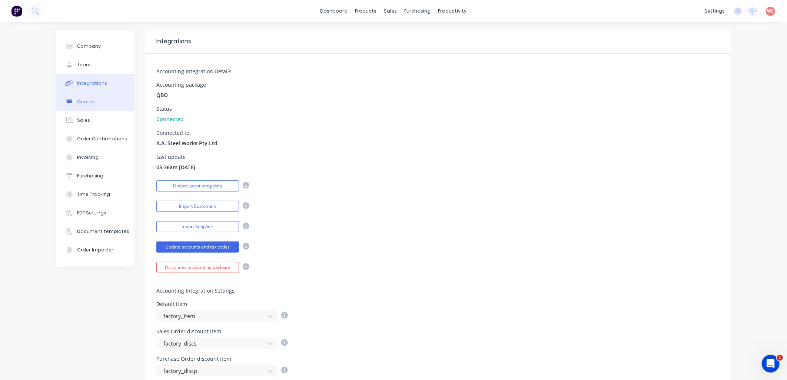
click at [79, 103] on div "Quotes" at bounding box center [86, 102] width 18 height 7
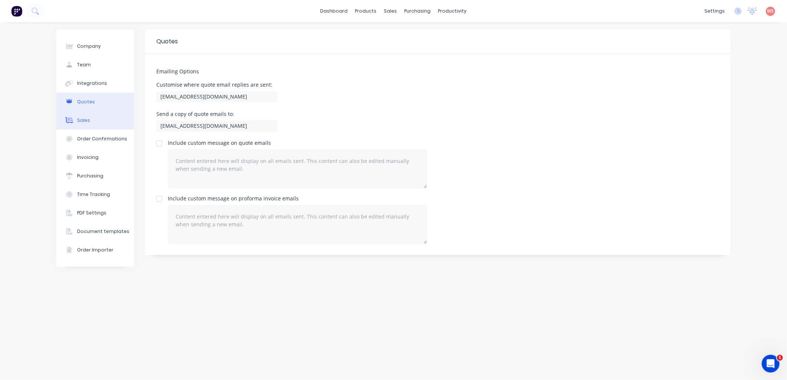
click at [83, 123] on div "Sales" at bounding box center [83, 120] width 13 height 7
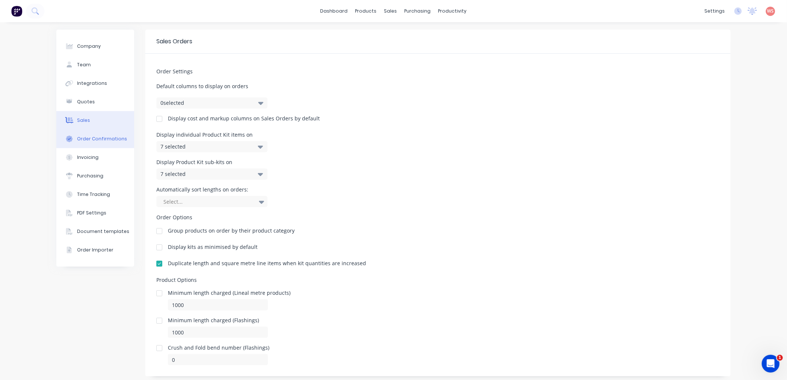
click at [103, 141] on div "Order Confirmations" at bounding box center [102, 139] width 50 height 7
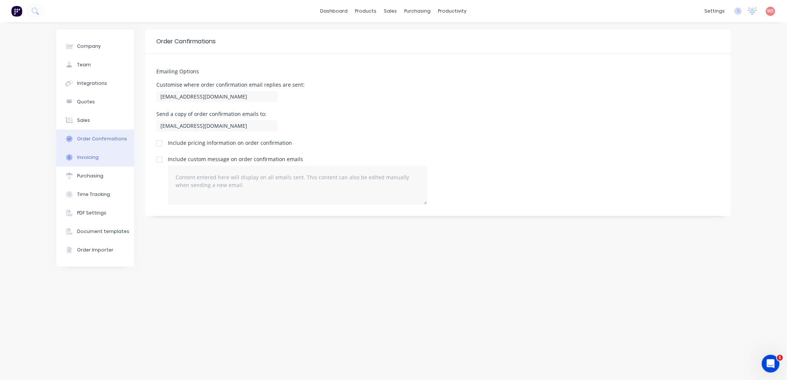
click at [99, 155] on button "Invoicing" at bounding box center [95, 157] width 78 height 19
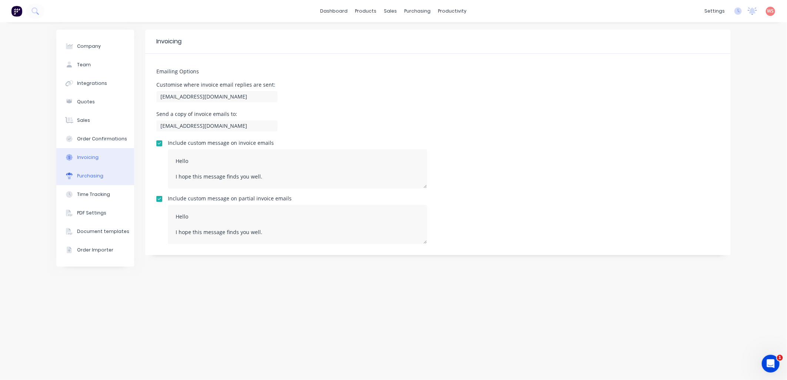
click at [92, 175] on div "Purchasing" at bounding box center [90, 176] width 26 height 7
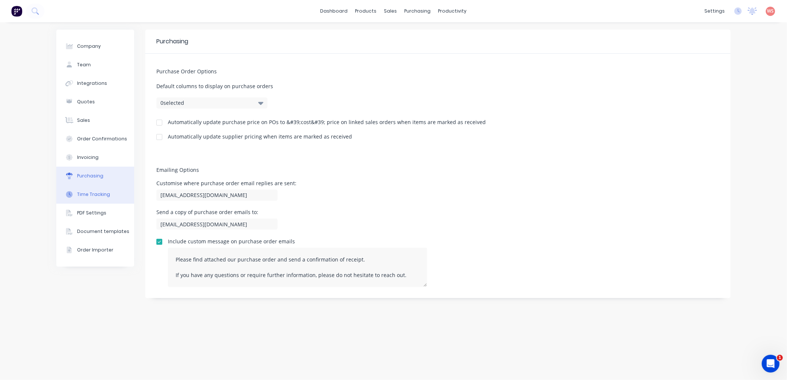
click at [92, 192] on div "Time Tracking" at bounding box center [93, 194] width 33 height 7
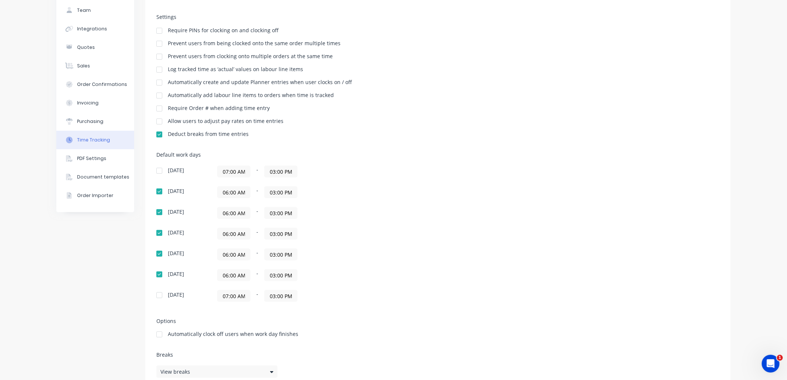
scroll to position [71, 0]
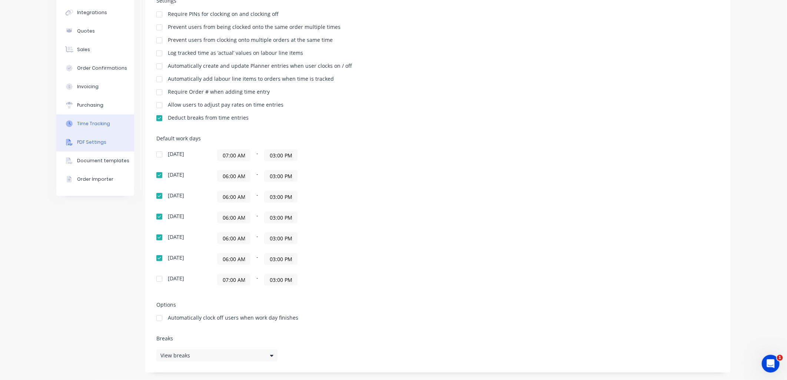
click at [95, 139] on div "PDF Settings" at bounding box center [91, 142] width 29 height 7
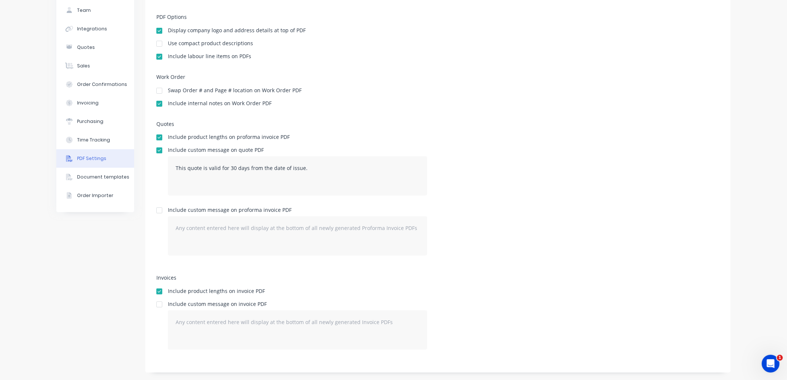
scroll to position [54, 0]
click at [102, 180] on div "Document templates" at bounding box center [103, 177] width 52 height 7
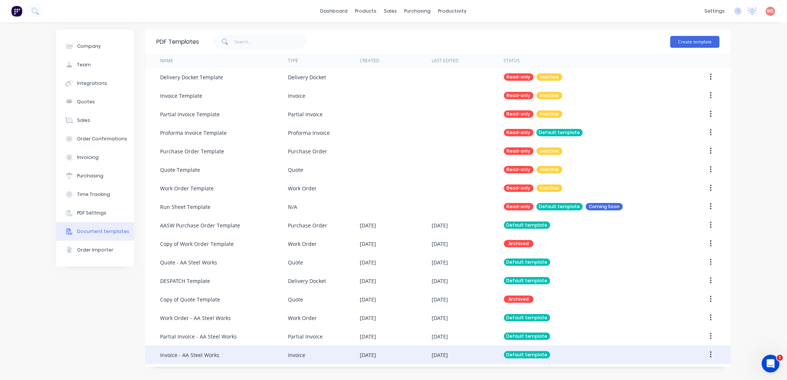
click at [184, 358] on div "Invoice - AA Steel Works" at bounding box center [189, 355] width 59 height 8
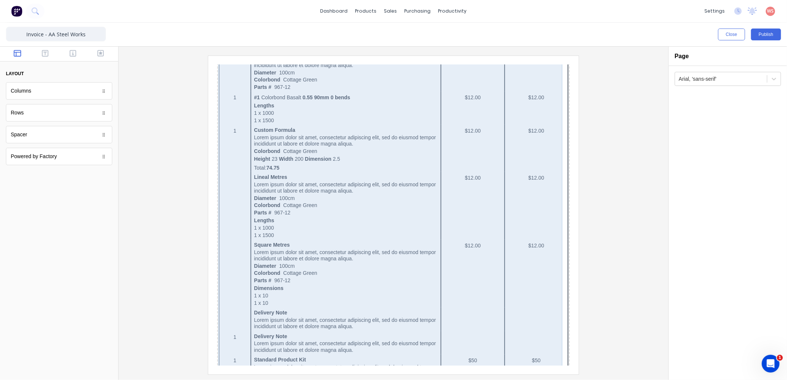
scroll to position [400, 0]
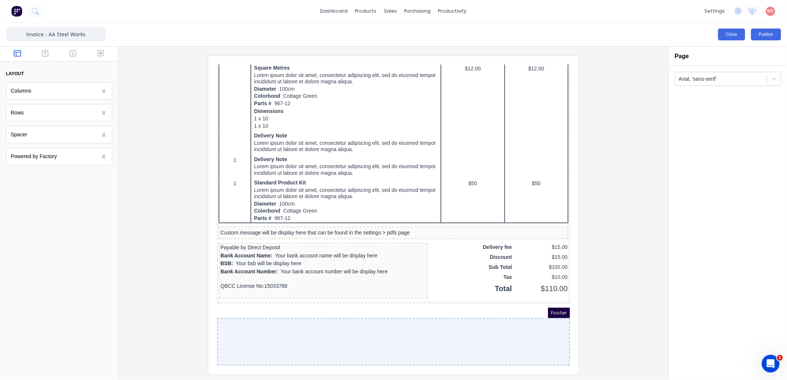
click at [736, 33] on button "Close" at bounding box center [731, 35] width 27 height 12
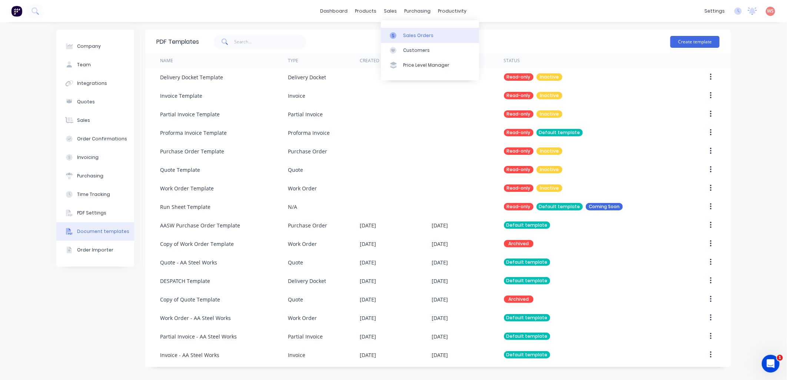
click at [413, 38] on div "Sales Orders" at bounding box center [418, 35] width 30 height 7
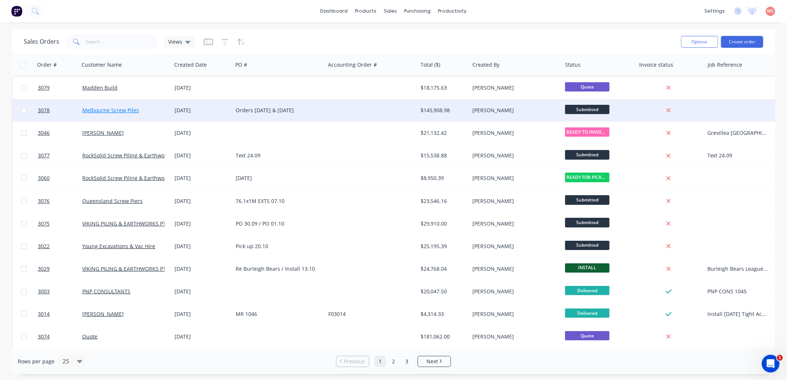
click at [131, 109] on link "Melbourne Screw Piles" at bounding box center [110, 110] width 57 height 7
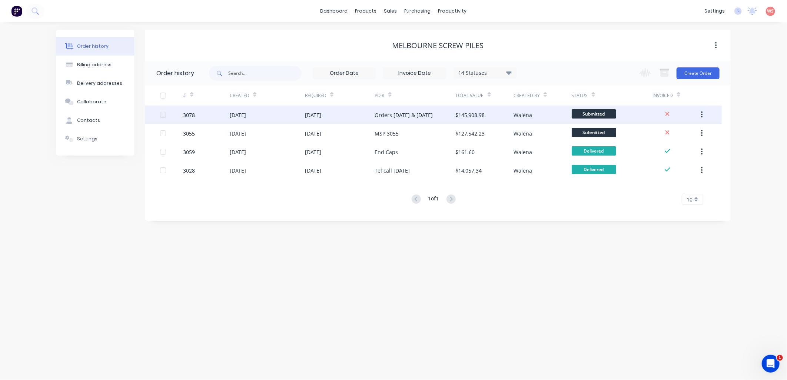
click at [246, 117] on div "[DATE]" at bounding box center [238, 115] width 16 height 8
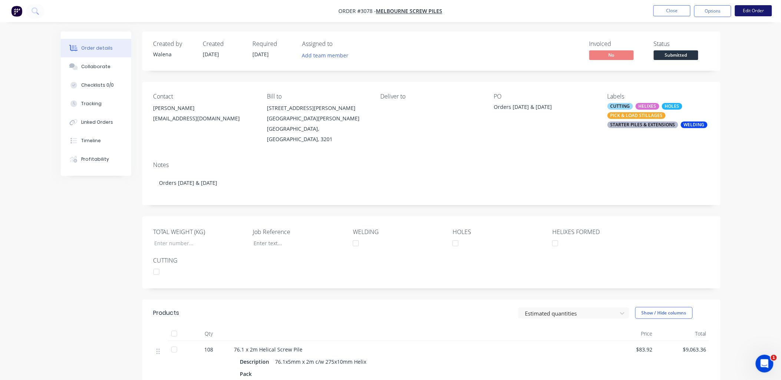
click at [760, 10] on button "Edit Order" at bounding box center [753, 10] width 37 height 11
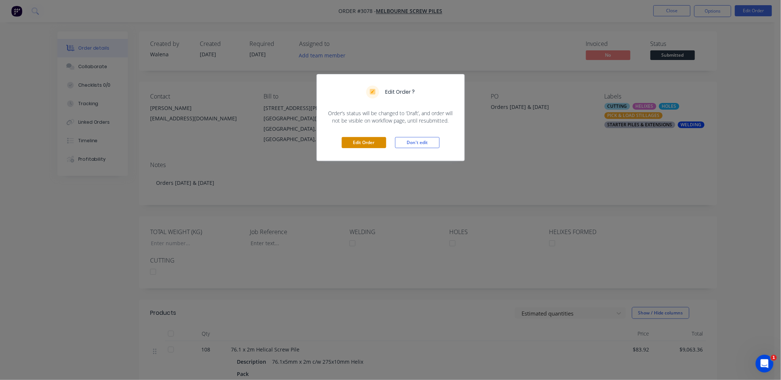
click at [357, 138] on button "Edit Order" at bounding box center [364, 142] width 44 height 11
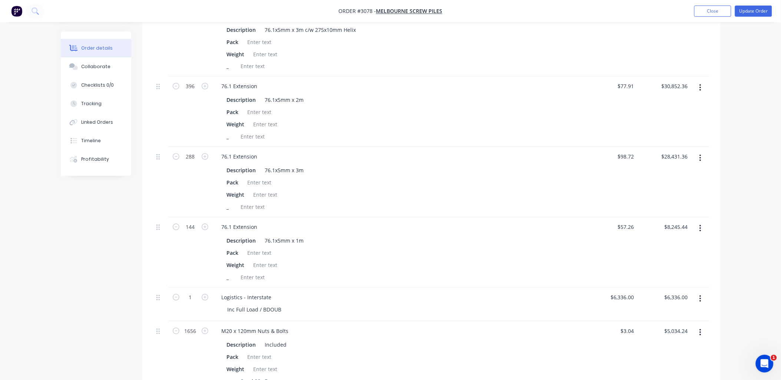
scroll to position [186, 0]
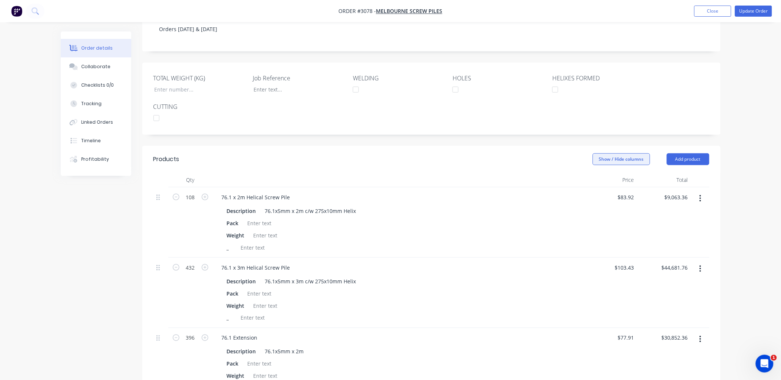
click at [613, 153] on button "Show / Hide columns" at bounding box center [621, 159] width 57 height 12
click at [606, 184] on label "Discount" at bounding box center [602, 183] width 13 height 6
click at [596, 180] on input "Discount" at bounding box center [596, 180] width 0 height 0
click at [519, 218] on div "Pack" at bounding box center [378, 223] width 308 height 11
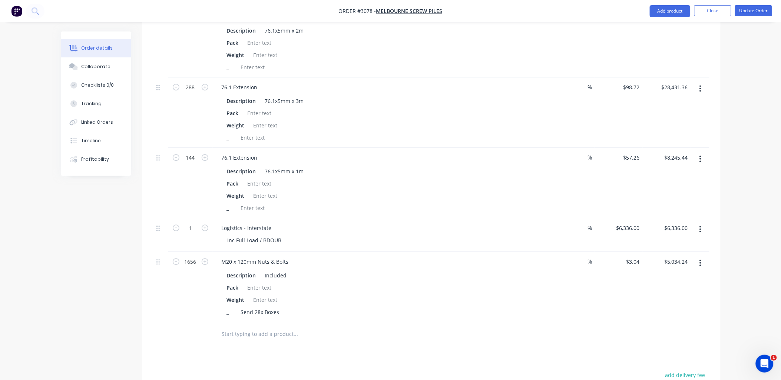
scroll to position [516, 0]
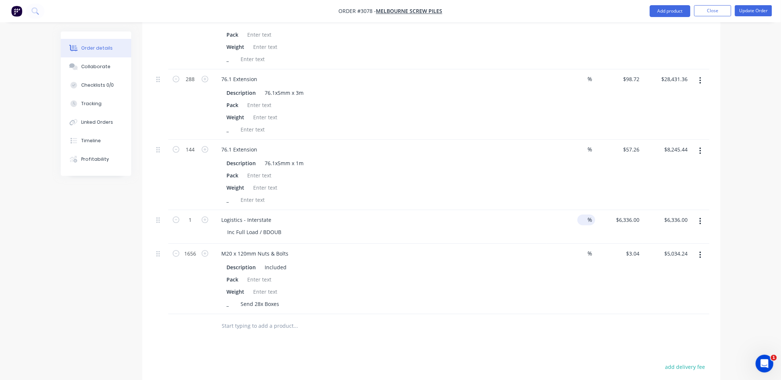
click at [589, 216] on span "%" at bounding box center [590, 220] width 4 height 9
type input "100"
type input "$0.00"
click at [572, 258] on div "%" at bounding box center [570, 279] width 48 height 70
click at [589, 249] on span "%" at bounding box center [590, 253] width 4 height 9
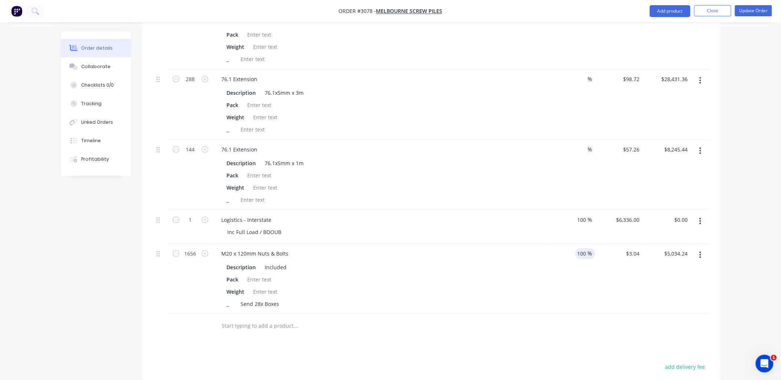
type input "100"
type input "$0.00"
click at [561, 326] on div "Products Show / Hide columns Add product Qty Discount Price Total 108 76.1 x 2m…" at bounding box center [431, 158] width 578 height 684
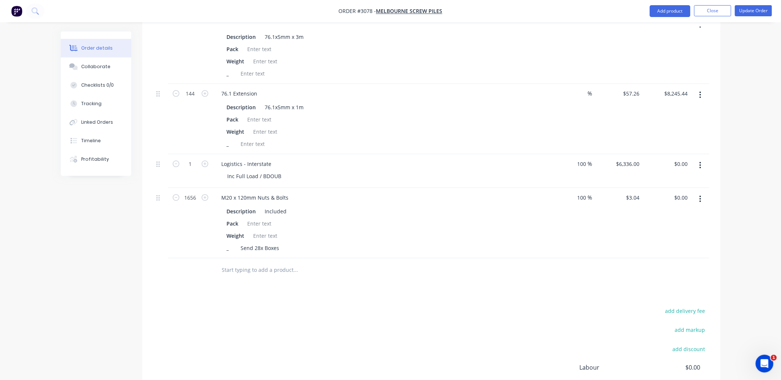
scroll to position [626, 0]
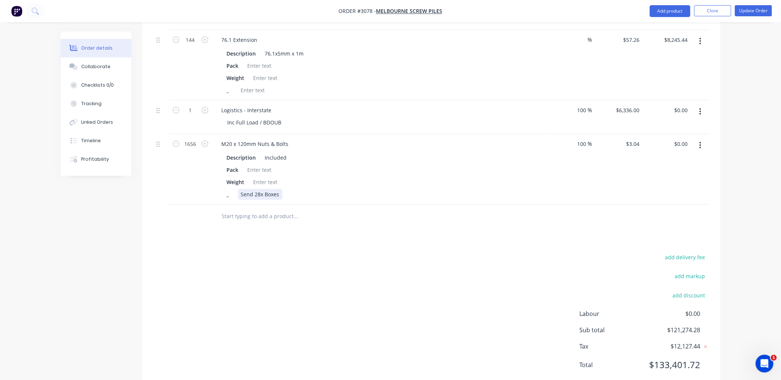
click at [260, 189] on div "Send 28x Boxes" at bounding box center [260, 194] width 44 height 11
click at [295, 252] on div "add delivery fee add markup add discount Labour $0.00 Sub total $121,274.28 Tax…" at bounding box center [431, 315] width 556 height 127
click at [280, 189] on div "Send 27x Boxes" at bounding box center [260, 194] width 44 height 11
click at [287, 252] on div "add delivery fee add markup add discount Labour $0.00 Sub total $121,274.28 Tax…" at bounding box center [431, 315] width 556 height 127
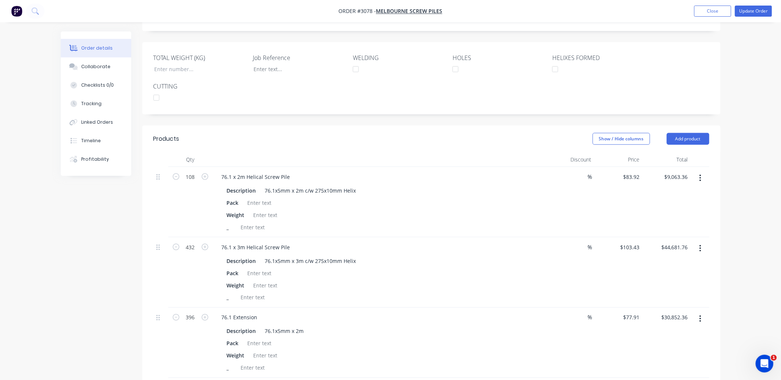
scroll to position [0, 0]
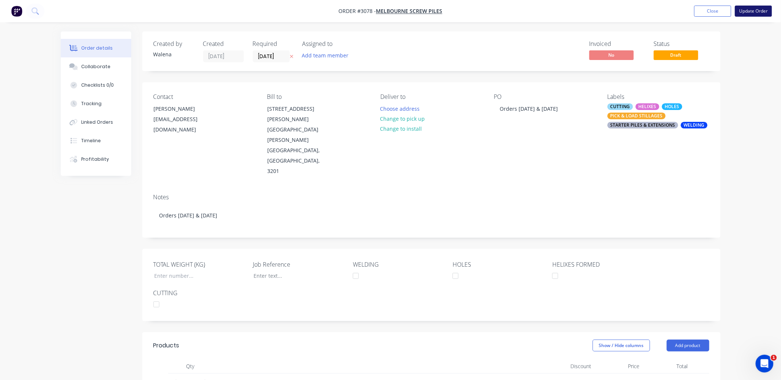
click at [748, 12] on button "Update Order" at bounding box center [753, 11] width 37 height 11
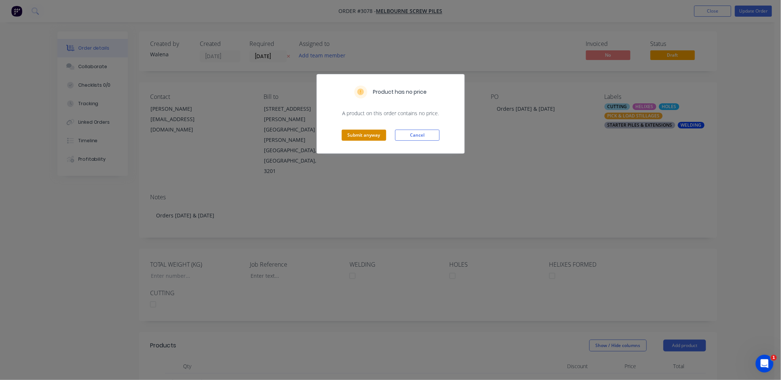
click at [362, 131] on button "Submit anyway" at bounding box center [364, 135] width 44 height 11
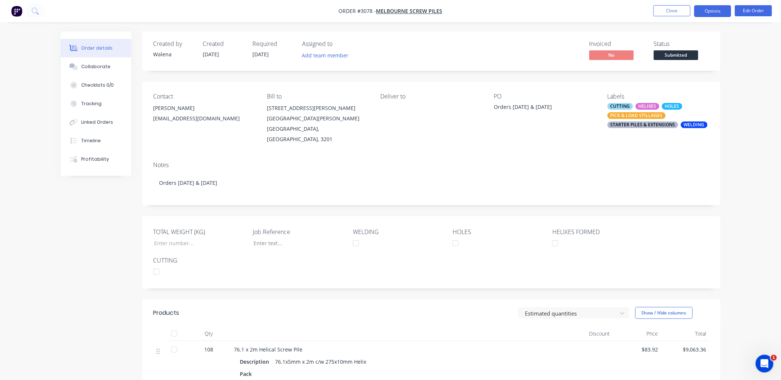
click at [718, 9] on button "Options" at bounding box center [712, 11] width 37 height 12
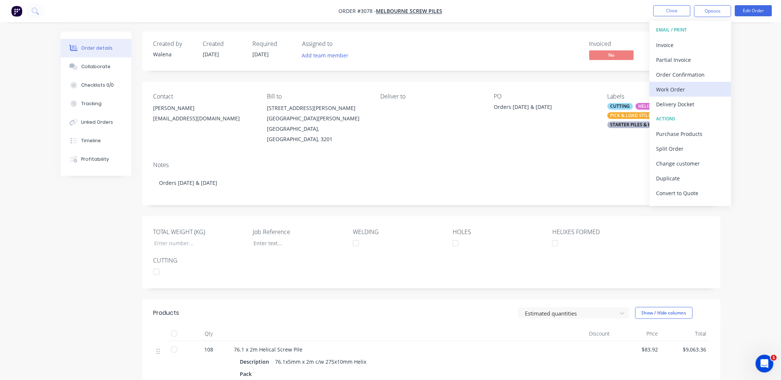
click at [672, 86] on div "Work Order" at bounding box center [691, 89] width 68 height 11
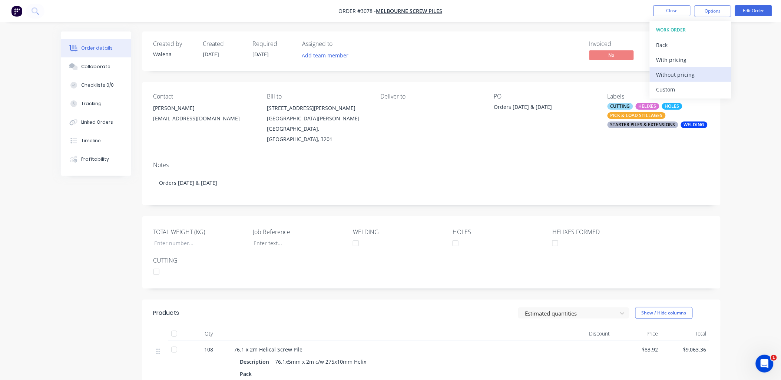
click at [675, 72] on div "Without pricing" at bounding box center [691, 74] width 68 height 11
